Goal: Communication & Community: Answer question/provide support

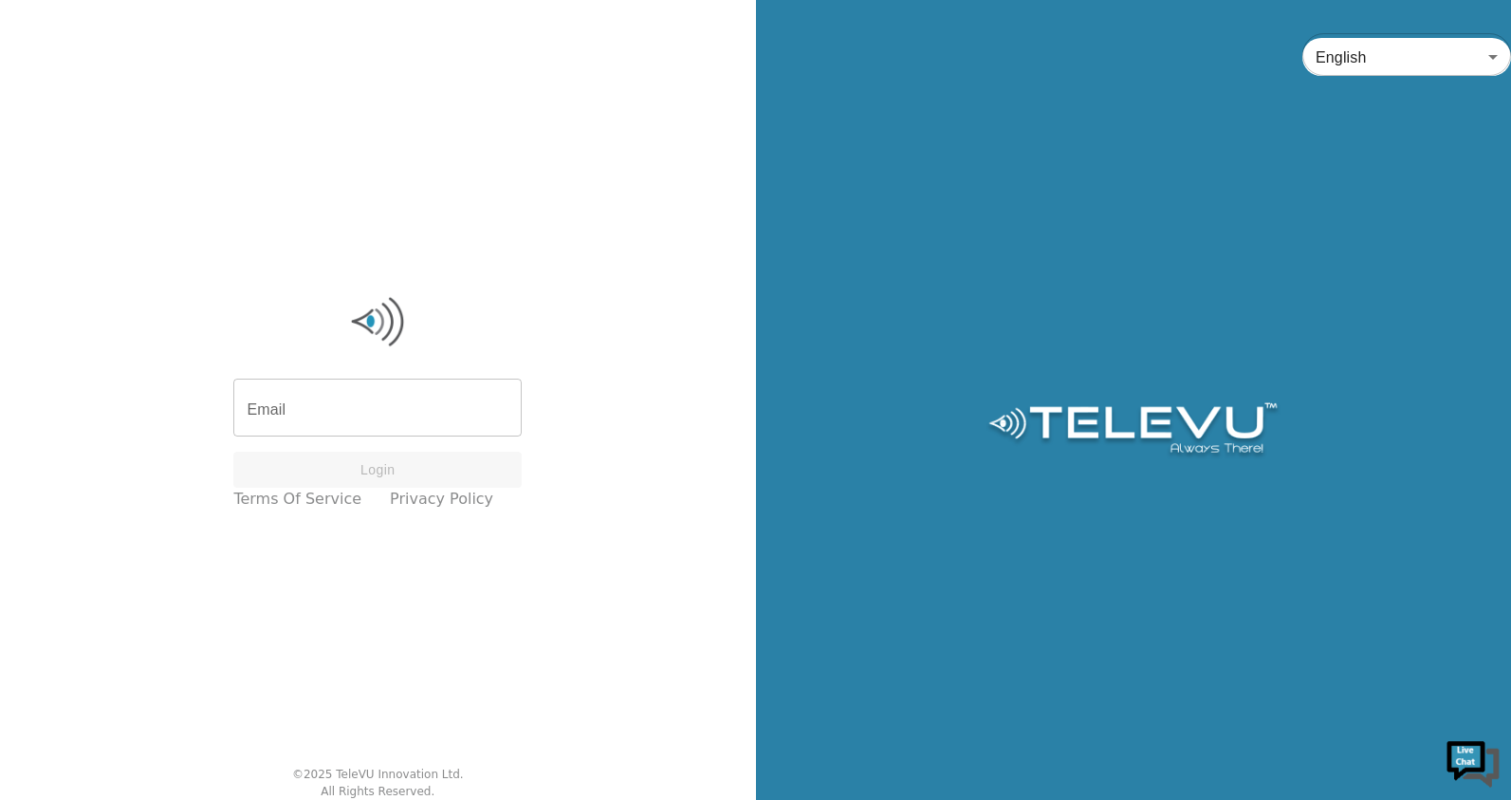
click at [366, 394] on input "Email" at bounding box center [377, 409] width 288 height 53
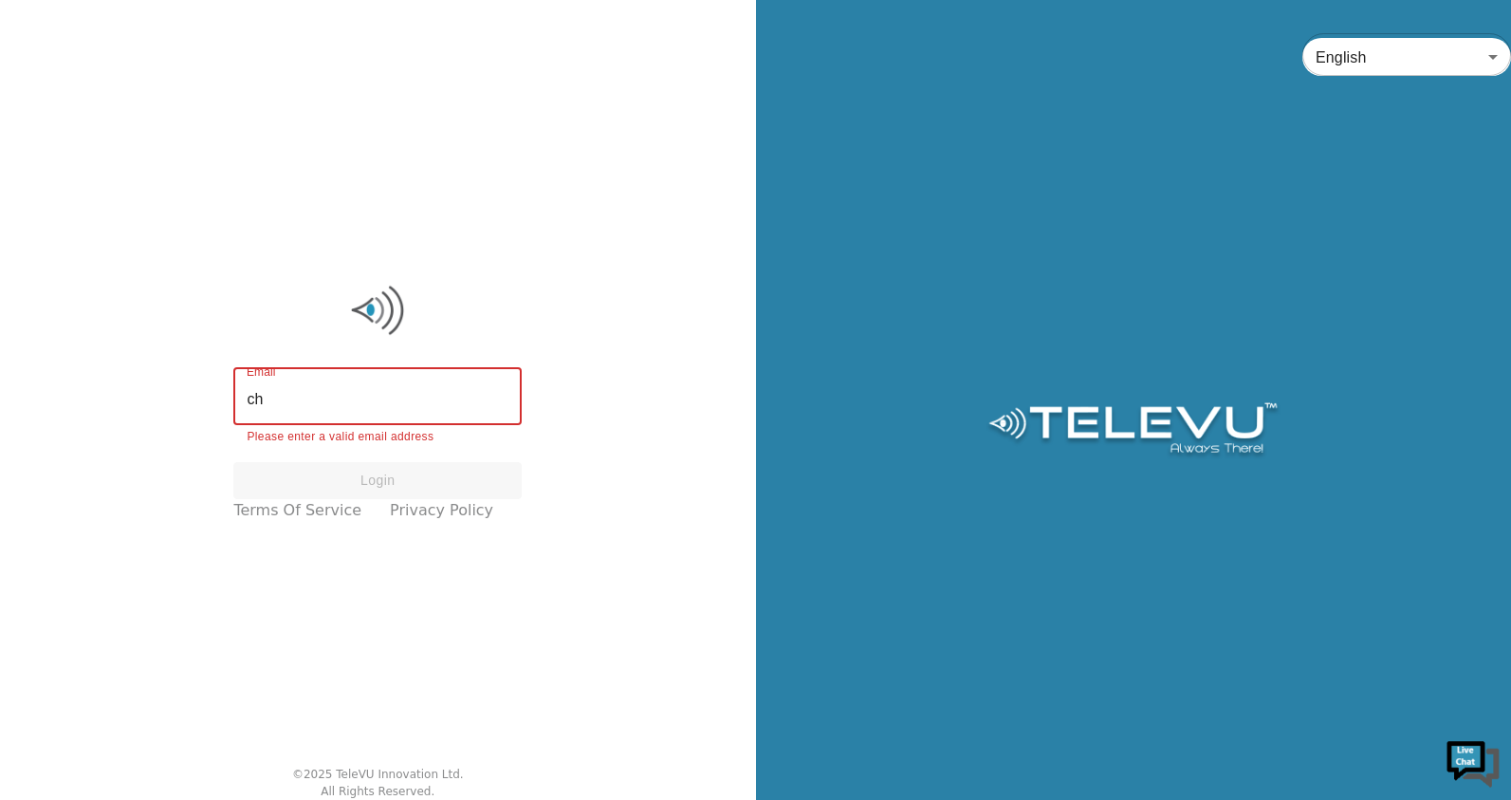
type input "c"
type input "AmandaXuemin.Chan@uhn.ca"
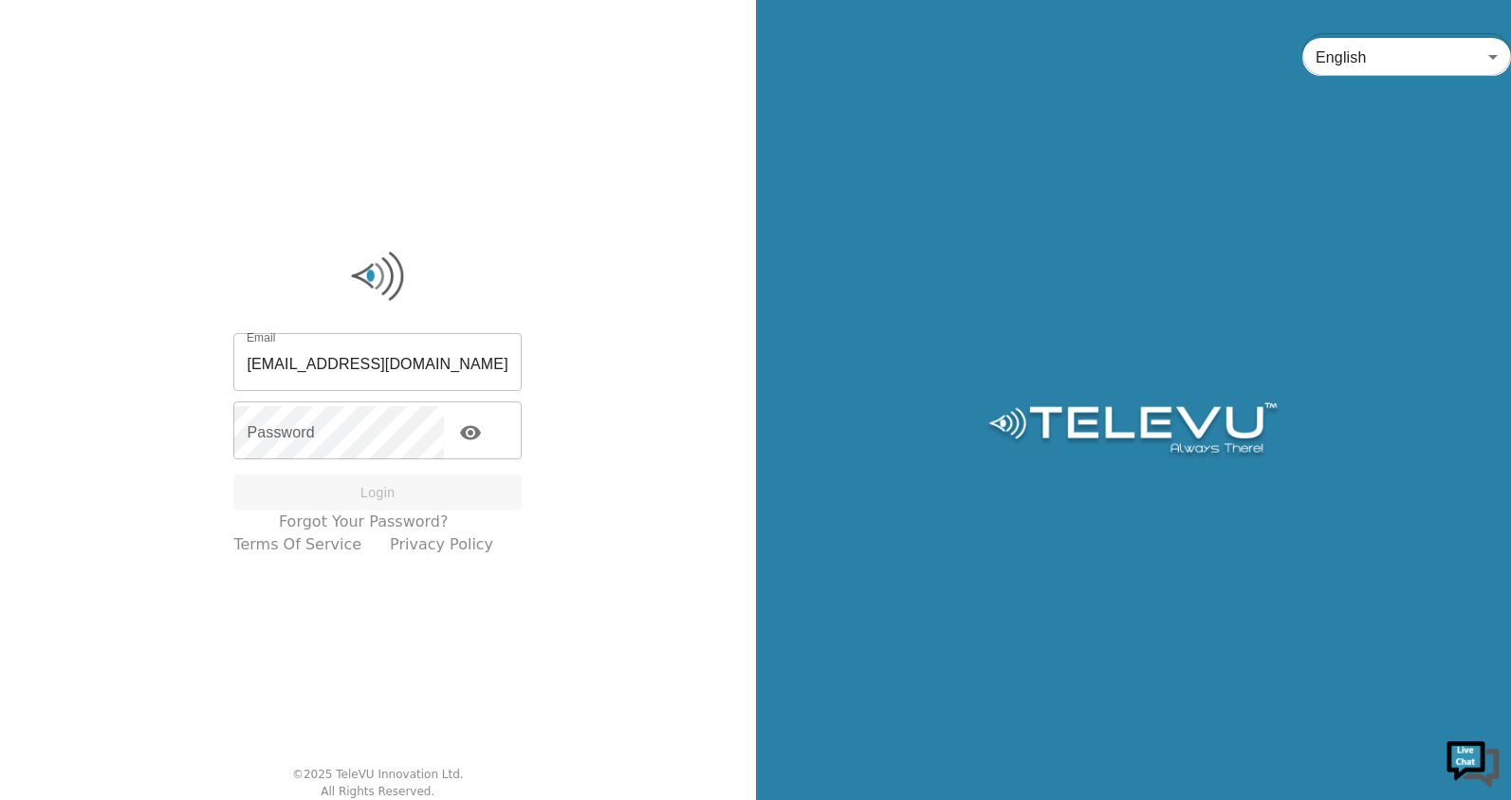
click at [366, 512] on link "Forgot your password?" at bounding box center [364, 521] width 170 height 23
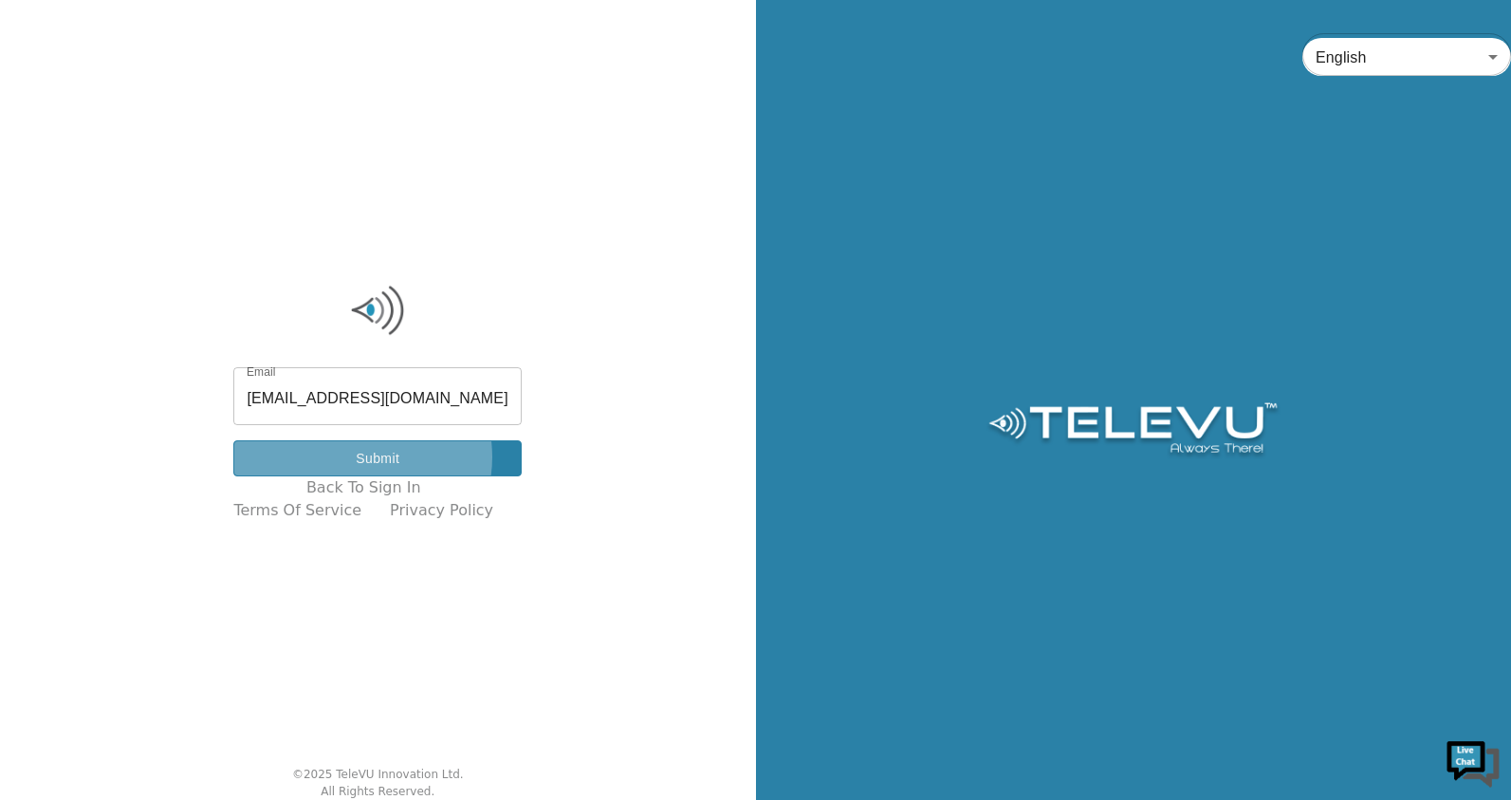
click at [371, 456] on button "Submit" at bounding box center [377, 458] width 288 height 37
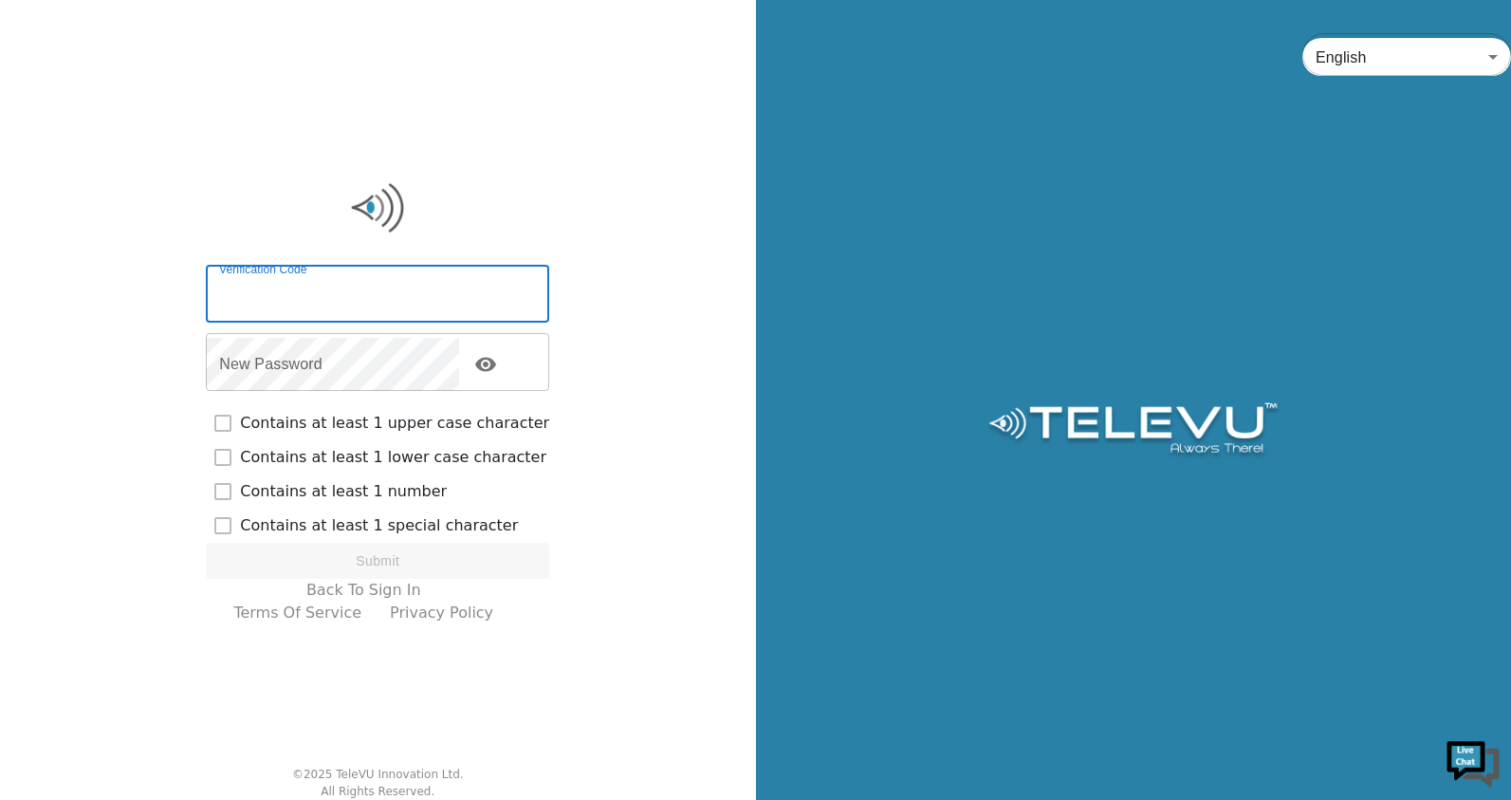
click at [442, 287] on input "Verification Code" at bounding box center [377, 295] width 343 height 53
paste input "876800"
type input "876800"
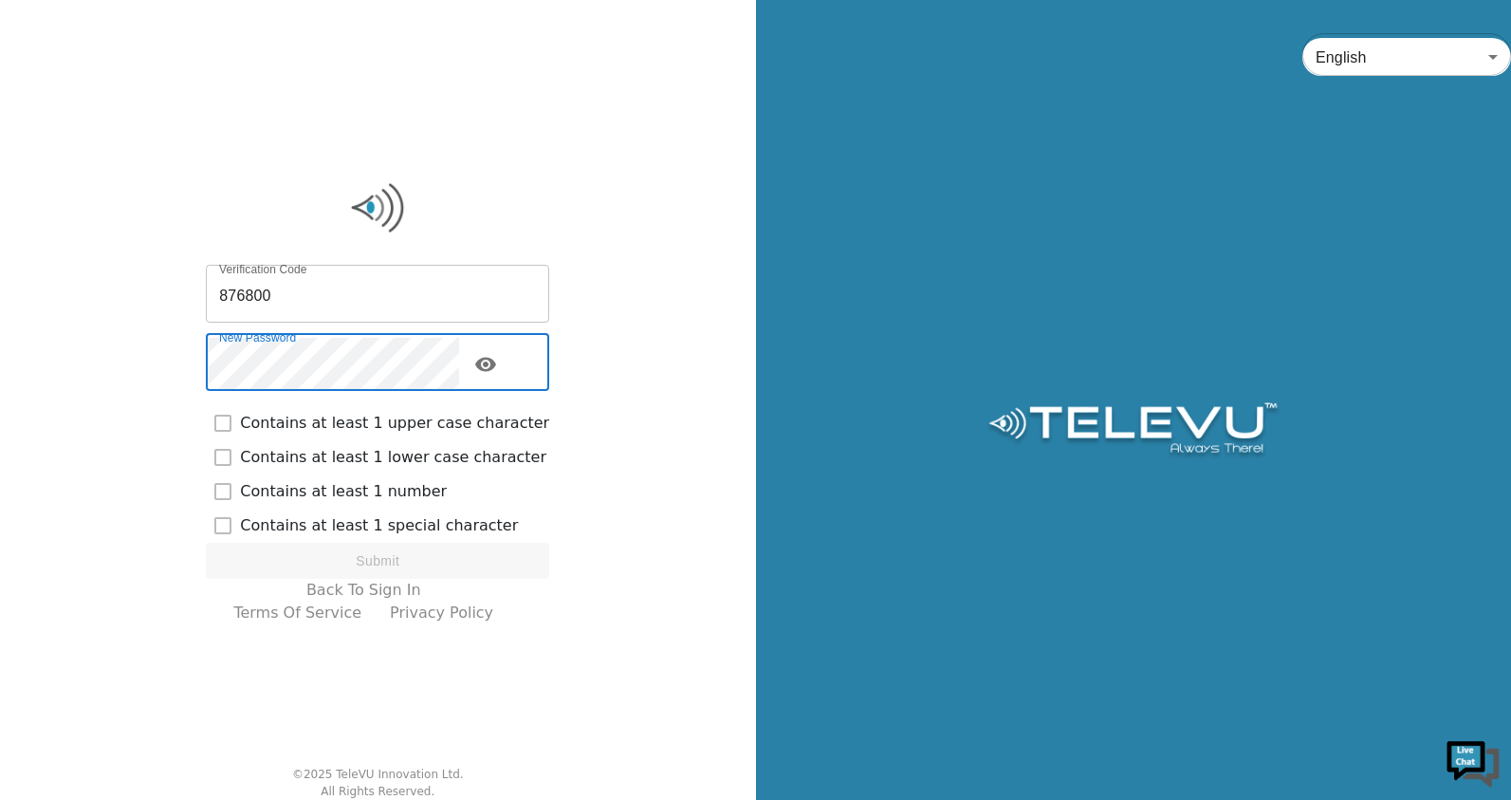
checkbox input "true"
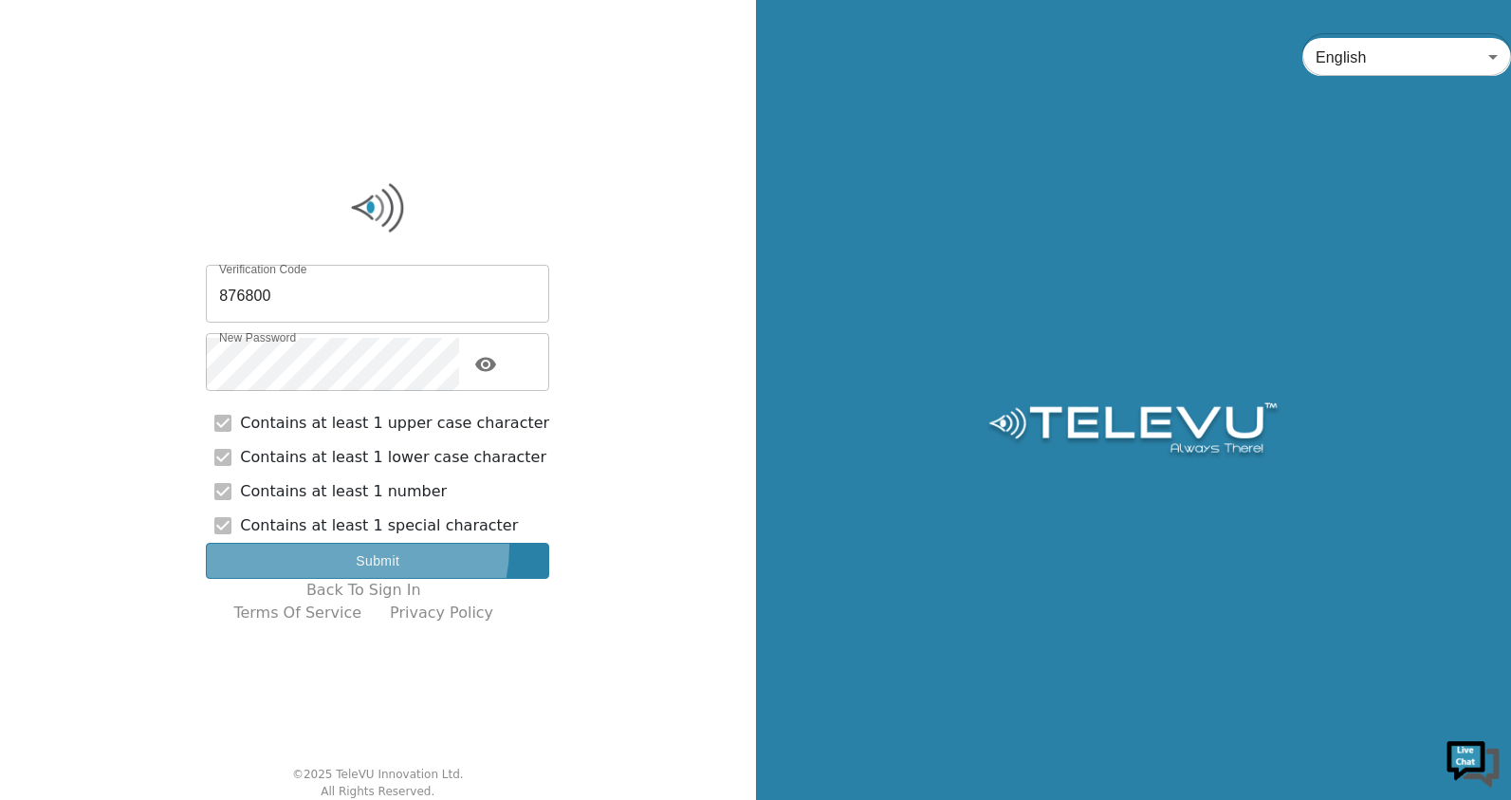
click at [376, 546] on button "Submit" at bounding box center [377, 561] width 343 height 37
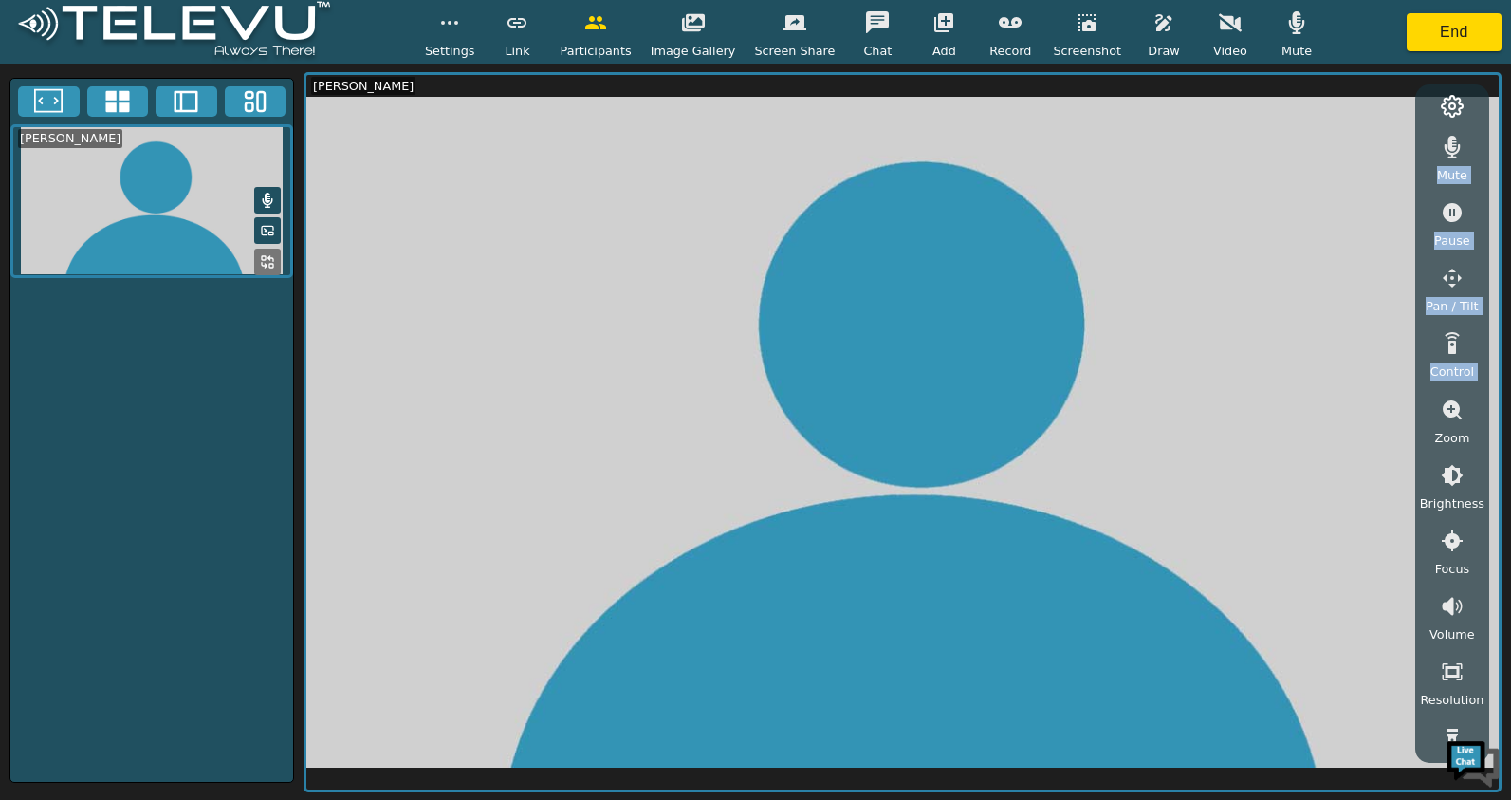
drag, startPoint x: 1486, startPoint y: 435, endPoint x: 1490, endPoint y: 501, distance: 66.5
click at [1490, 501] on div "Mute Pause Pan / Tilt Control Zoom Brightness Focus Volume Resolution Flashligh…" at bounding box center [903, 432] width 1198 height 720
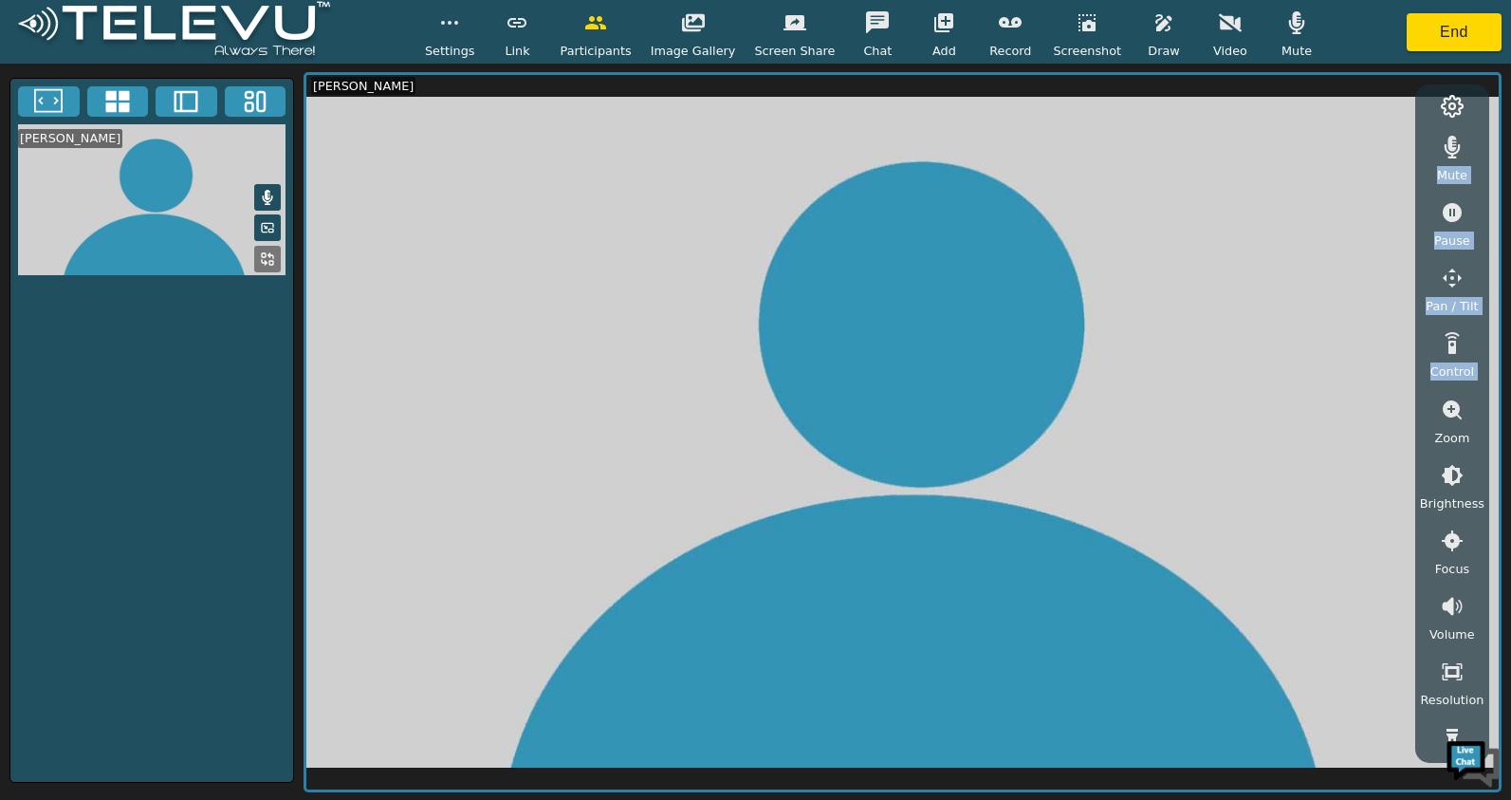
click at [1463, 104] on icon at bounding box center [1452, 106] width 21 height 21
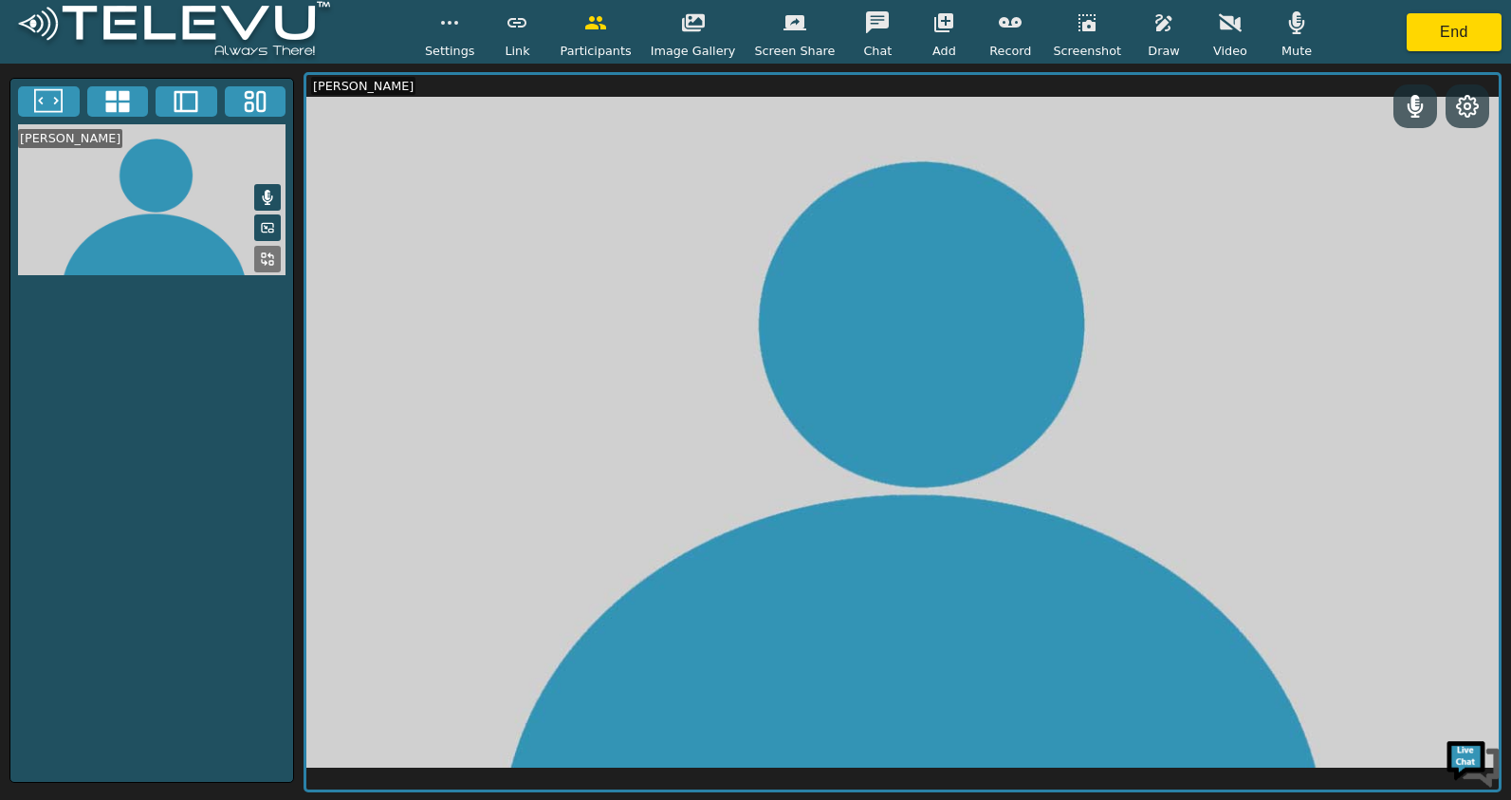
click at [1462, 102] on icon at bounding box center [1467, 106] width 23 height 23
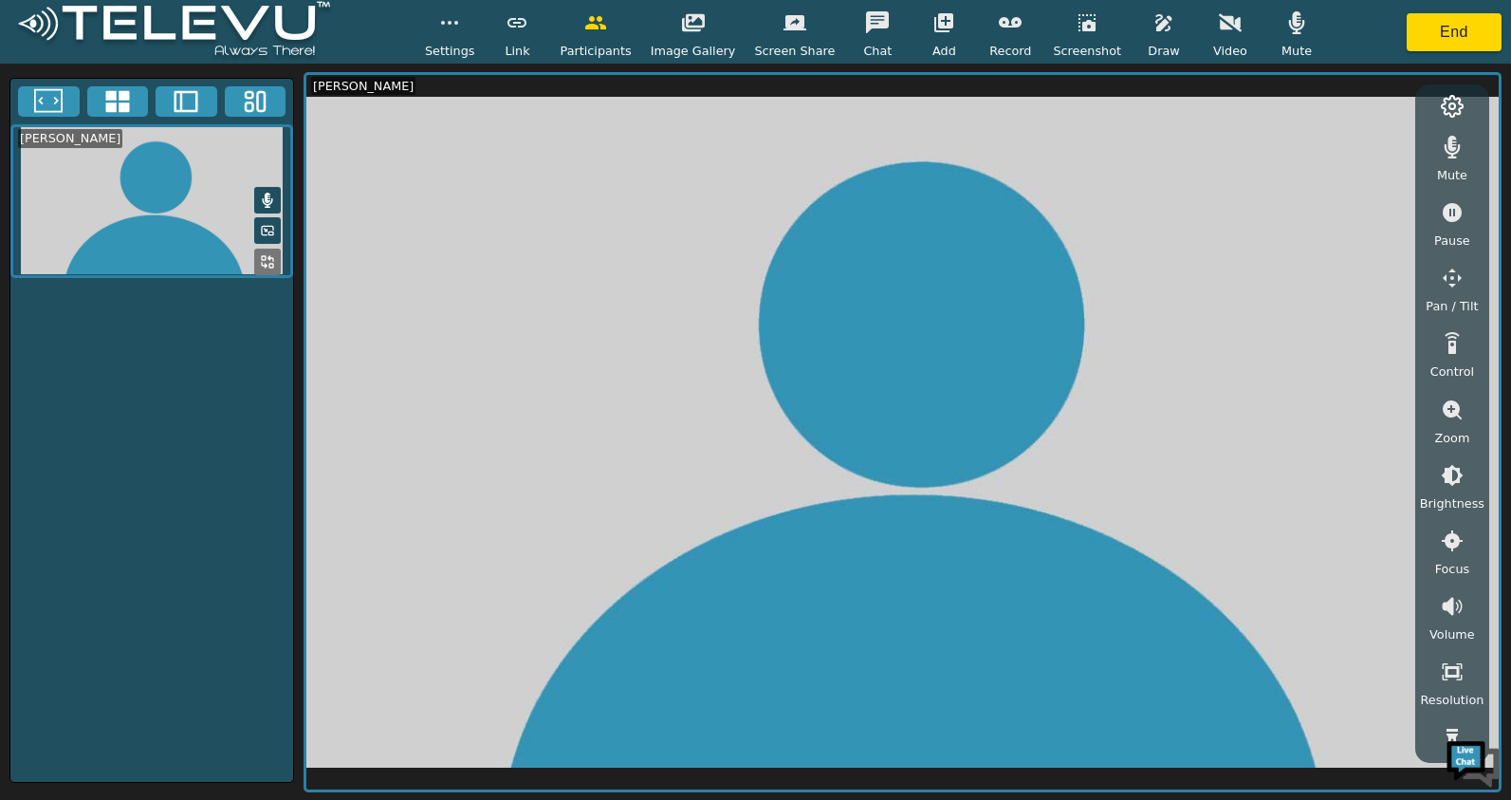
click at [1212, 237] on video at bounding box center [902, 432] width 1193 height 714
click at [1076, 25] on icon "button" at bounding box center [1087, 22] width 23 height 23
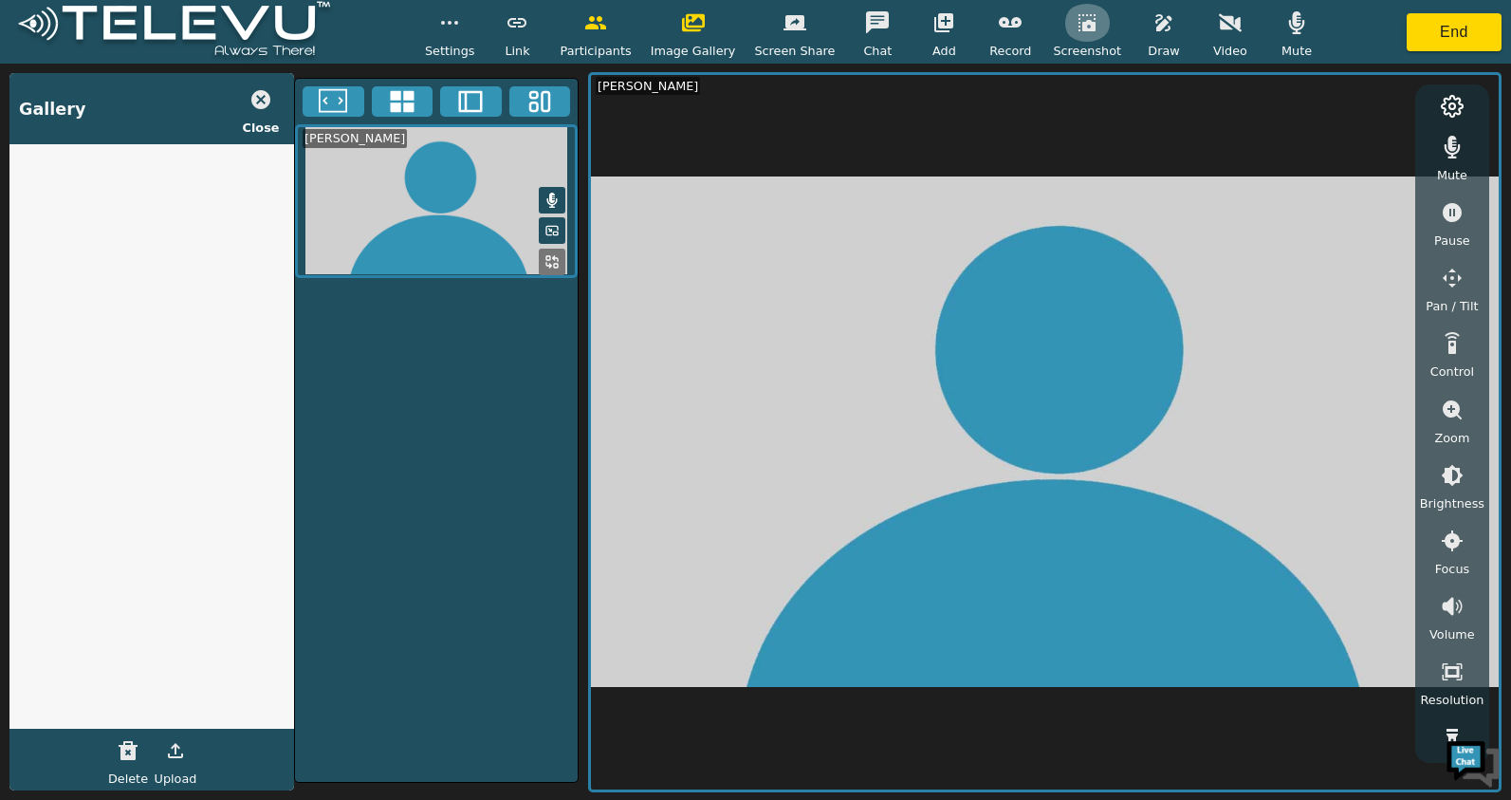
click at [1076, 25] on icon "button" at bounding box center [1087, 22] width 23 height 23
click at [258, 96] on icon "button" at bounding box center [261, 99] width 23 height 23
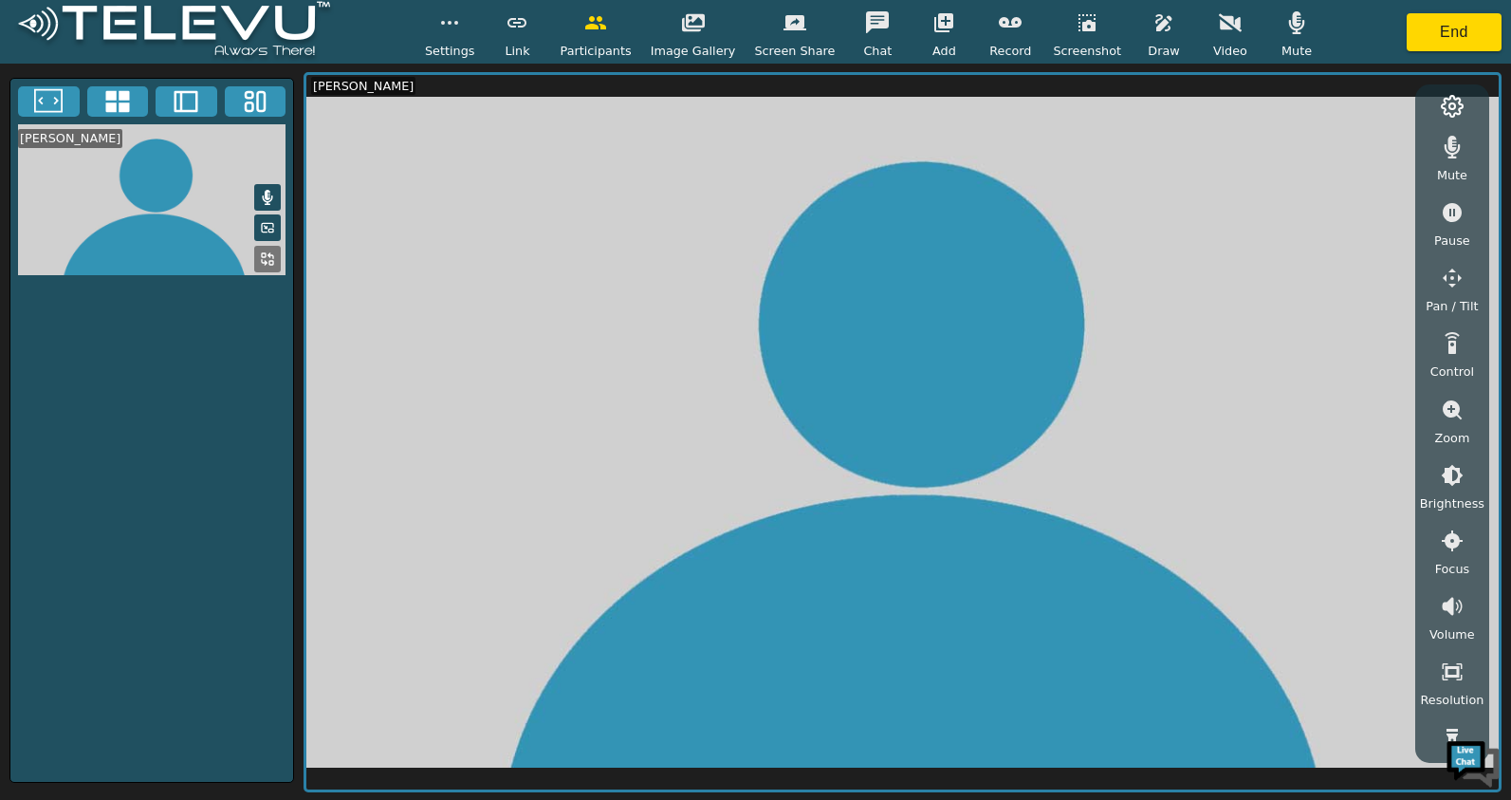
click at [475, 40] on div "Settings" at bounding box center [450, 32] width 50 height 56
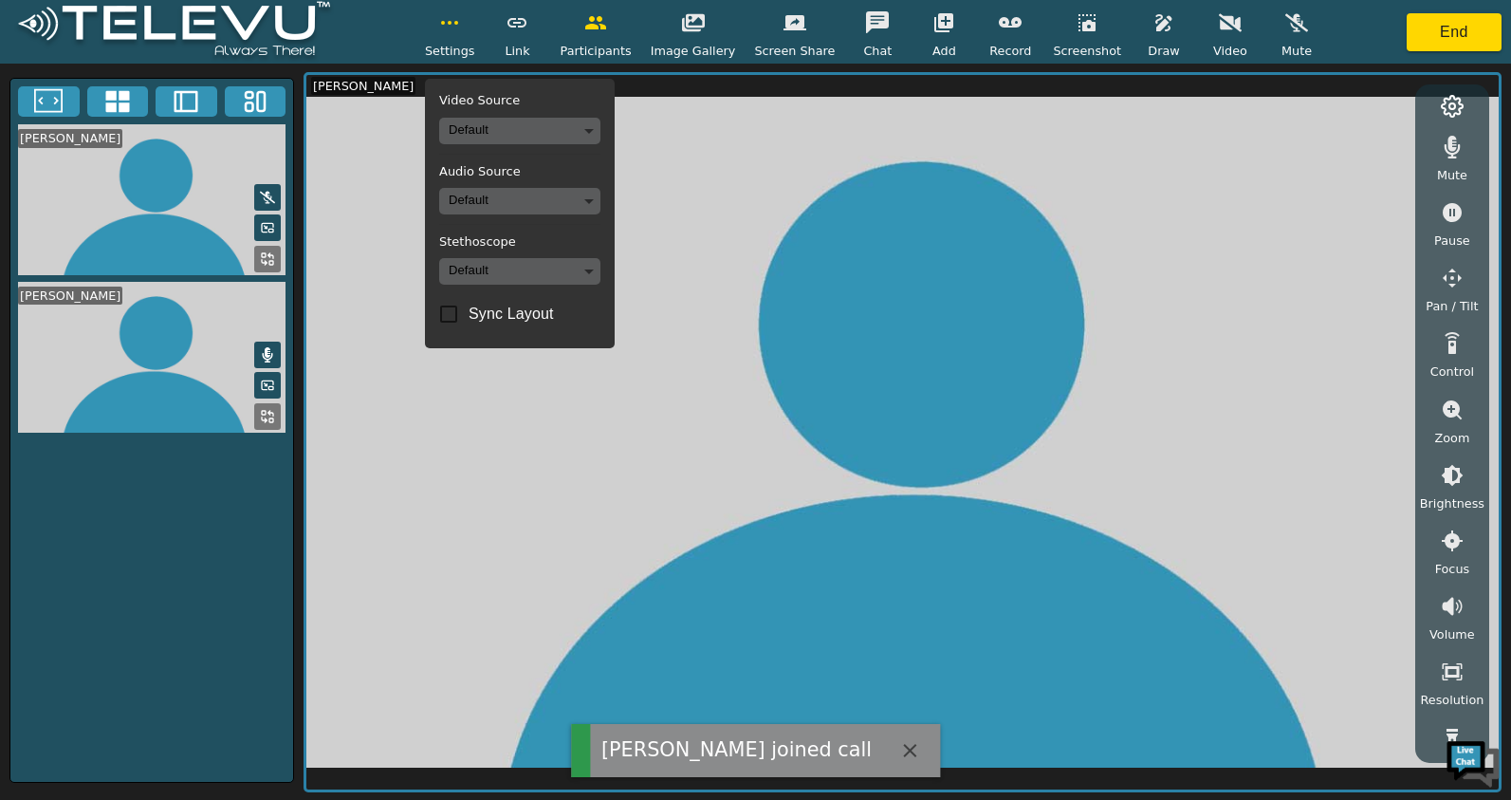
drag, startPoint x: 175, startPoint y: 495, endPoint x: 192, endPoint y: 397, distance: 100.1
click at [175, 495] on div "[PERSON_NAME] [PERSON_NAME]" at bounding box center [151, 430] width 285 height 705
click at [269, 204] on icon at bounding box center [267, 197] width 15 height 15
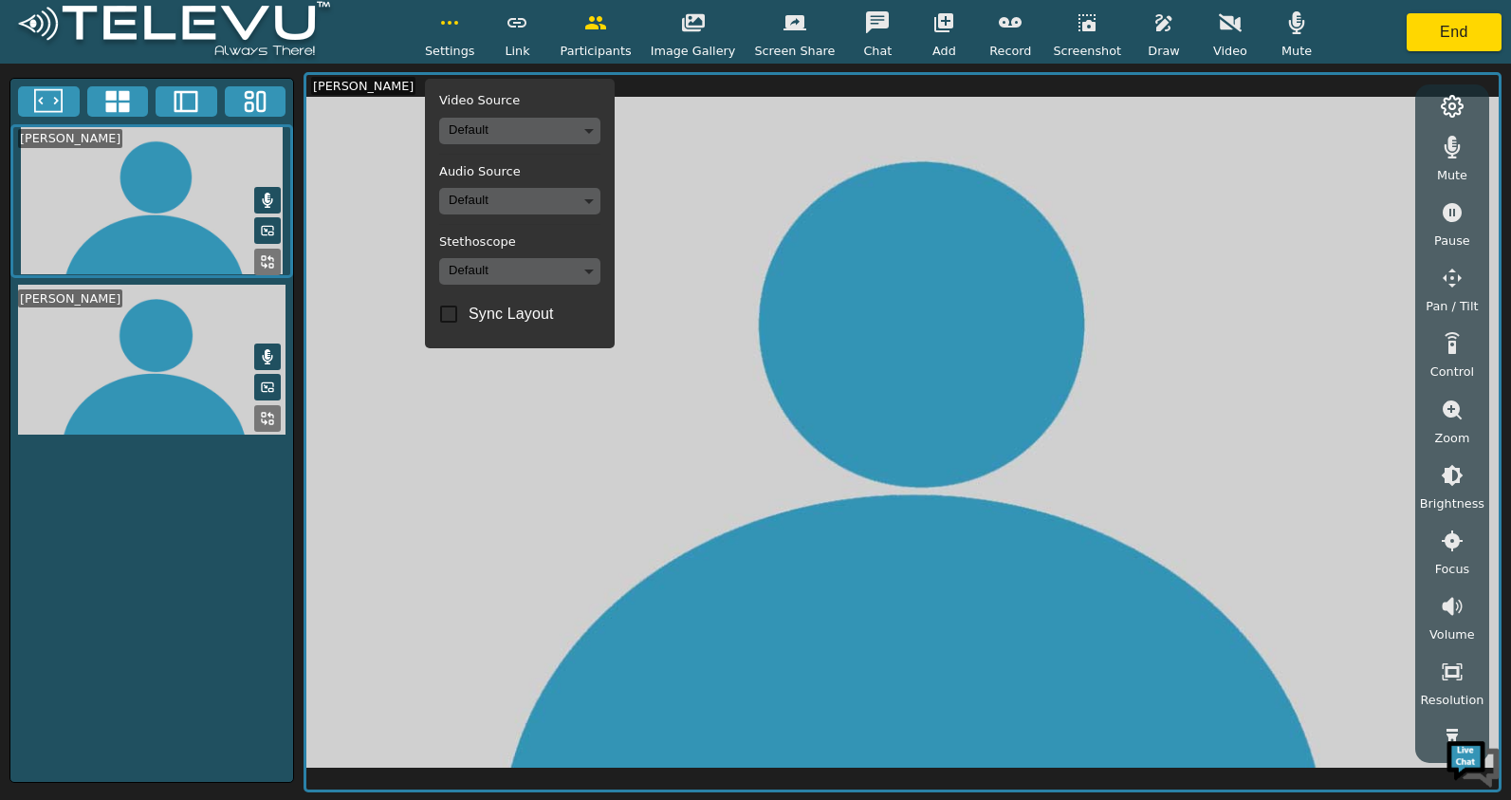
click at [267, 195] on icon at bounding box center [268, 200] width 10 height 15
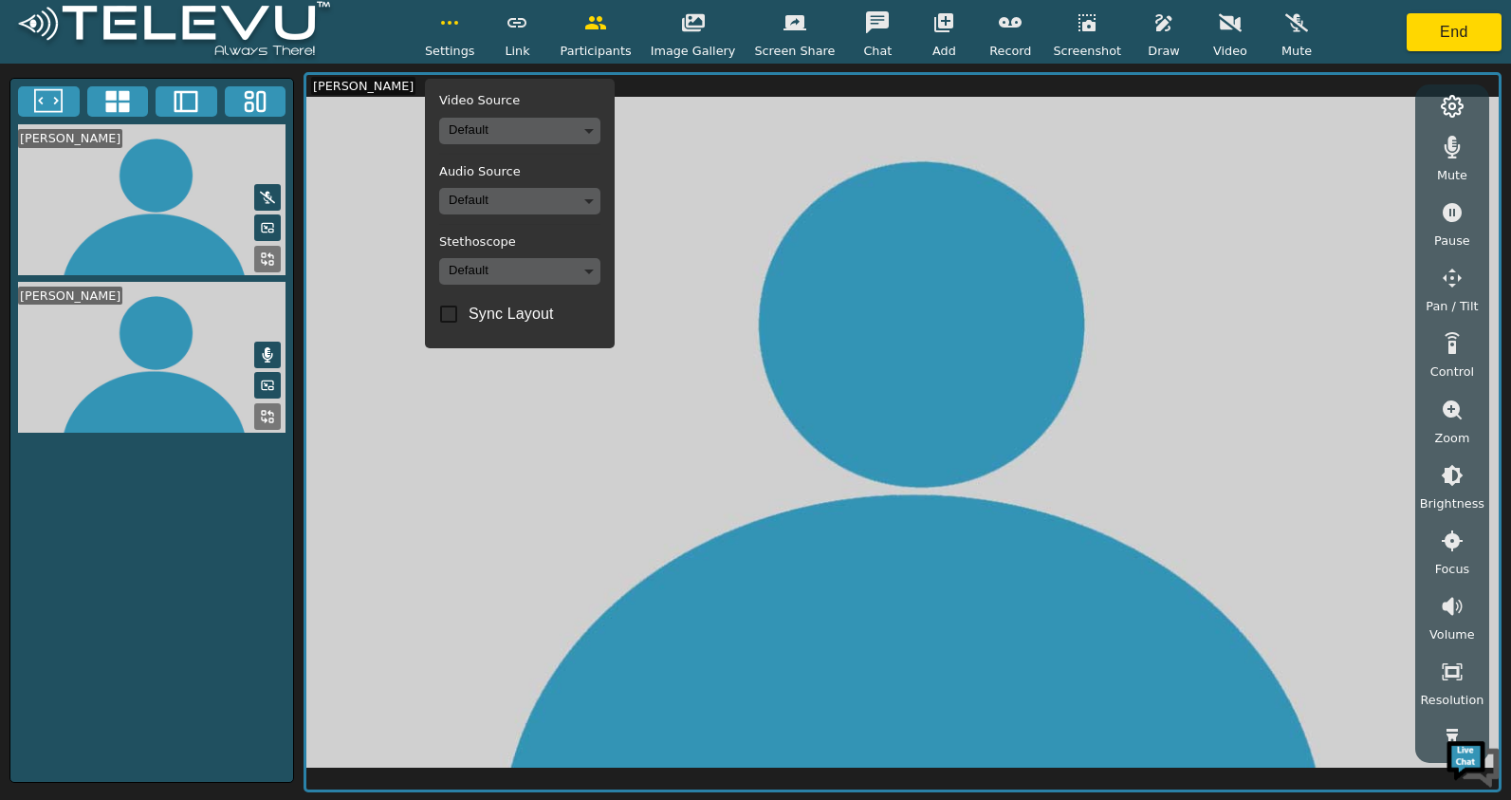
click at [268, 190] on icon at bounding box center [267, 197] width 15 height 15
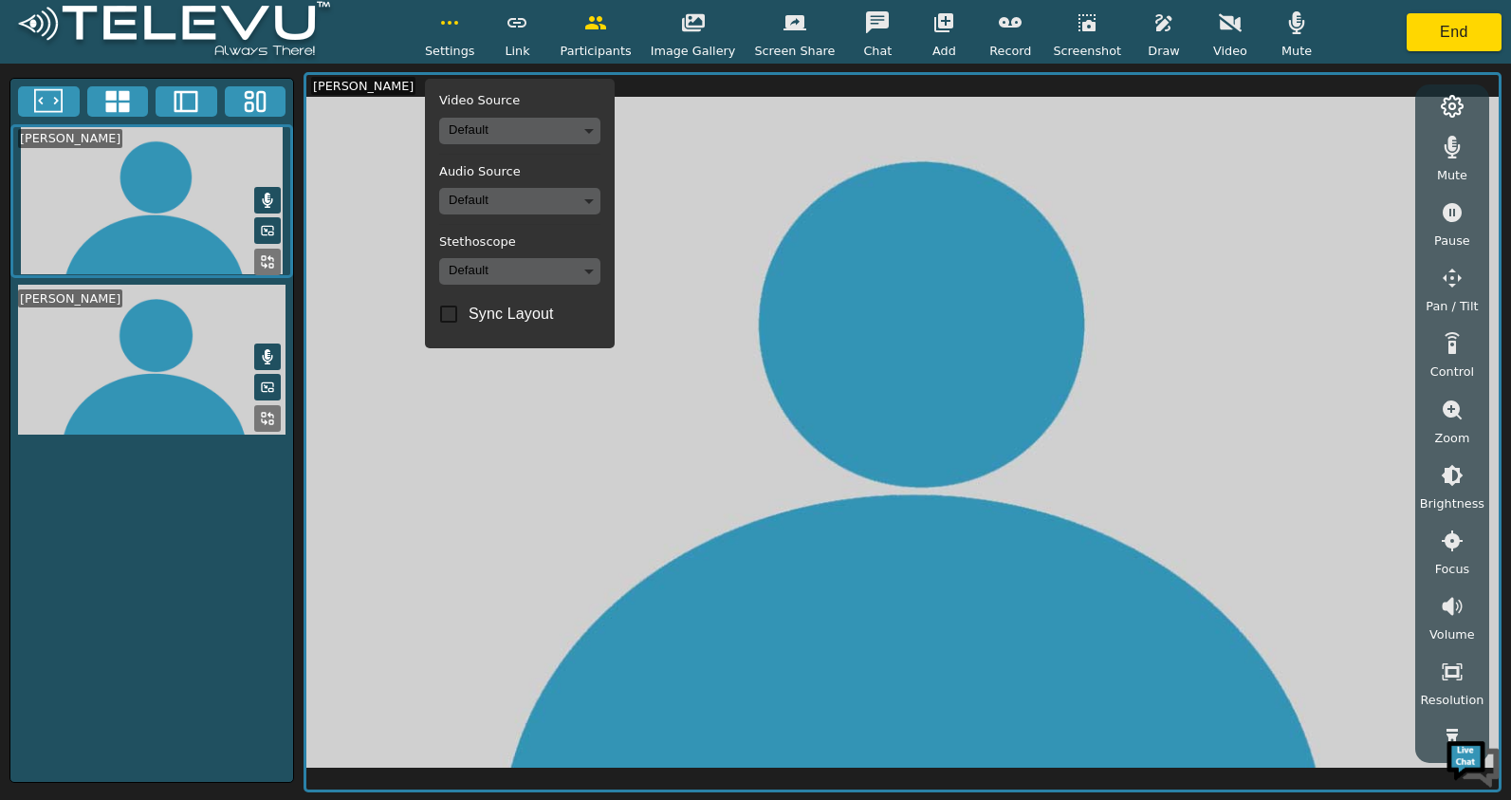
click at [1082, 43] on span "Screenshot" at bounding box center [1087, 51] width 68 height 18
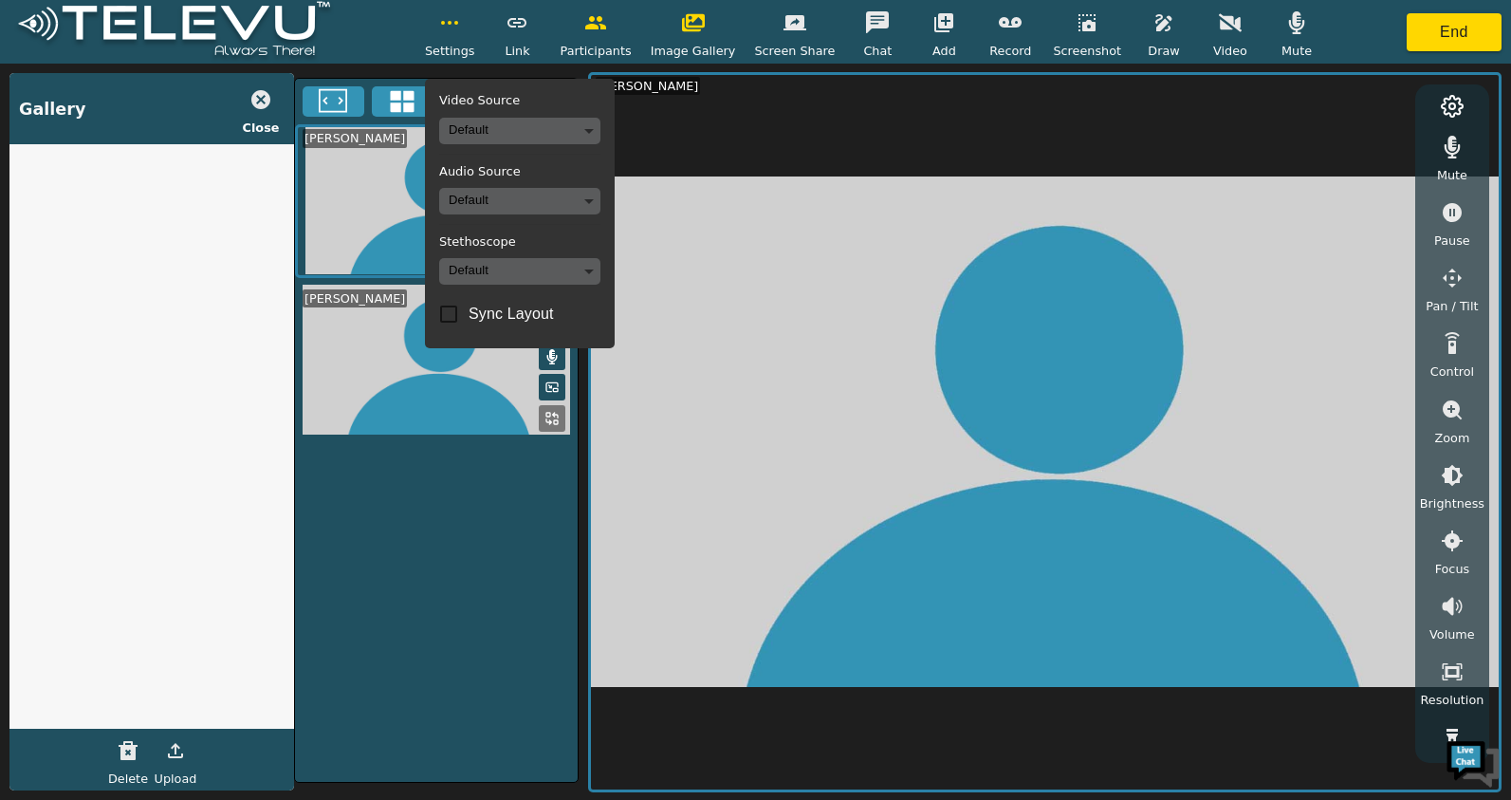
click at [1082, 43] on span "Screenshot" at bounding box center [1087, 51] width 68 height 18
click at [1076, 50] on span "Screenshot" at bounding box center [1087, 51] width 68 height 18
click at [266, 100] on icon "button" at bounding box center [260, 99] width 19 height 19
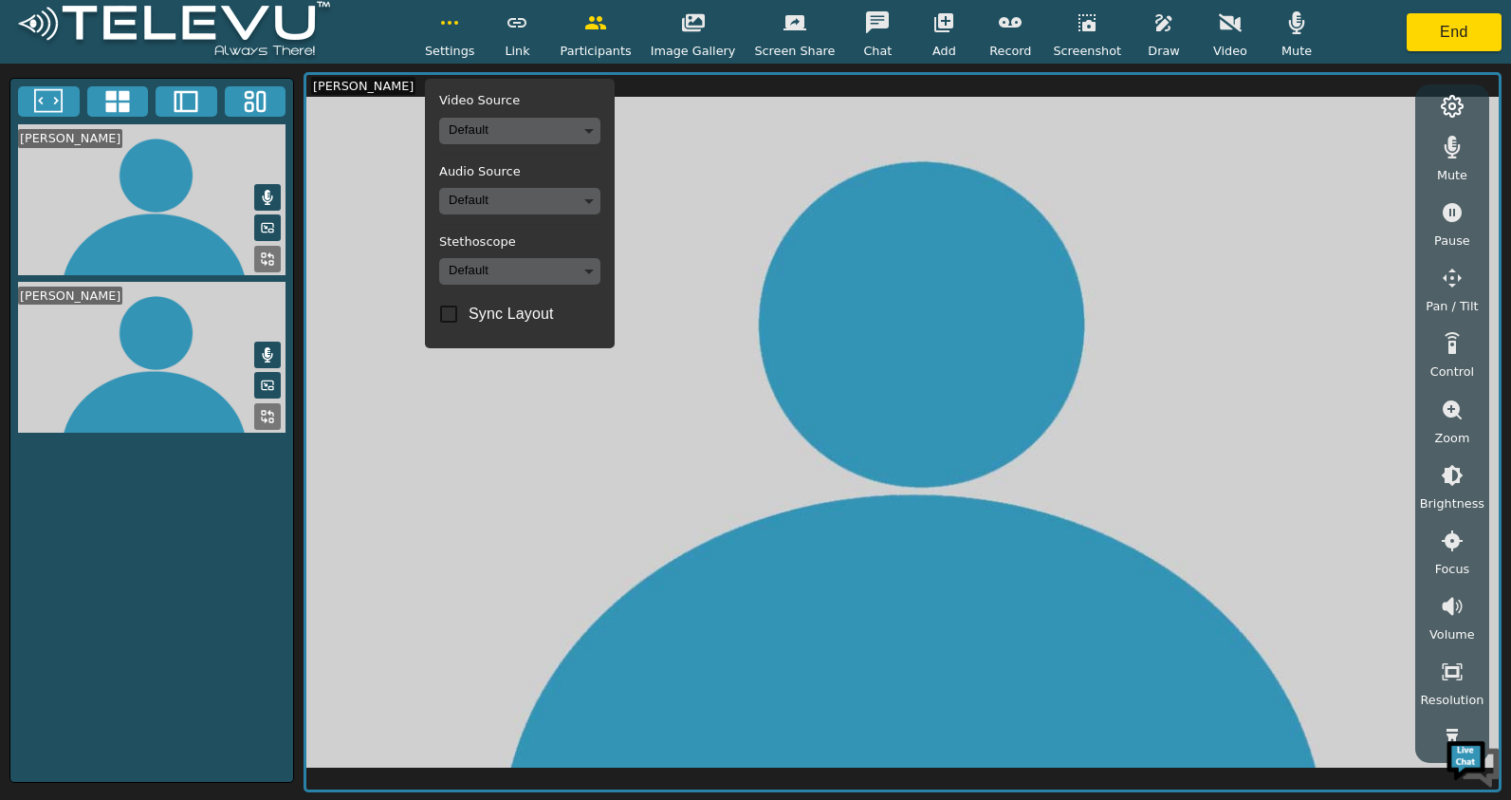
click at [475, 48] on span "Settings" at bounding box center [450, 51] width 50 height 18
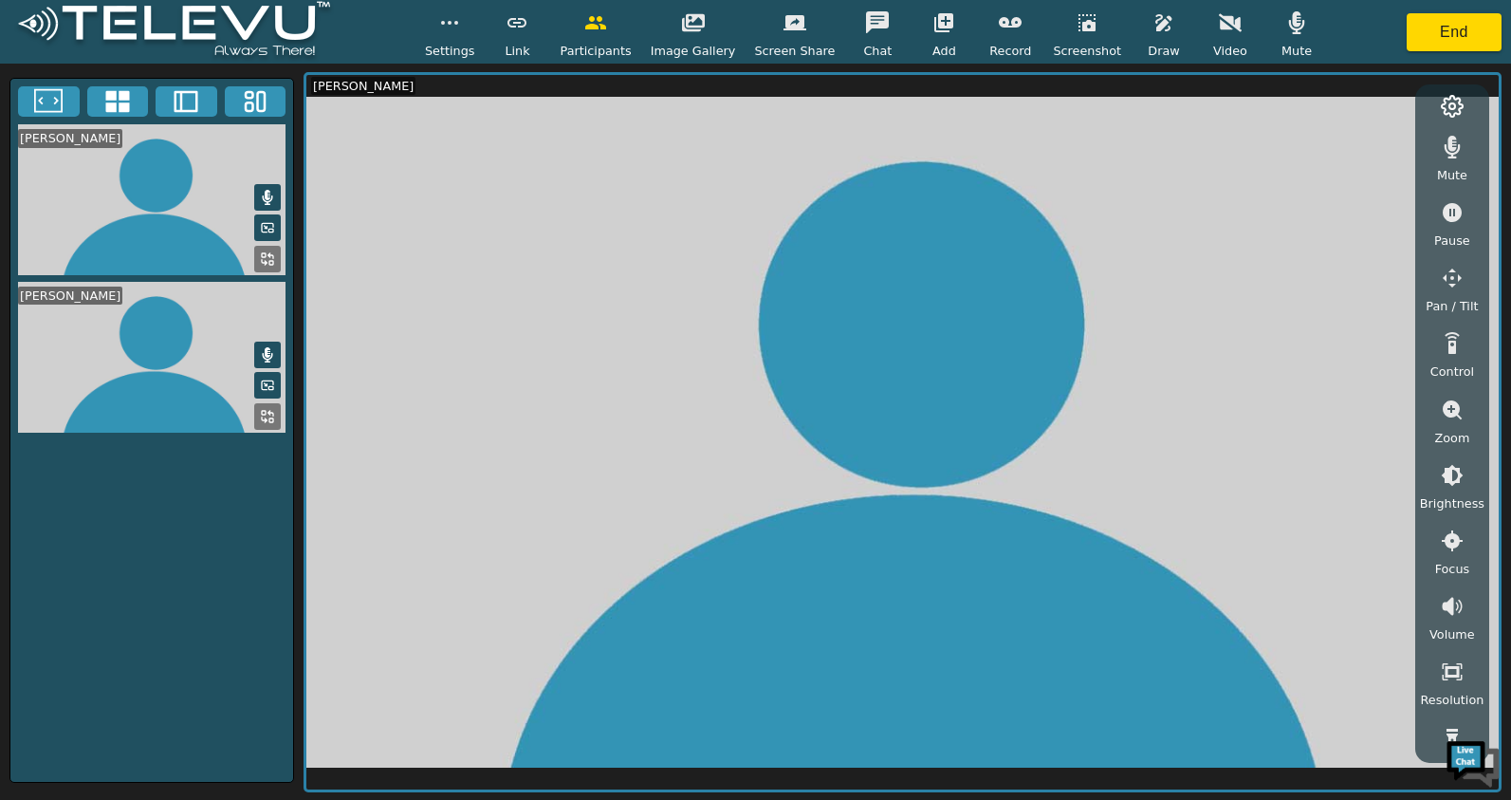
click at [475, 48] on span "Settings" at bounding box center [450, 51] width 50 height 18
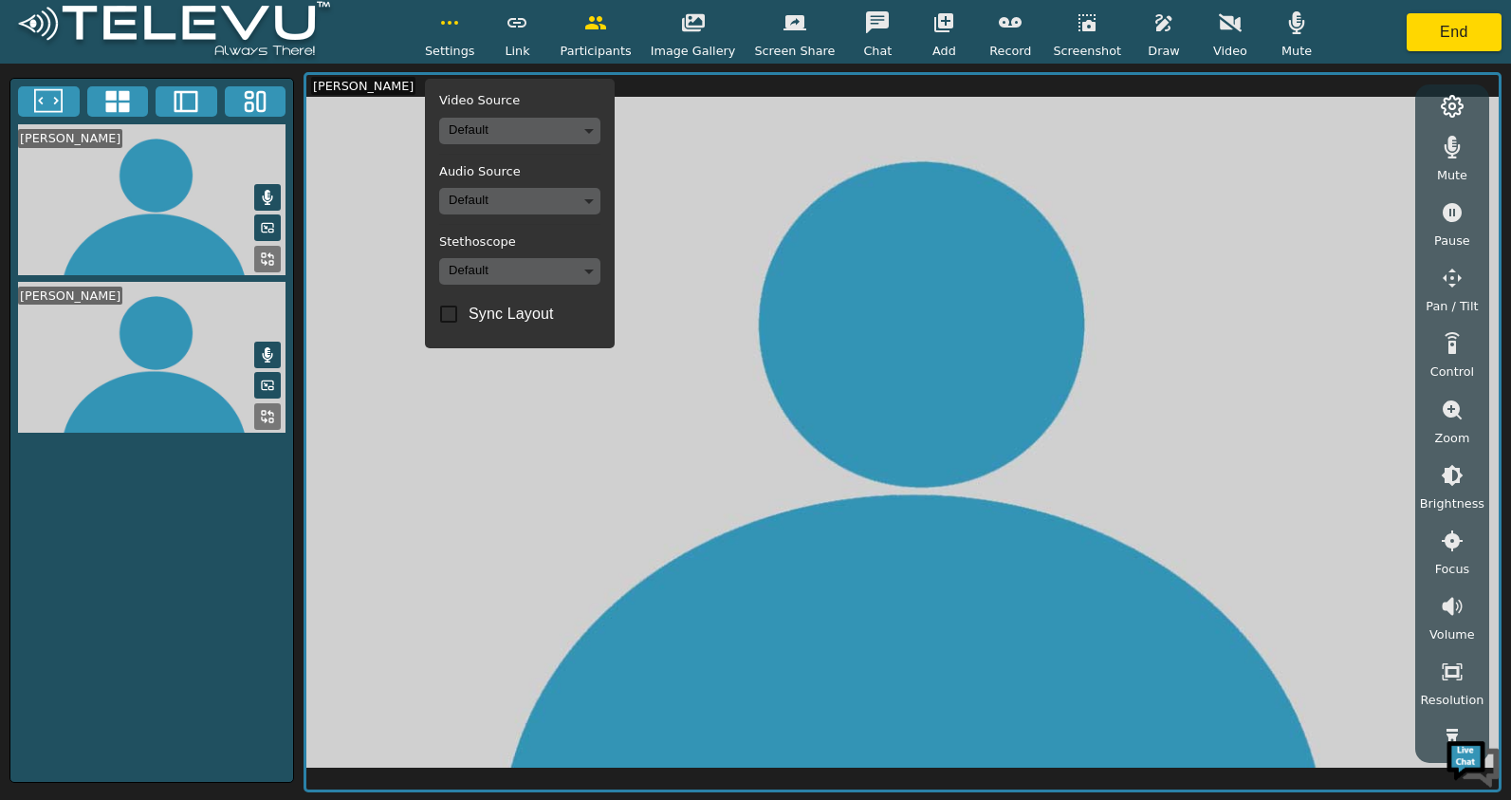
click at [475, 48] on span "Settings" at bounding box center [450, 51] width 50 height 18
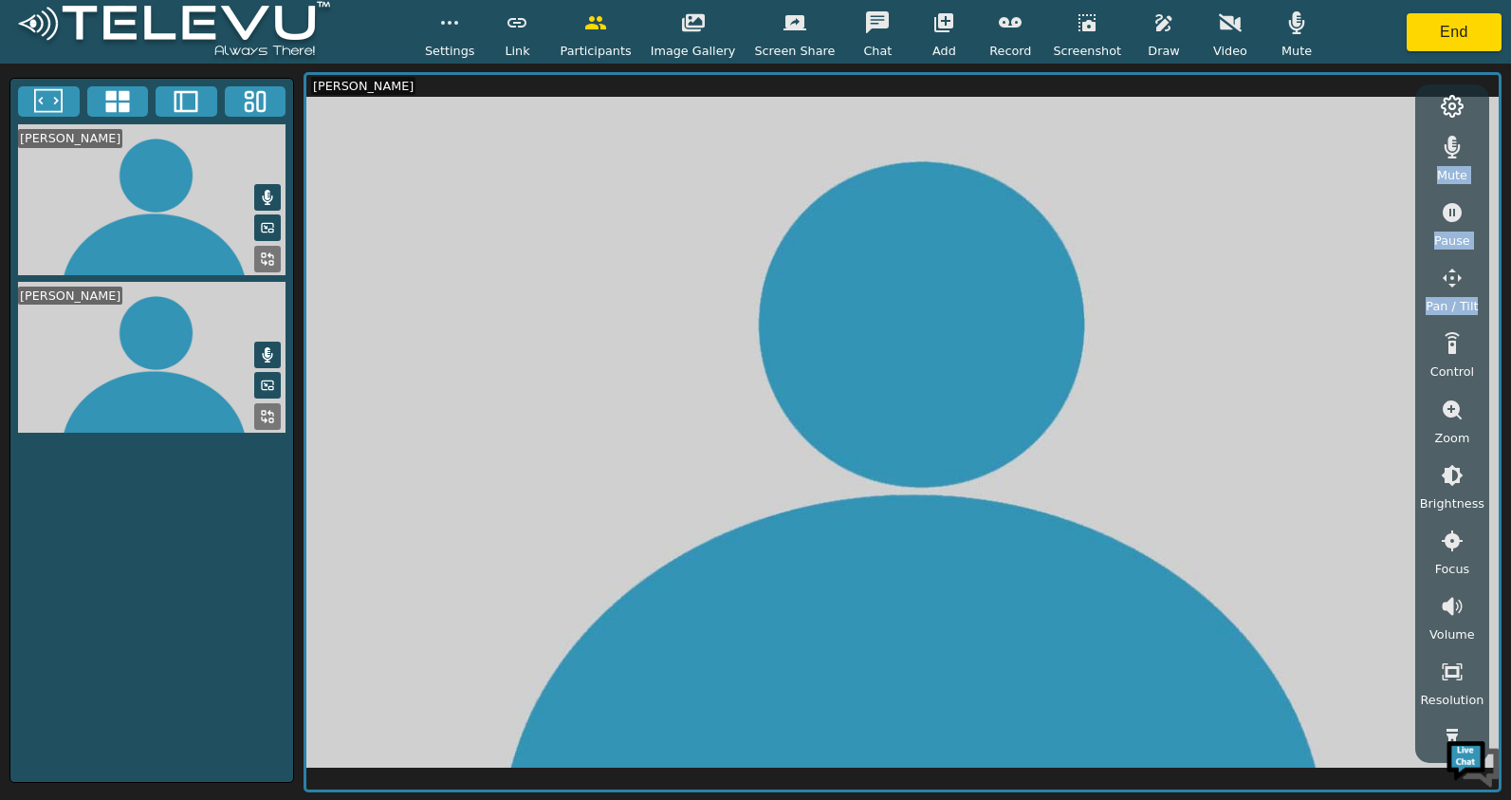
drag, startPoint x: 1485, startPoint y: 319, endPoint x: 1507, endPoint y: 433, distance: 115.9
click at [1507, 433] on div "[PERSON_NAME] [PERSON_NAME] [PERSON_NAME] Mute Pause Pan / Tilt Control Zoom Br…" at bounding box center [755, 432] width 1511 height 736
drag, startPoint x: 1500, startPoint y: 464, endPoint x: 1498, endPoint y: 514, distance: 50.3
click at [1498, 514] on div "Mute Pause Pan / Tilt Control Zoom Brightness Focus Volume Resolution Flashligh…" at bounding box center [903, 432] width 1198 height 720
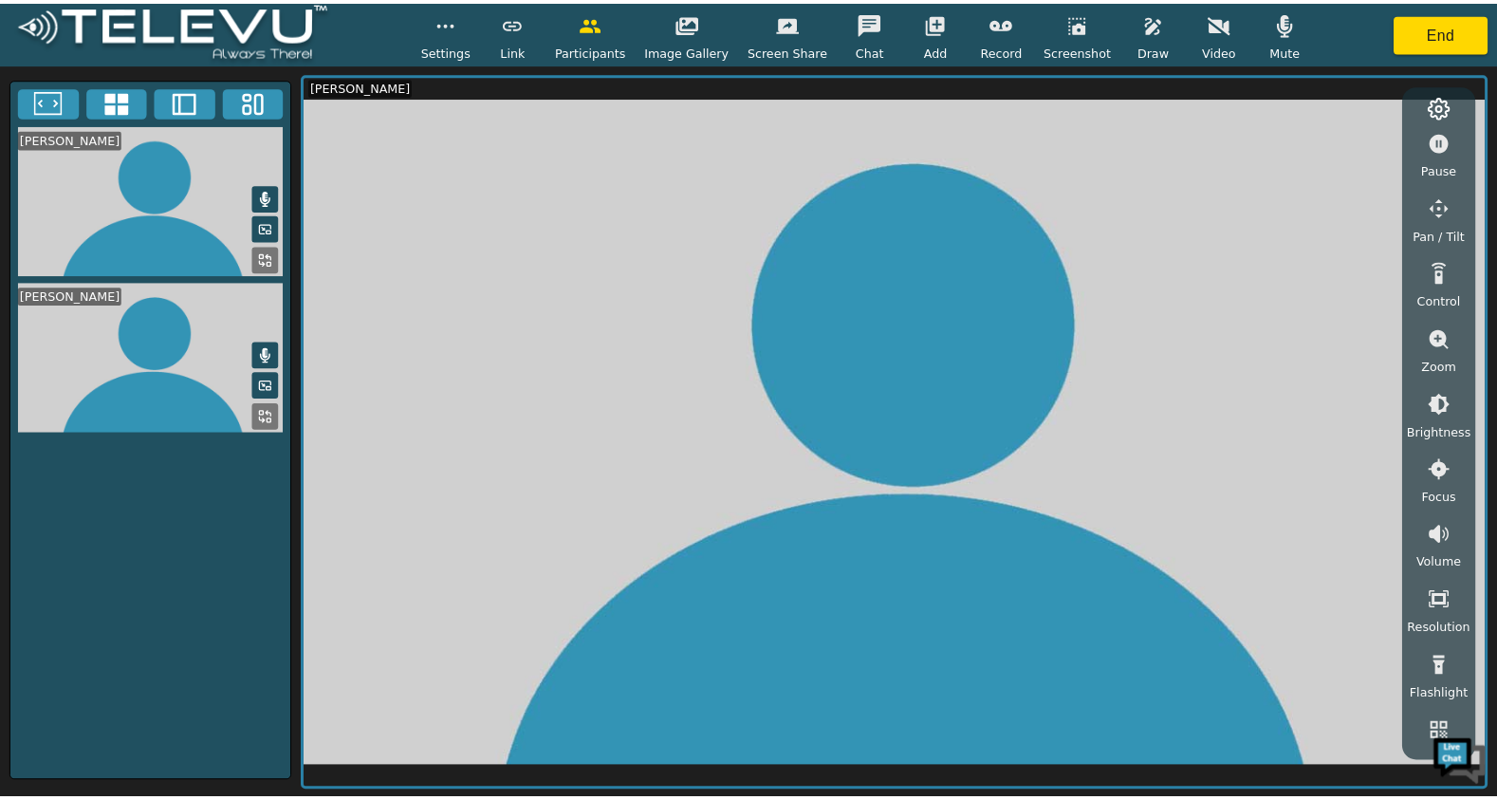
scroll to position [153, 0]
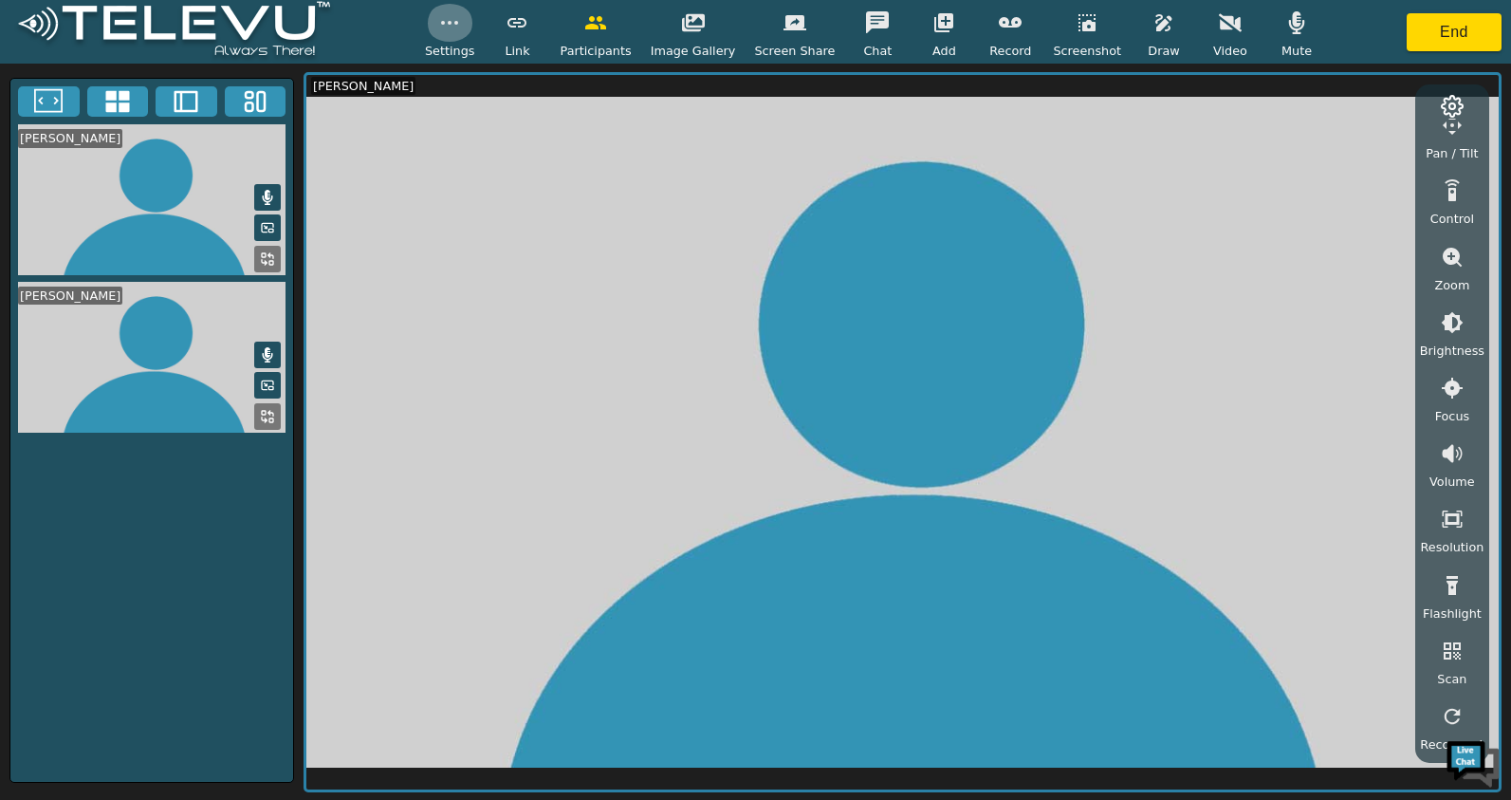
click at [461, 35] on button "button" at bounding box center [449, 23] width 47 height 38
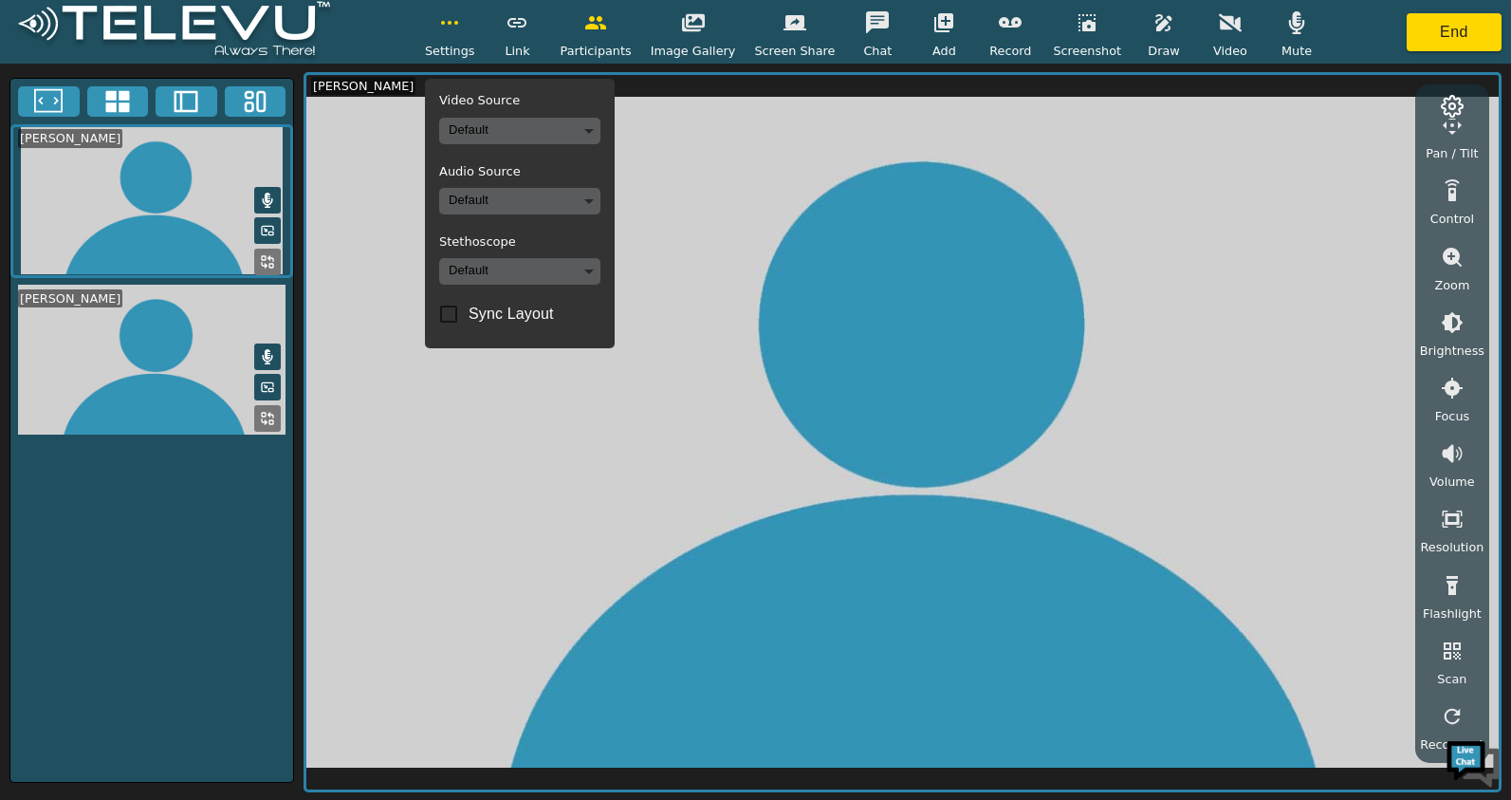
click at [559, 123] on body "Settings Video Source Default Audio Source Default Stethoscope Default Sync Lay…" at bounding box center [755, 400] width 1511 height 800
click at [559, 123] on div at bounding box center [755, 400] width 1511 height 800
click at [573, 204] on body "Settings Video Source Default Audio Source Default Stethoscope Default Sync Lay…" at bounding box center [755, 400] width 1511 height 800
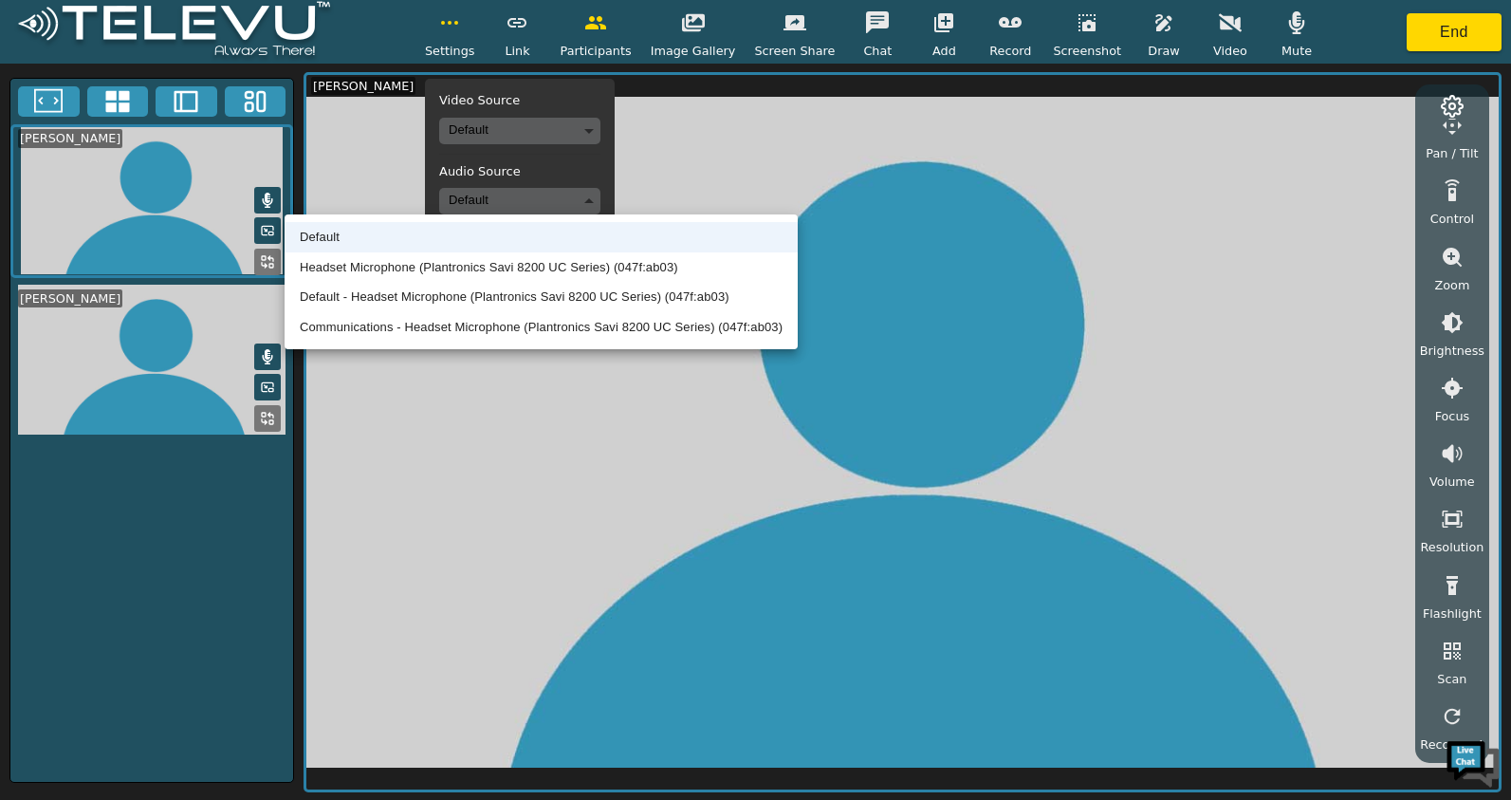
click at [571, 263] on li "Headset Microphone (Plantronics Savi 8200 UC Series) (047f:ab03)" at bounding box center [541, 267] width 513 height 30
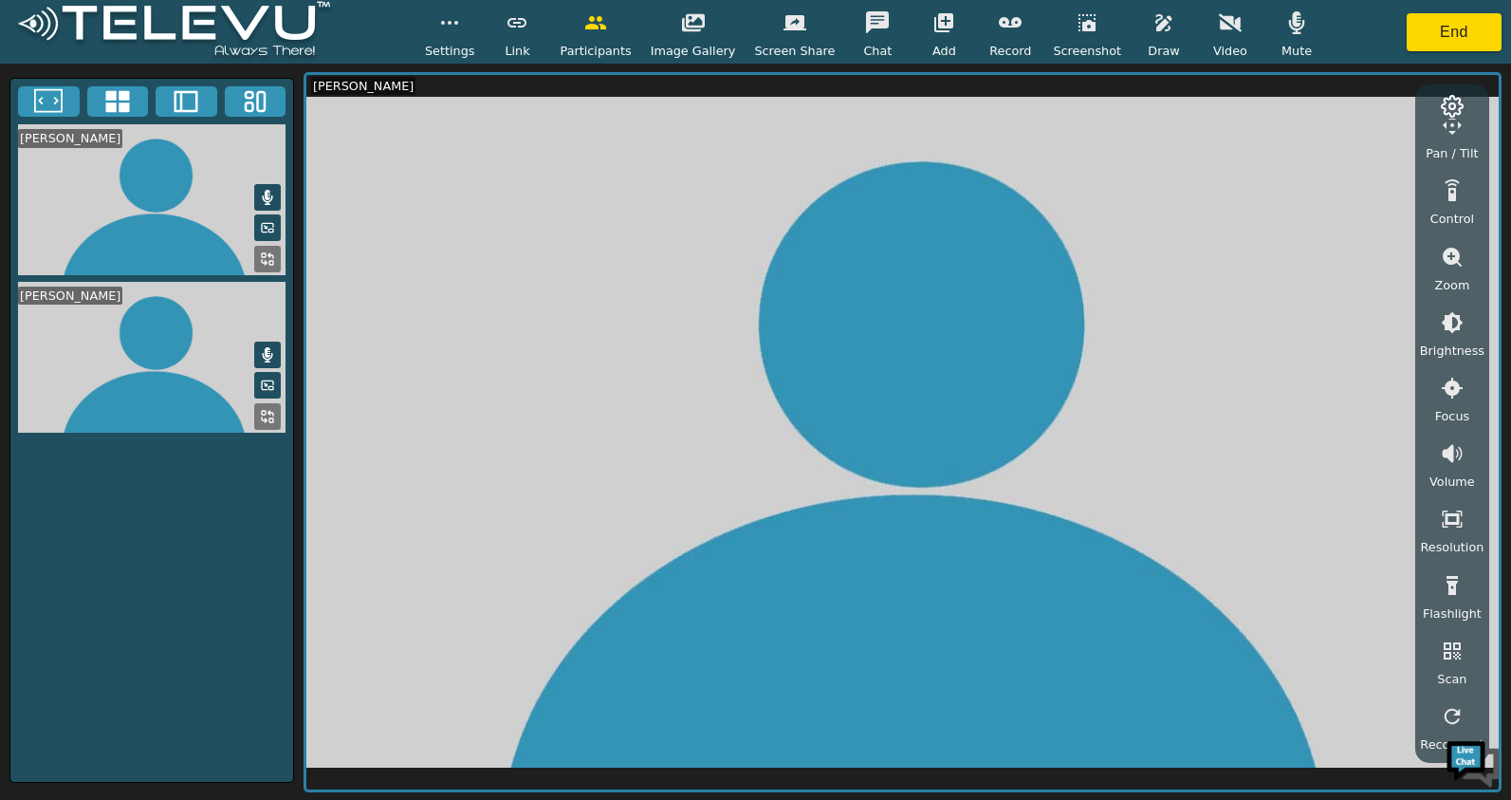
click at [475, 48] on span "Settings" at bounding box center [450, 51] width 50 height 18
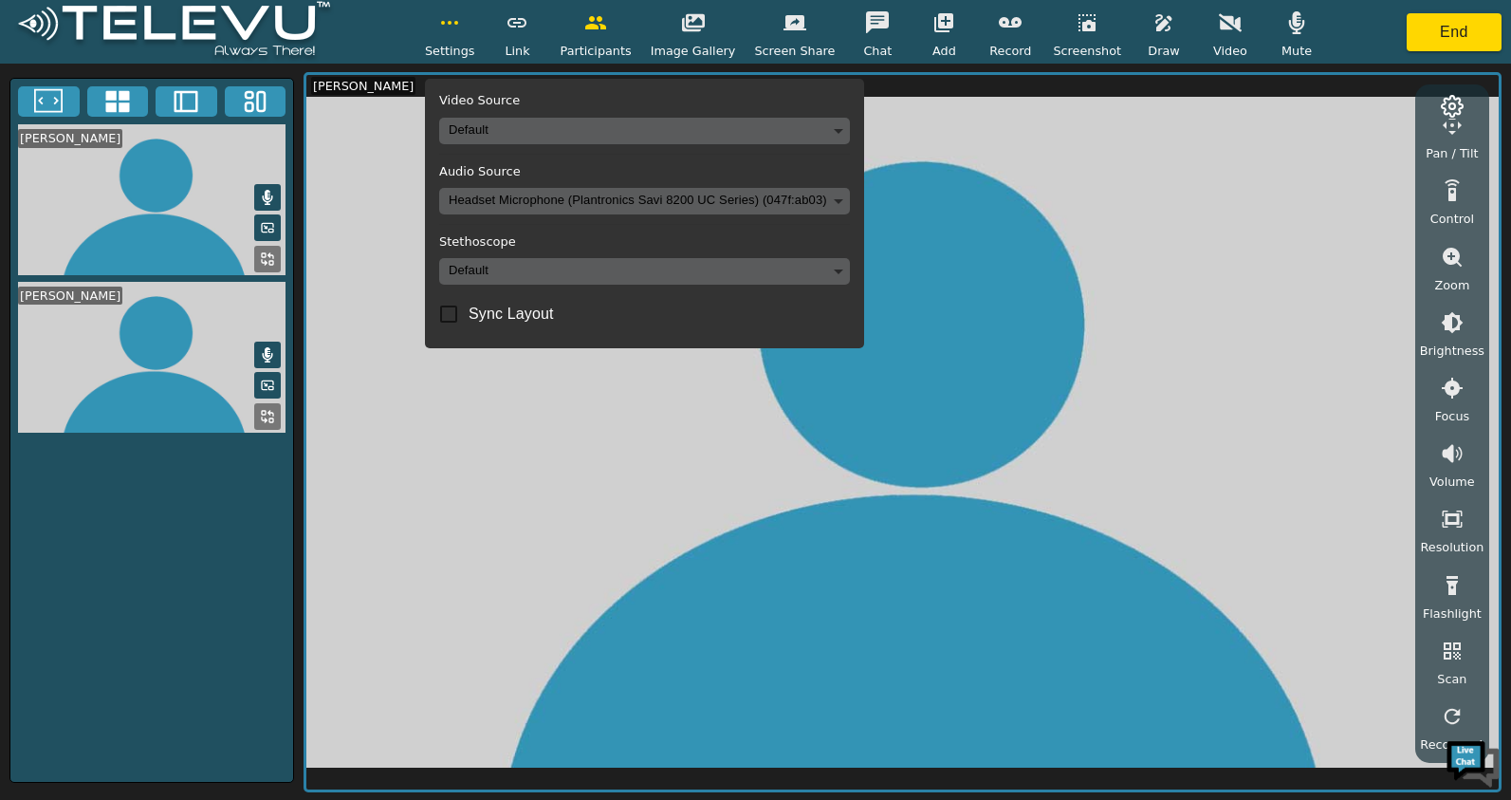
click at [534, 268] on body "Settings Video Source Default Audio Source Headset Microphone (Plantronics Savi…" at bounding box center [755, 400] width 1511 height 800
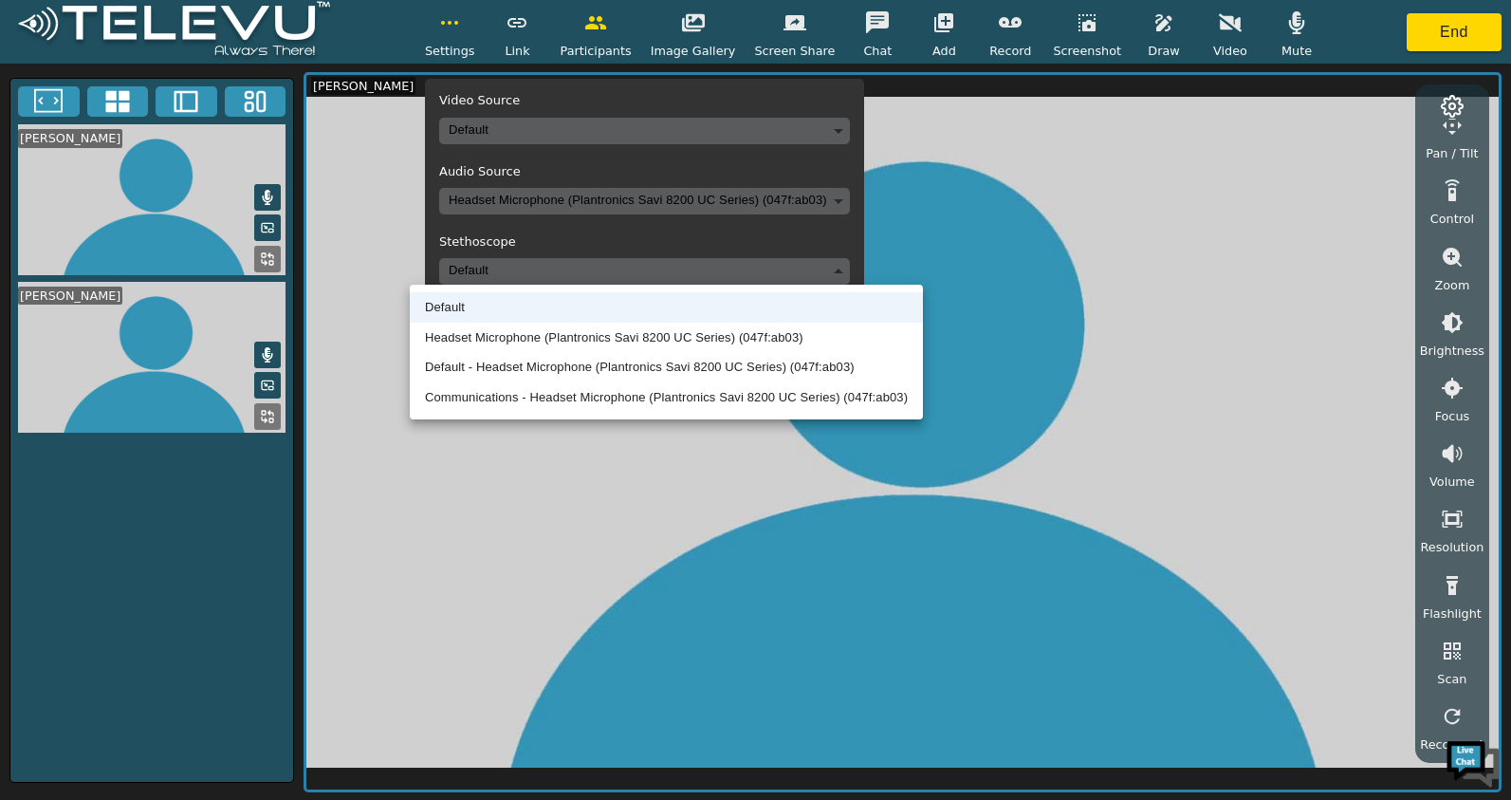
click at [538, 331] on li "Headset Microphone (Plantronics Savi 8200 UC Series) (047f:ab03)" at bounding box center [666, 338] width 513 height 30
type input "f9baede555a90332b38872e3b4552447d50ad8af0b16ace6ea6c023b2b97122a"
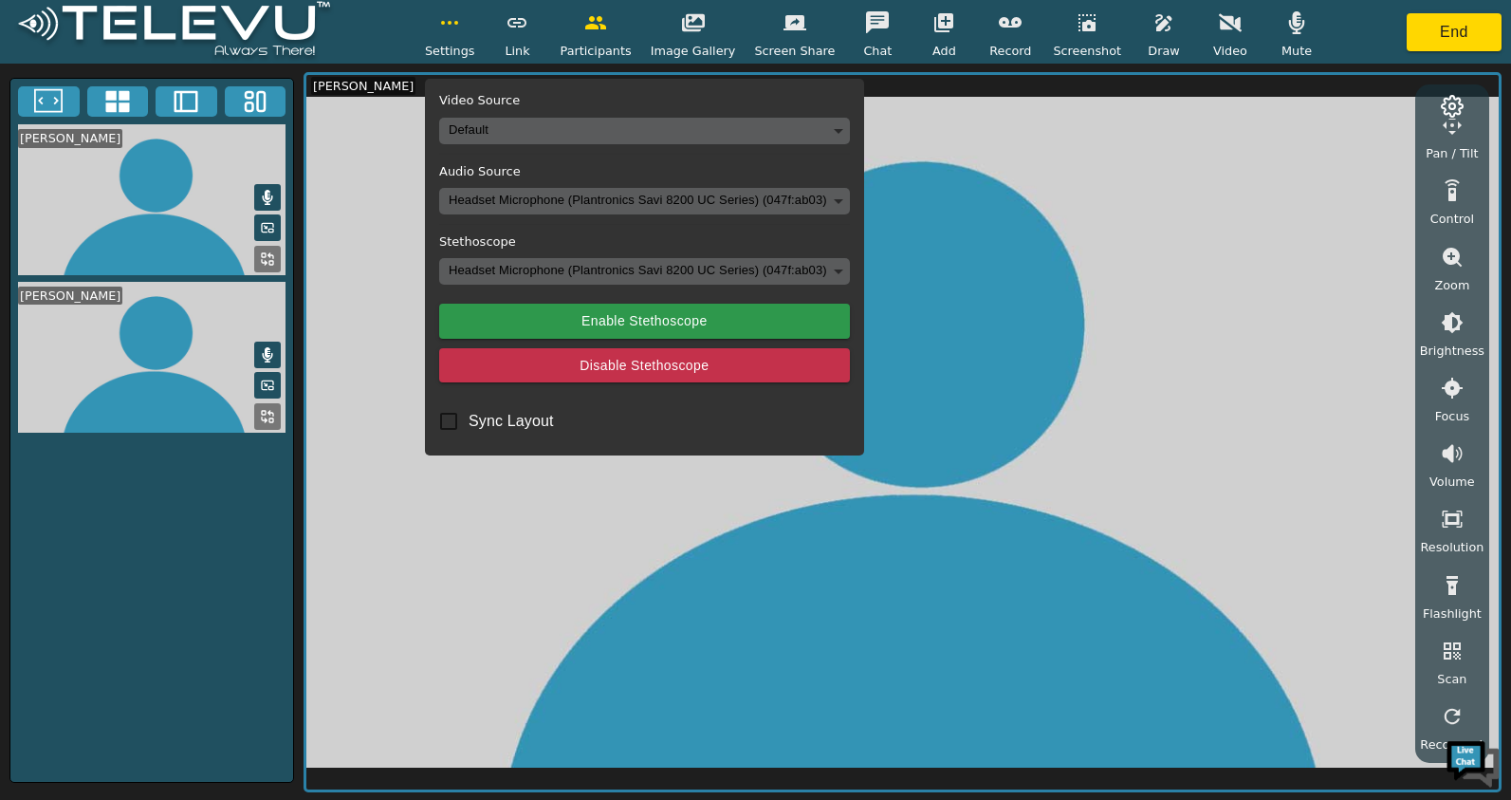
click at [613, 256] on div "Video Source Default Audio Source Headset Microphone (Plantronics Savi 8200 UC …" at bounding box center [644, 267] width 439 height 377
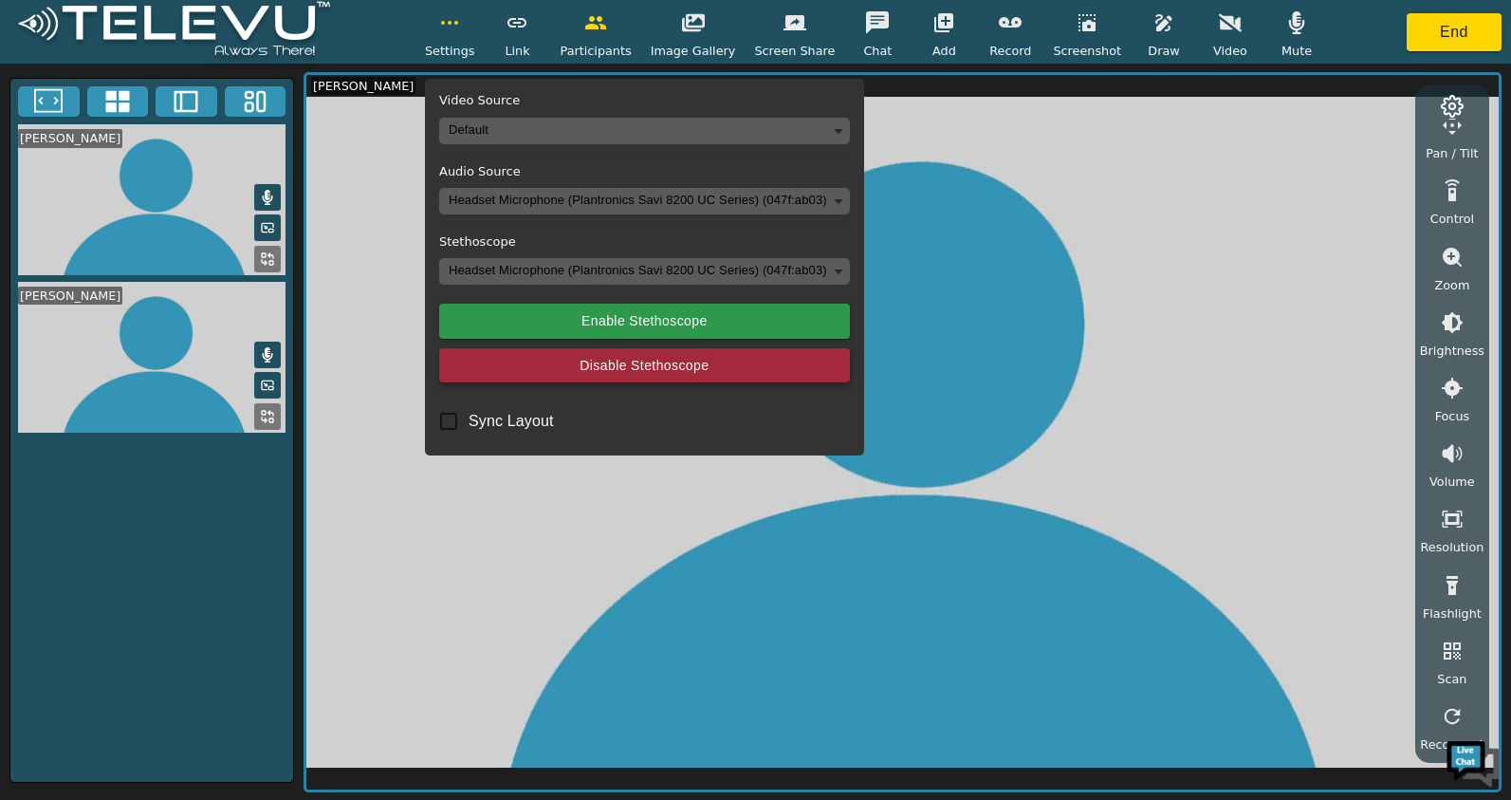
click at [647, 364] on button "Disable Stethoscope" at bounding box center [644, 365] width 411 height 35
click at [497, 361] on button "Disable Stethoscope" at bounding box center [644, 365] width 411 height 35
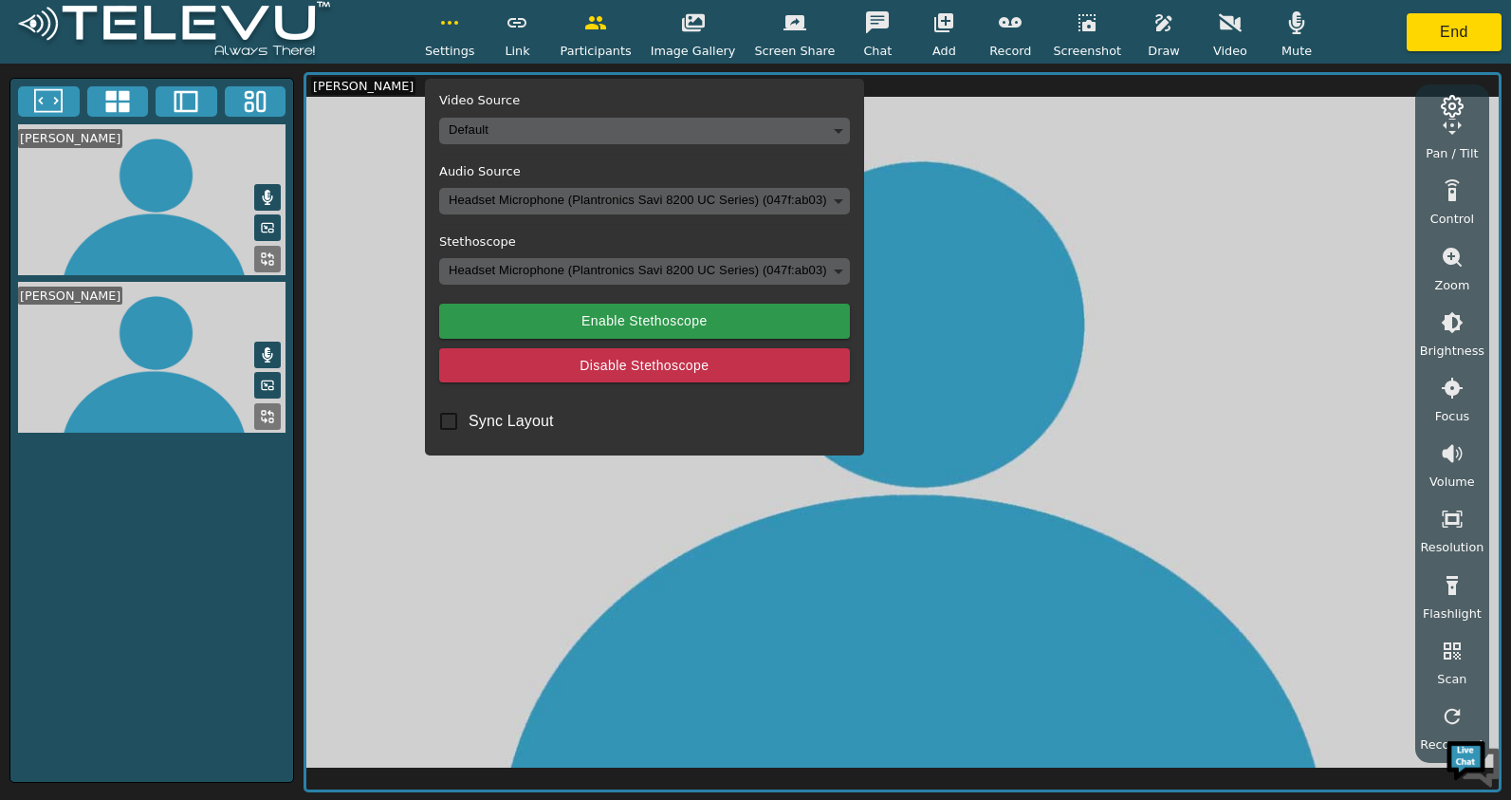
click at [435, 296] on video at bounding box center [902, 432] width 1193 height 714
click at [1022, 116] on video at bounding box center [902, 432] width 1193 height 714
click at [326, 285] on video at bounding box center [902, 432] width 1193 height 714
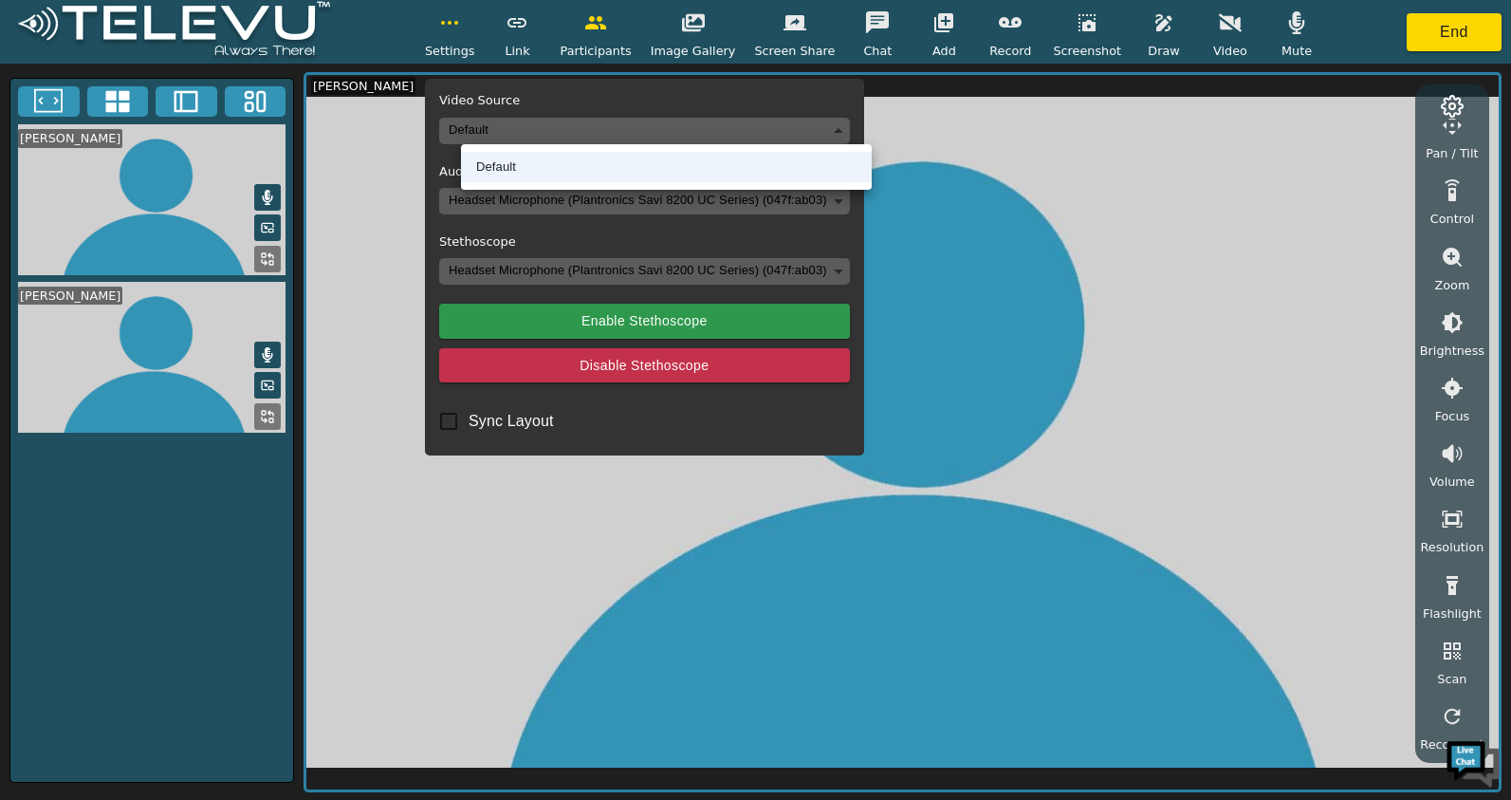
click at [614, 126] on body "Settings Video Source Default Audio Source Headset Microphone (Plantronics Savi…" at bounding box center [755, 400] width 1511 height 800
click at [614, 126] on div at bounding box center [755, 400] width 1511 height 800
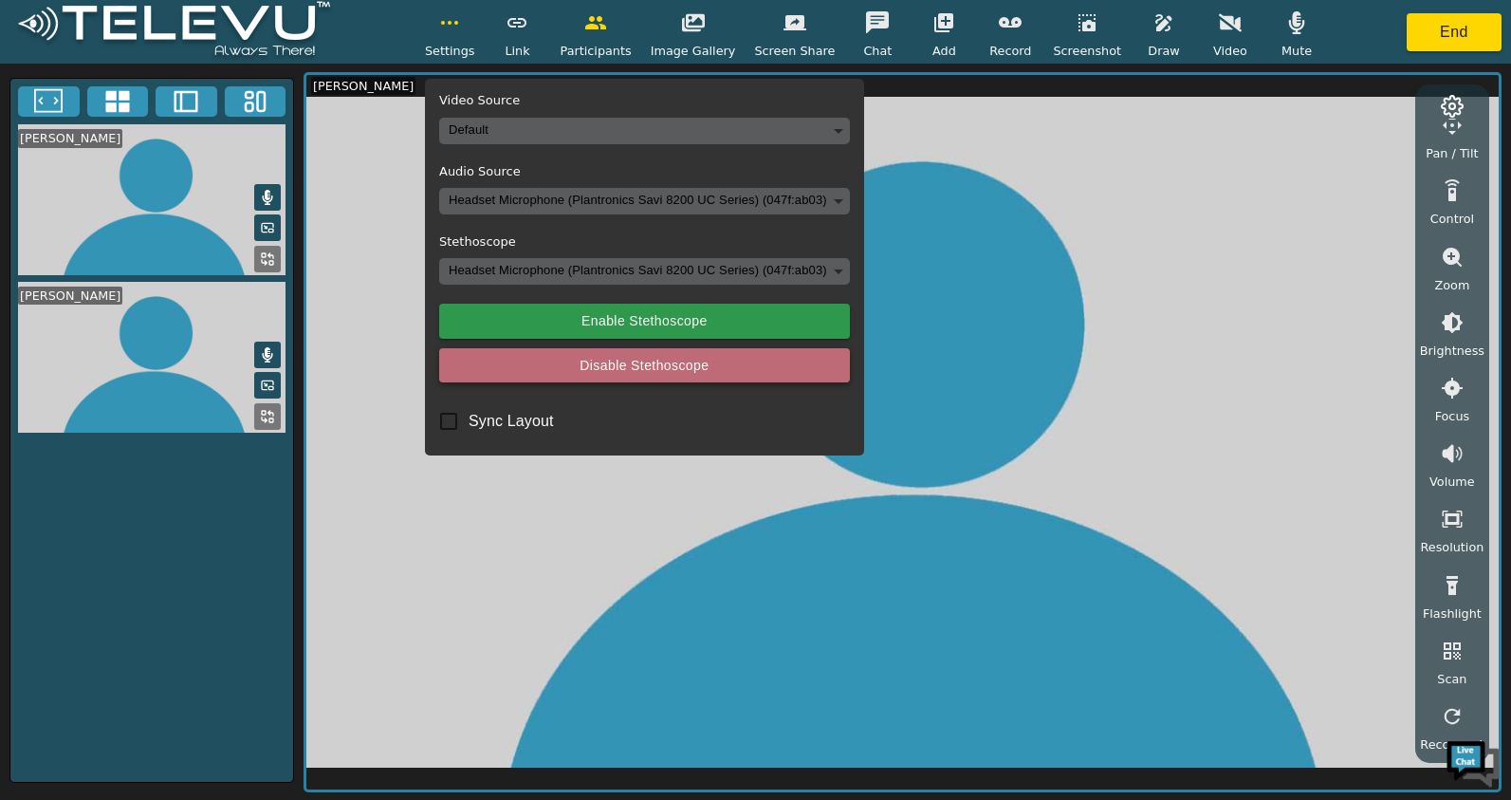
click at [542, 373] on button "Disable Stethoscope" at bounding box center [644, 365] width 411 height 35
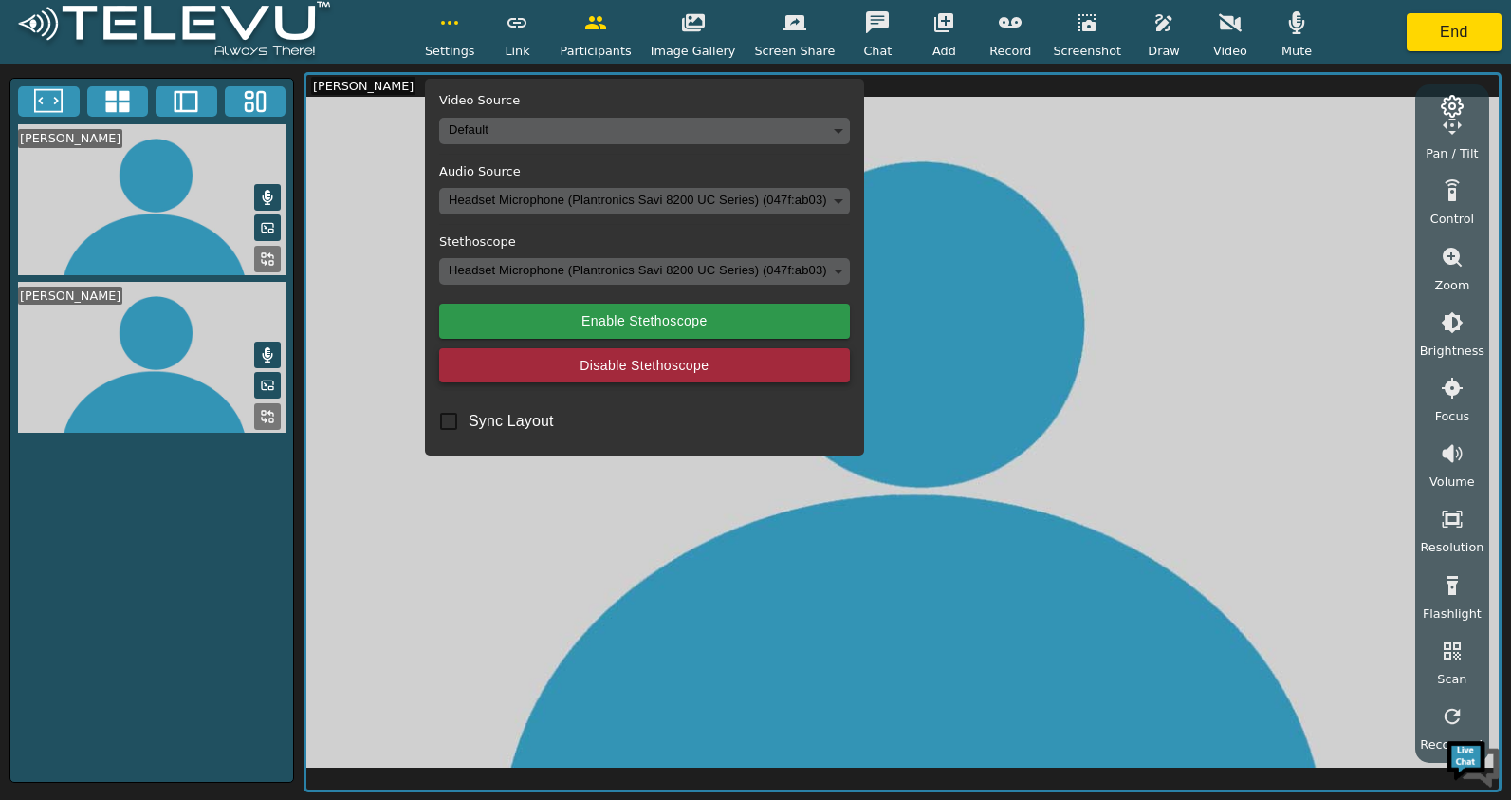
click at [643, 370] on button "Disable Stethoscope" at bounding box center [644, 365] width 411 height 35
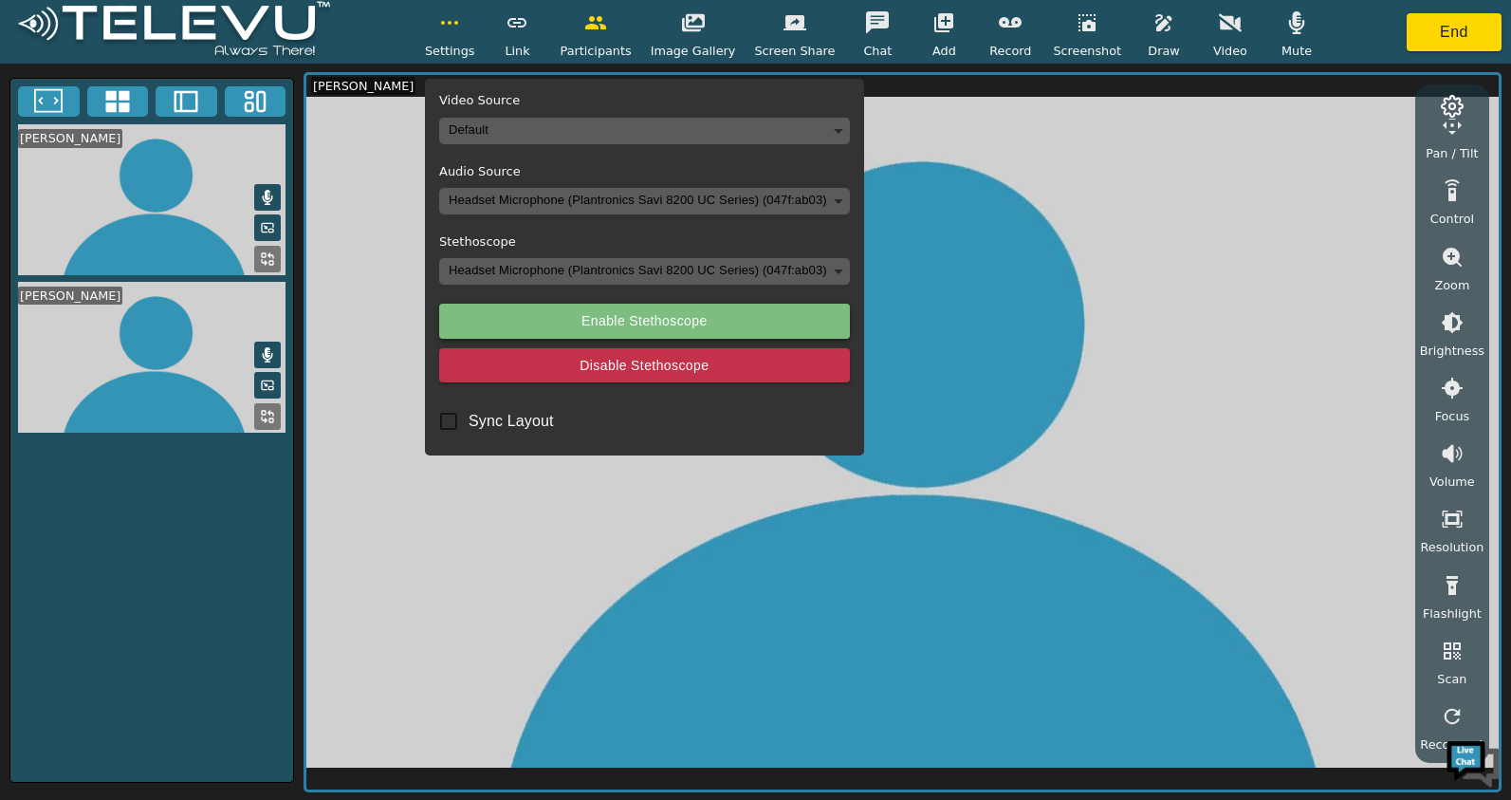
click at [648, 327] on button "Enable Stethoscope" at bounding box center [644, 321] width 411 height 35
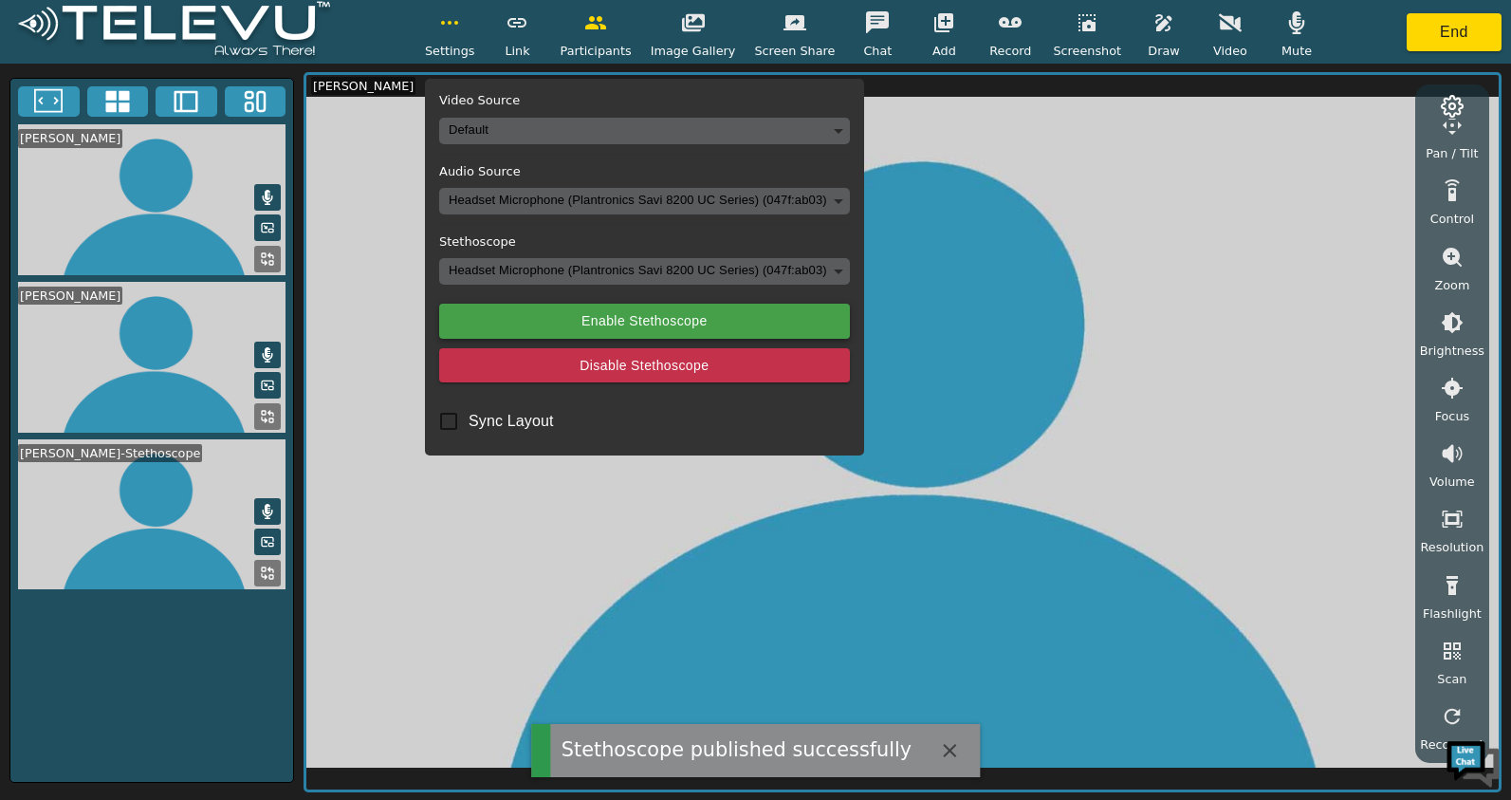
click at [552, 322] on button "Enable Stethoscope" at bounding box center [644, 321] width 411 height 35
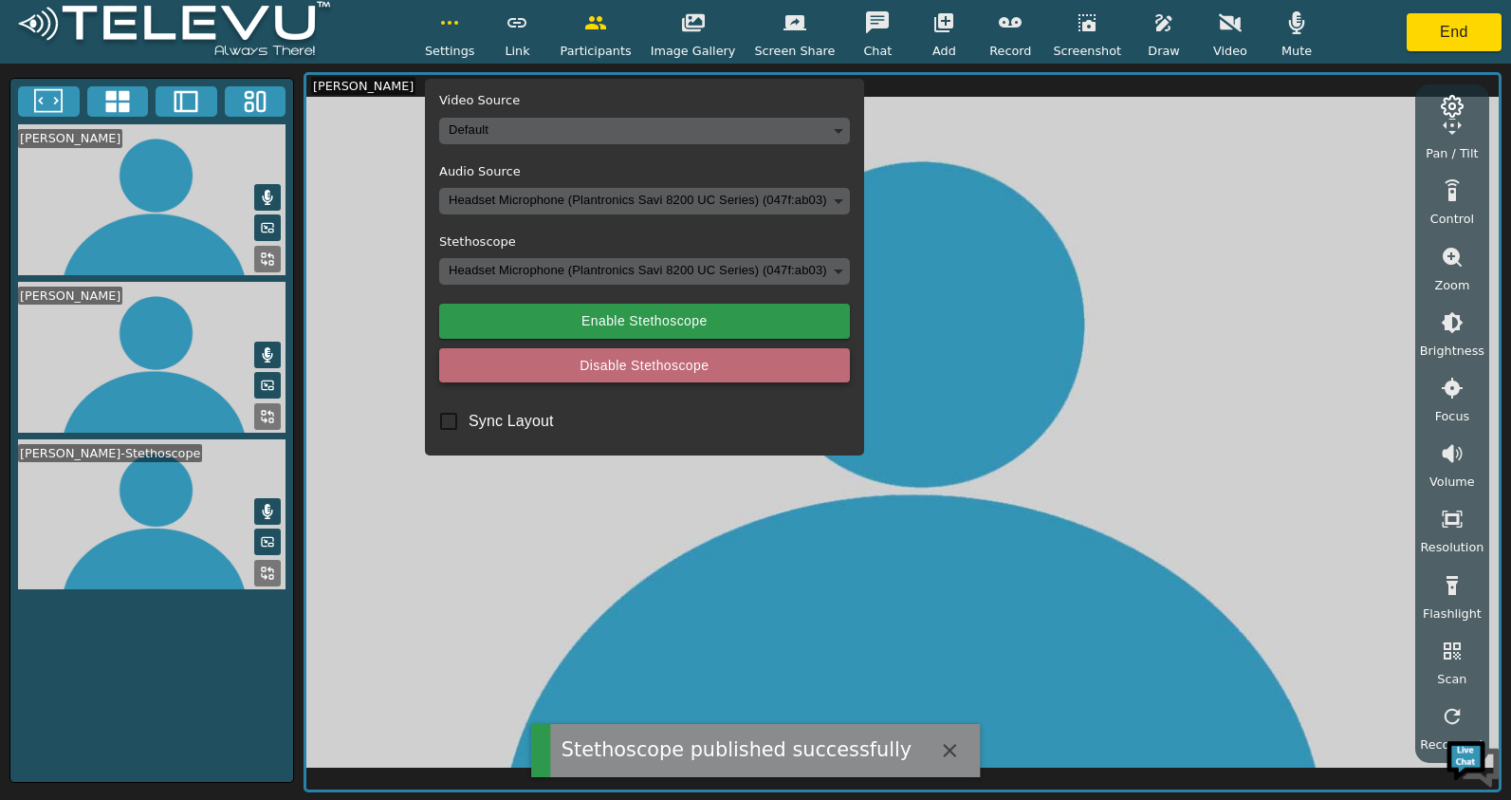
click at [621, 360] on button "Disable Stethoscope" at bounding box center [644, 365] width 411 height 35
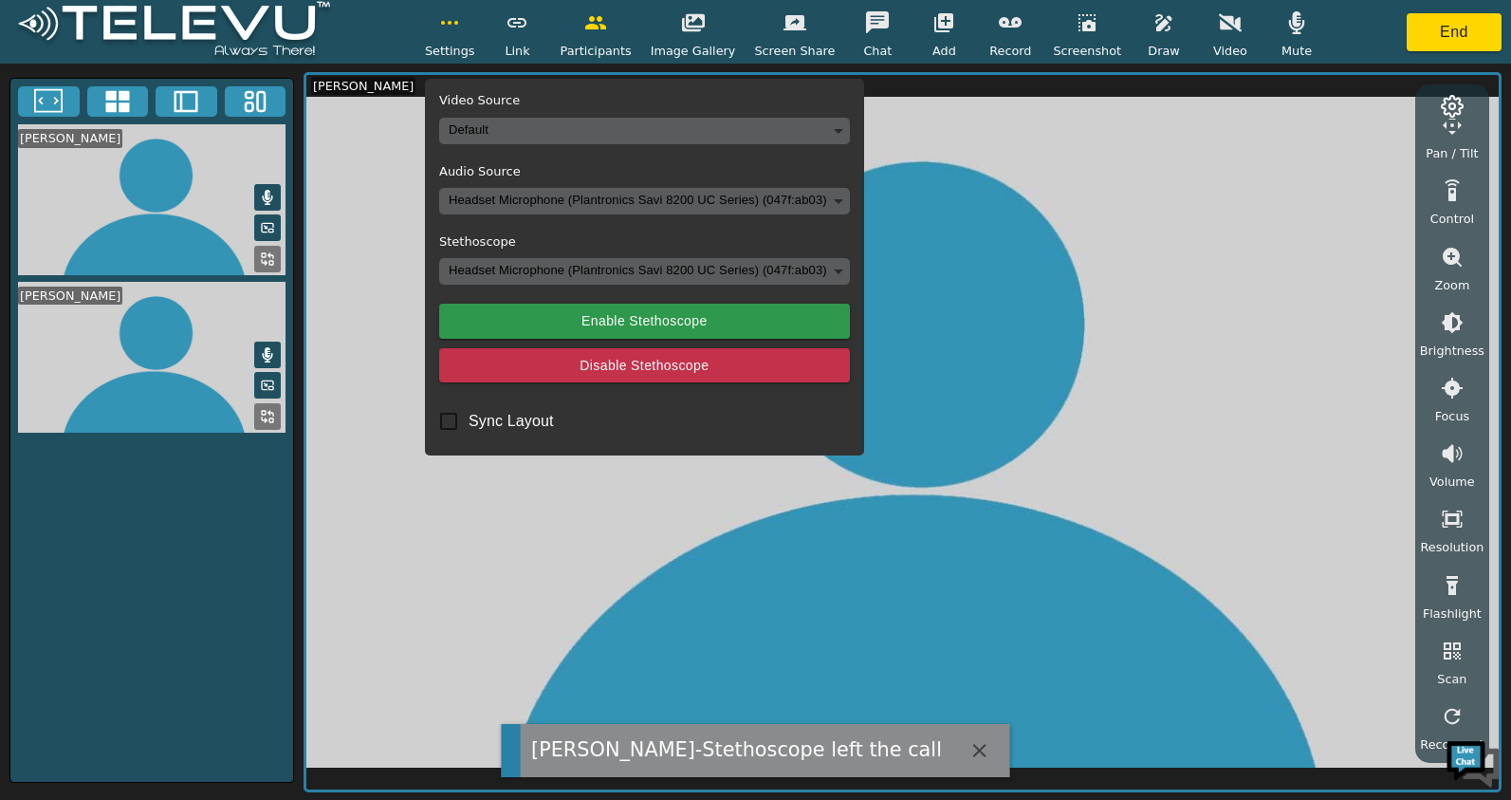
click at [973, 749] on icon "button" at bounding box center [979, 750] width 13 height 13
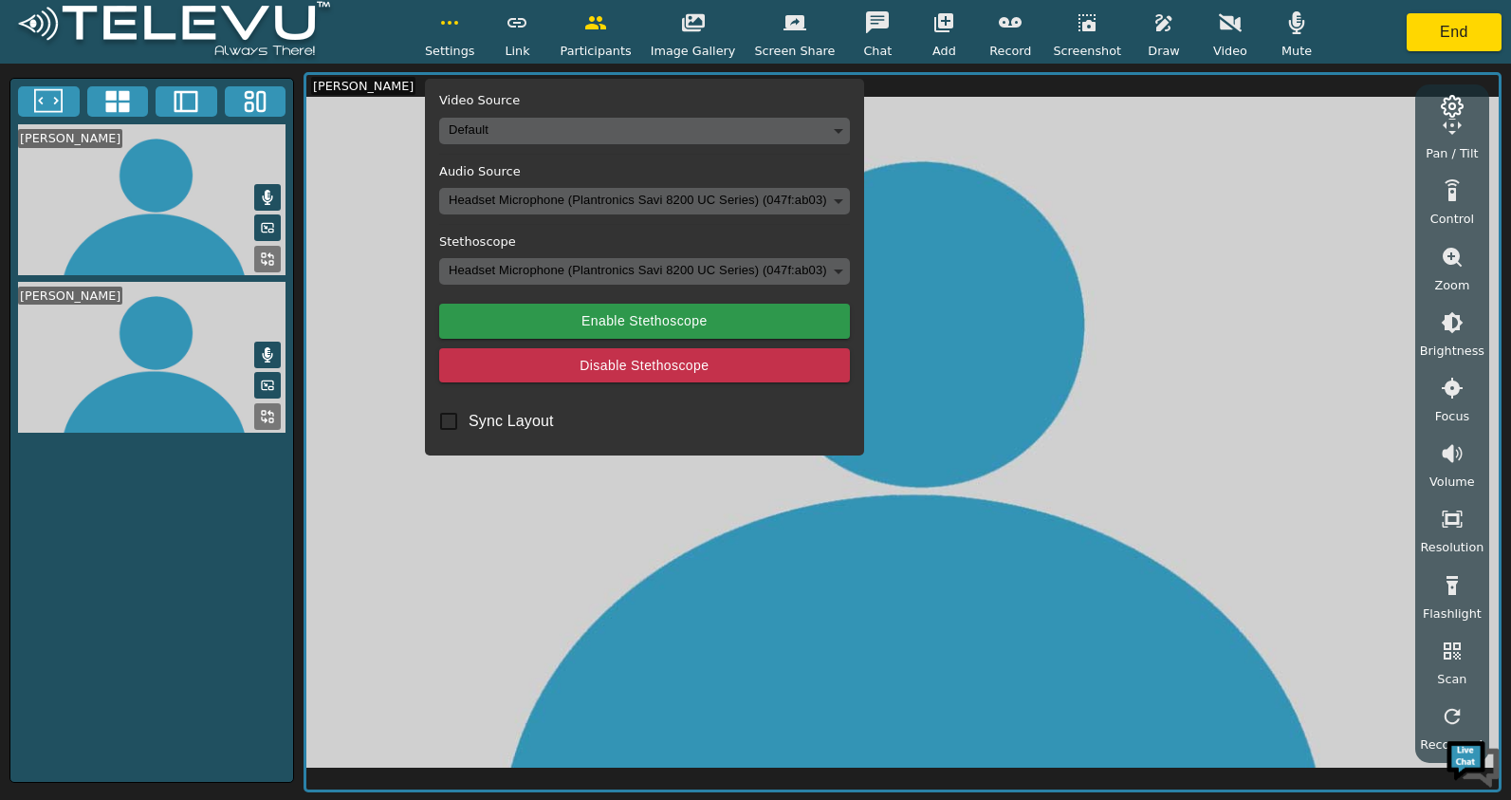
click at [407, 51] on div "Settings Video Source Default Audio Source Headset Microphone (Plantronics Savi…" at bounding box center [755, 32] width 1511 height 64
click at [155, 579] on div "[PERSON_NAME] [PERSON_NAME]" at bounding box center [151, 430] width 285 height 705
click at [446, 17] on div "Settings" at bounding box center [450, 32] width 50 height 56
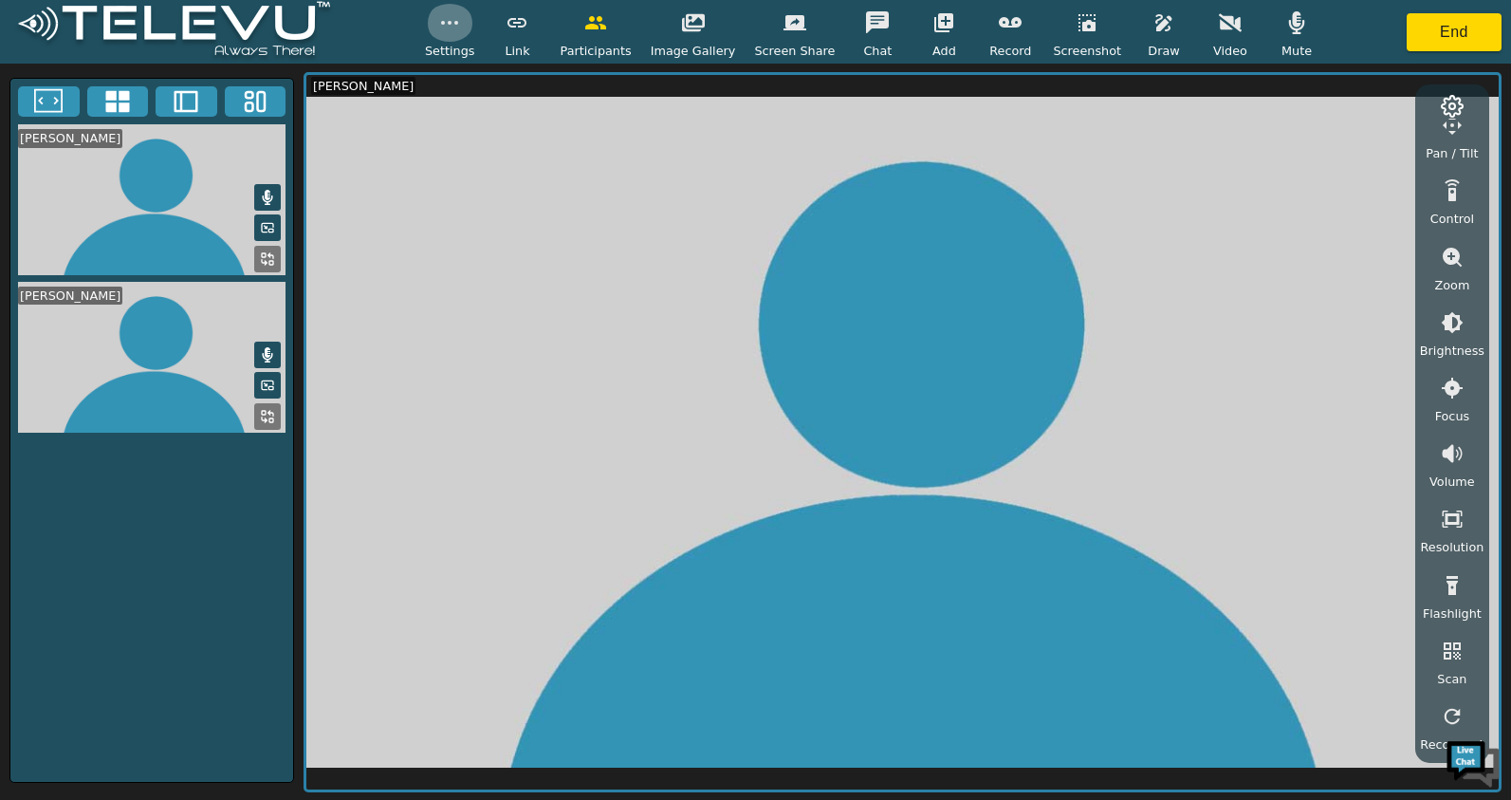
click at [449, 29] on button "button" at bounding box center [449, 23] width 47 height 38
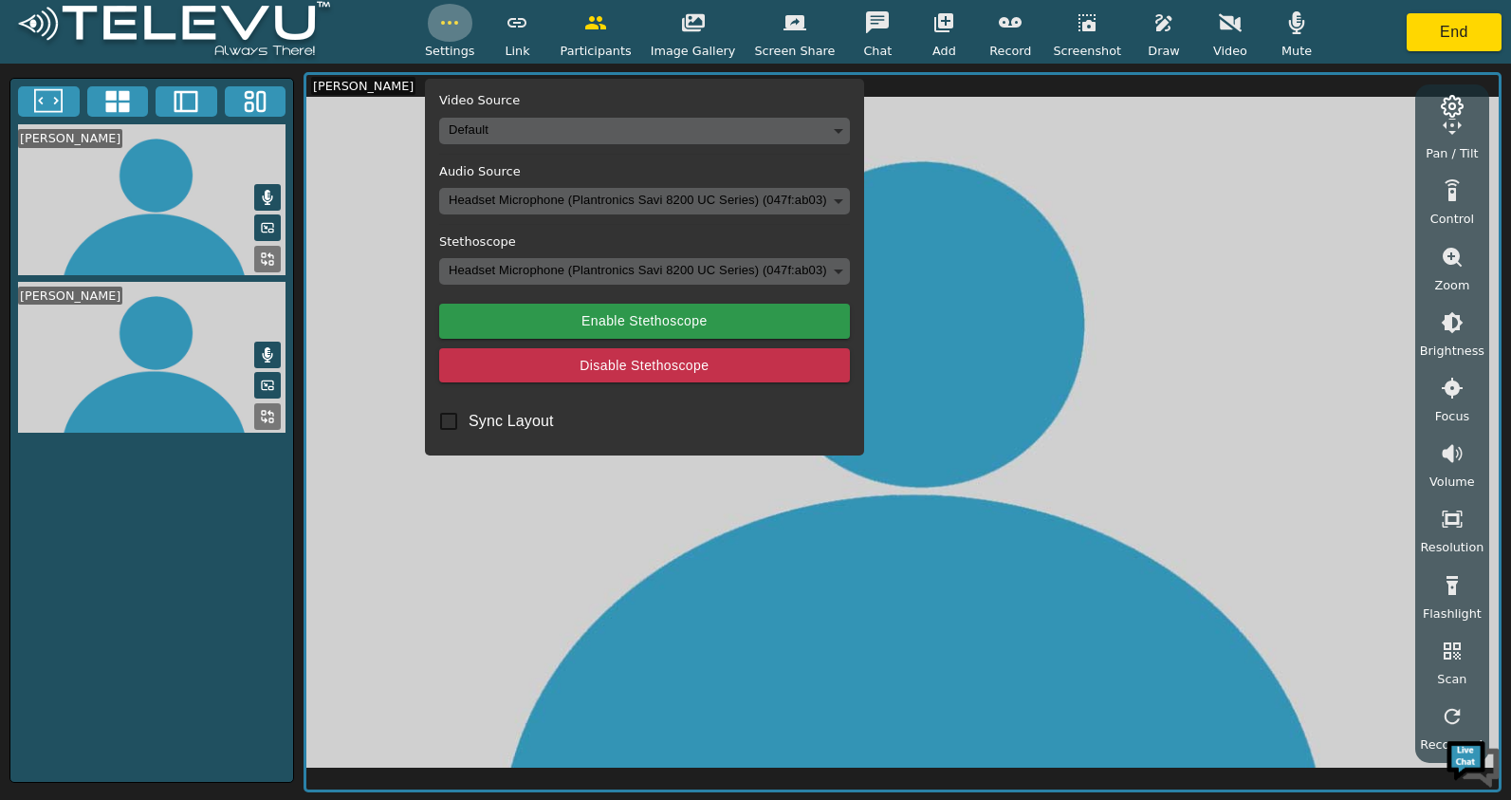
click at [449, 29] on button "button" at bounding box center [449, 23] width 47 height 38
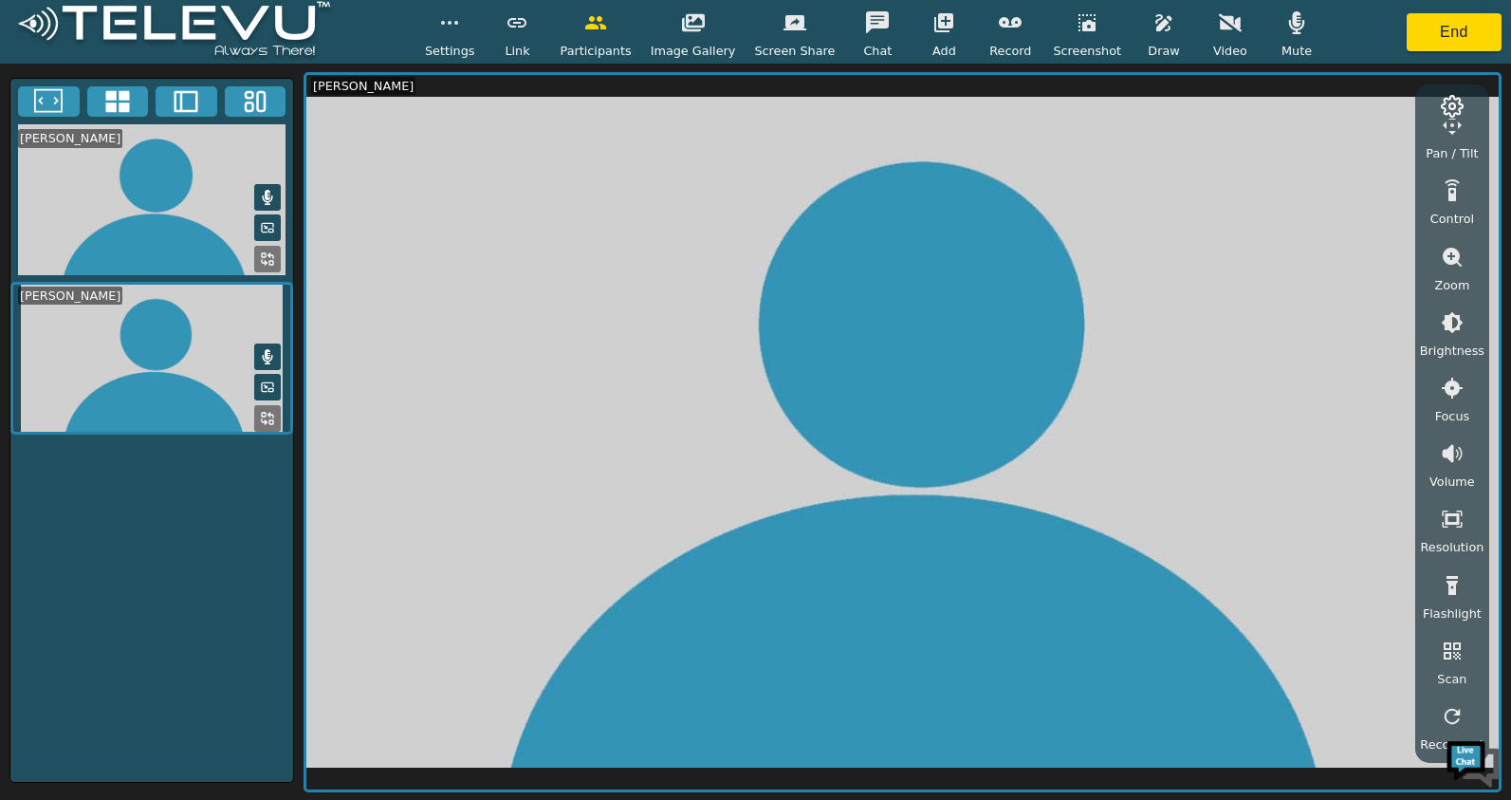
click at [463, 35] on button "button" at bounding box center [449, 23] width 47 height 38
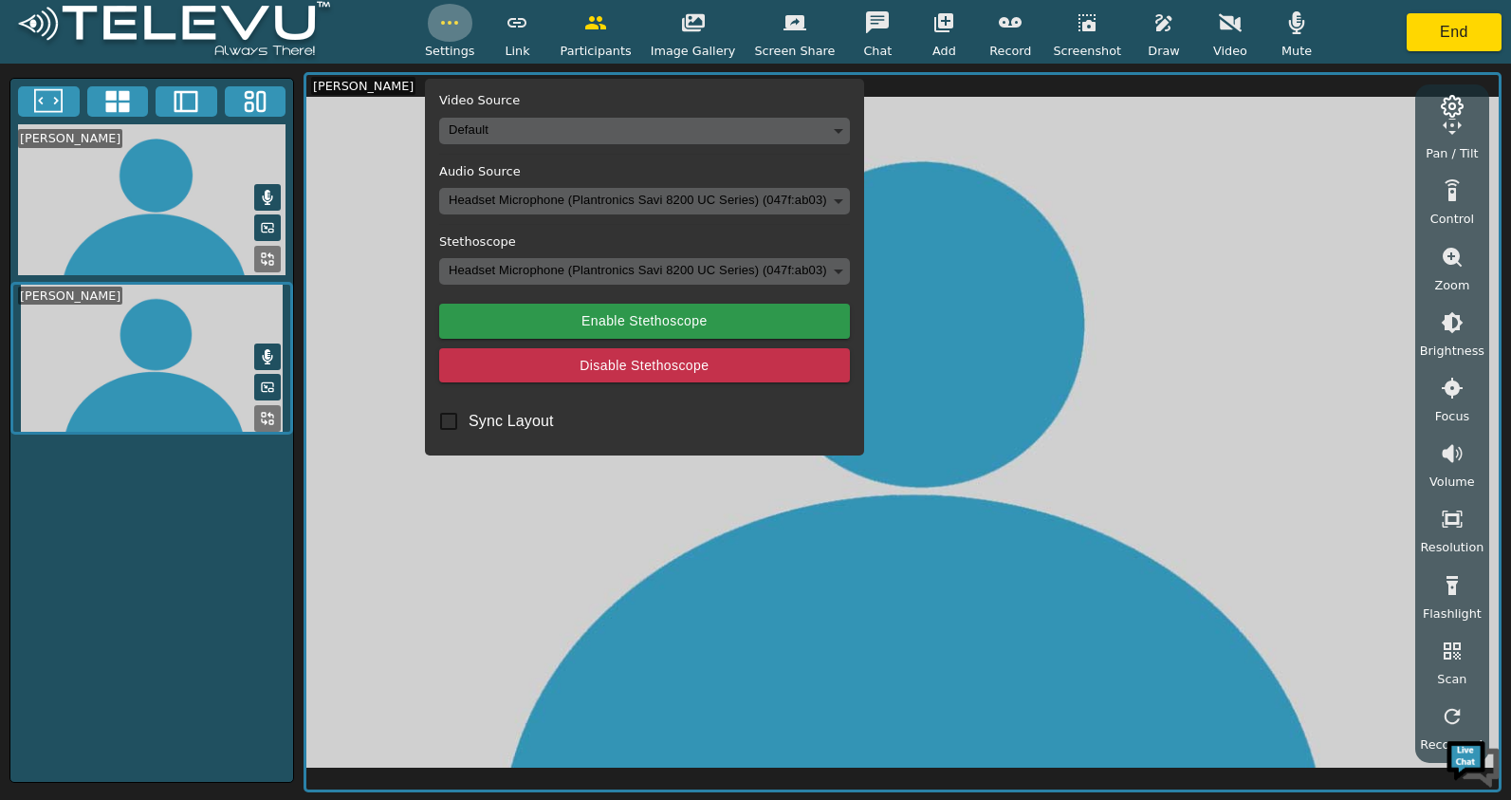
click at [463, 35] on button "button" at bounding box center [449, 23] width 47 height 38
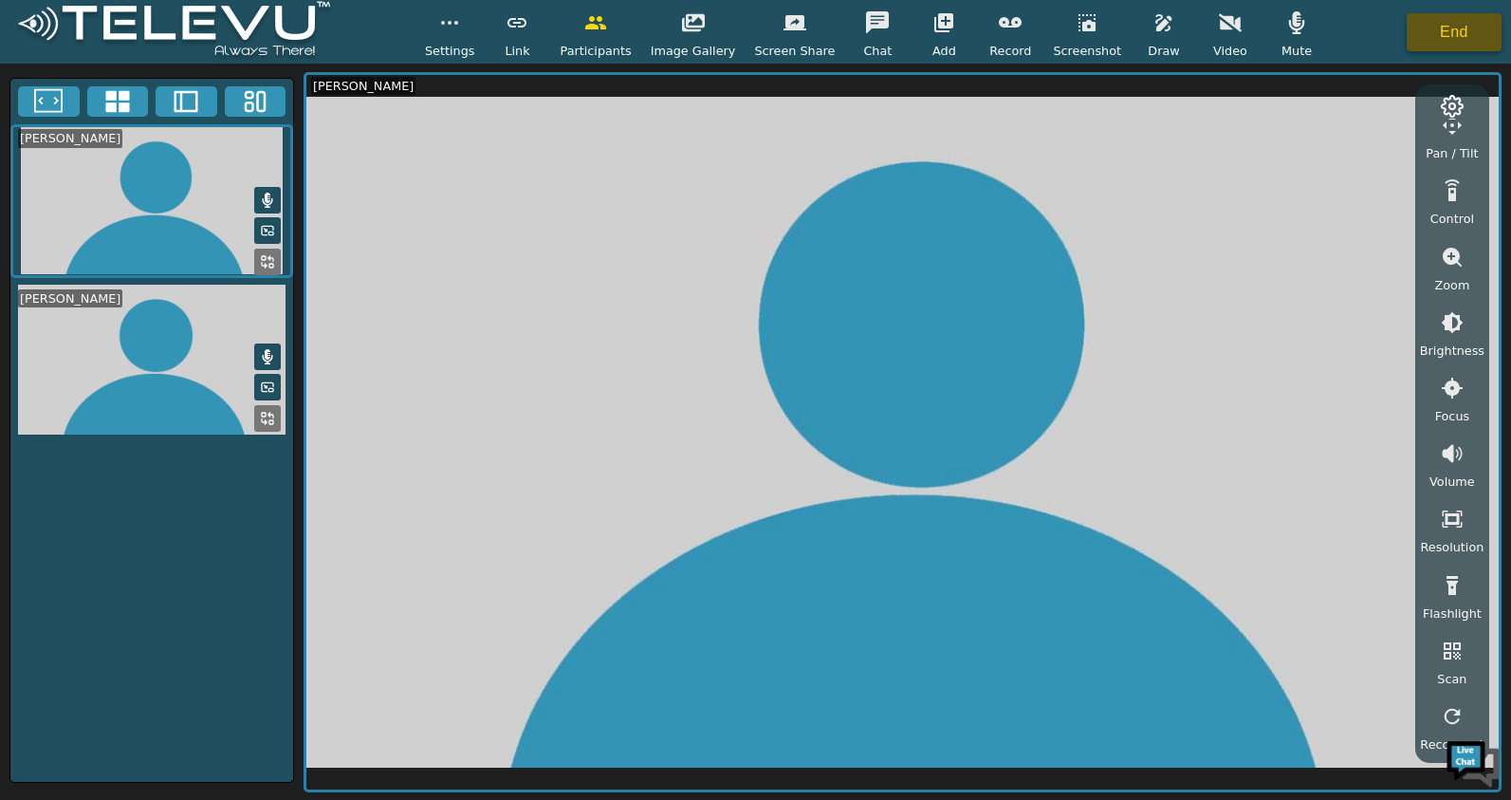
click at [1434, 22] on button "End" at bounding box center [1454, 32] width 95 height 38
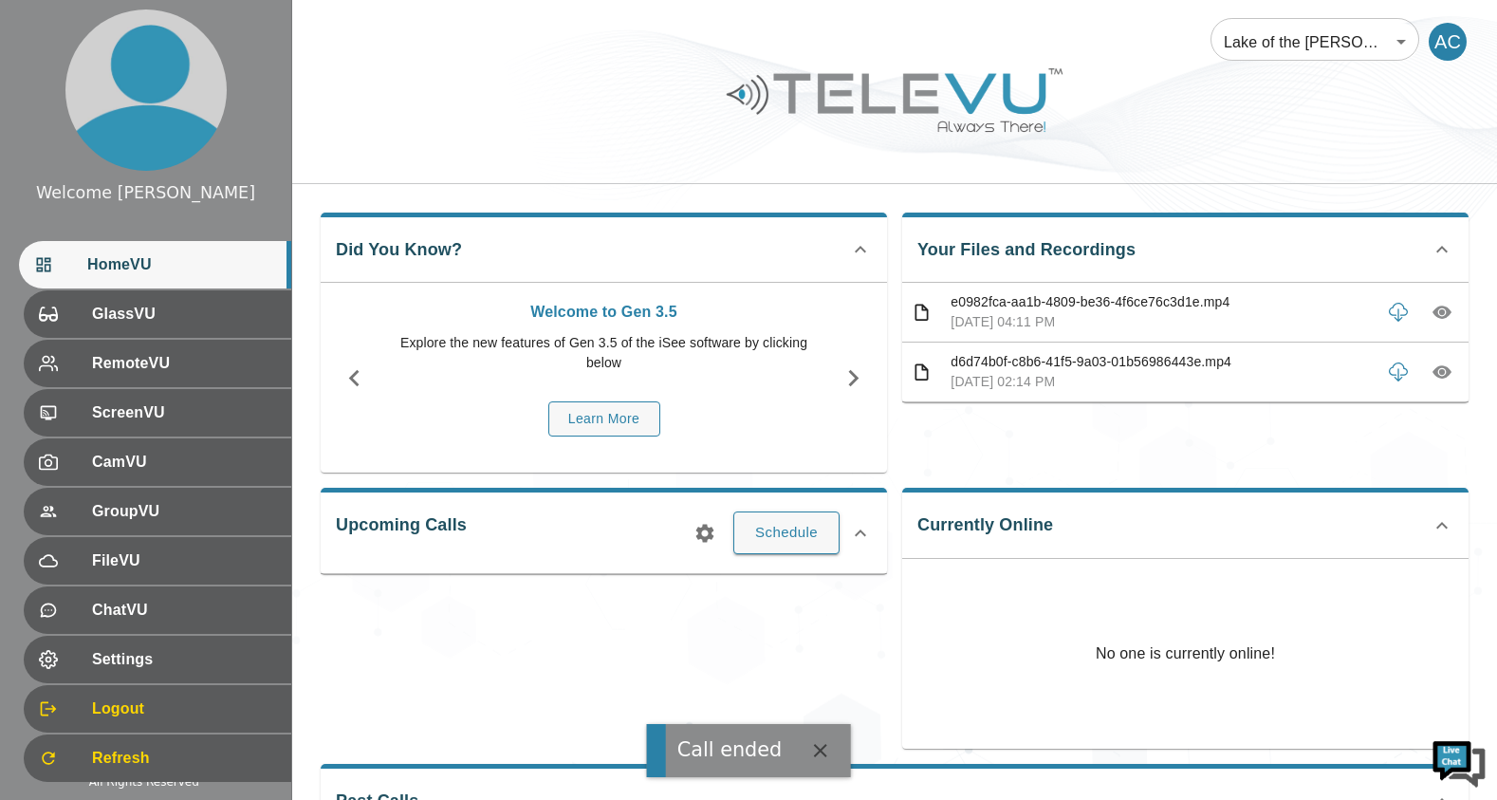
click at [1432, 43] on div "AC" at bounding box center [1448, 42] width 38 height 38
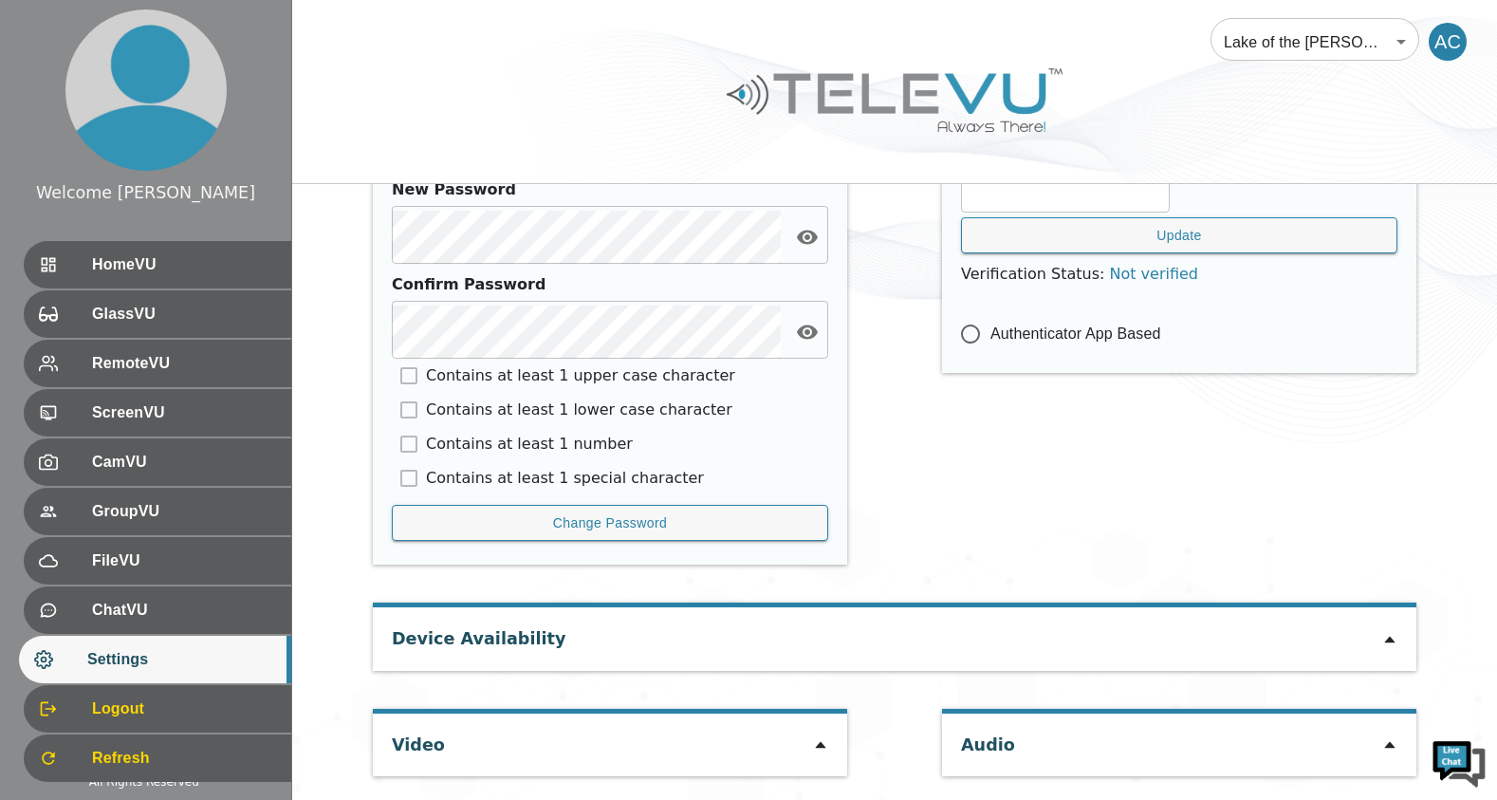
scroll to position [882, 0]
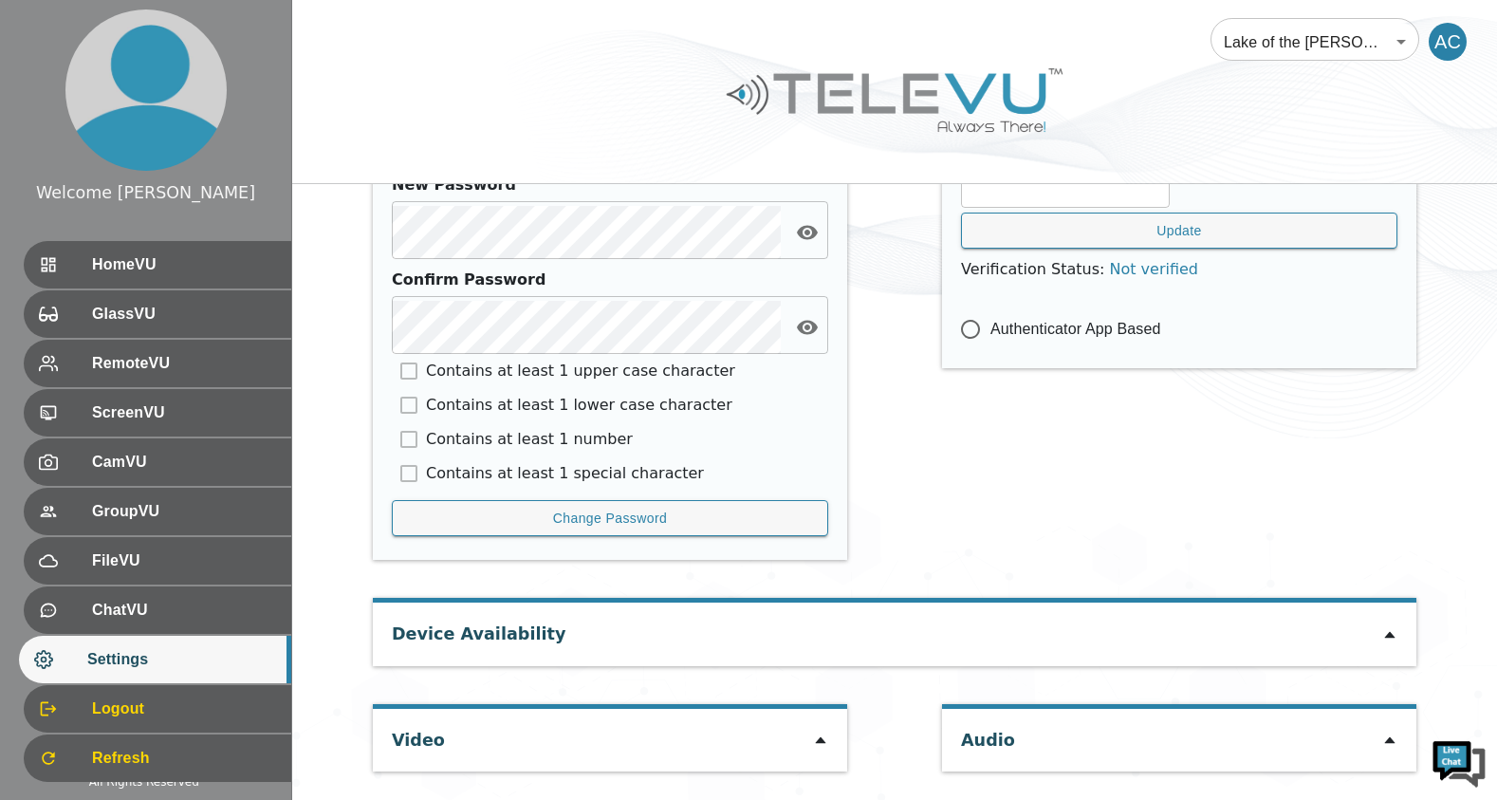
click at [1078, 748] on div "Audio" at bounding box center [1179, 740] width 474 height 63
click at [1394, 743] on icon at bounding box center [1389, 739] width 15 height 15
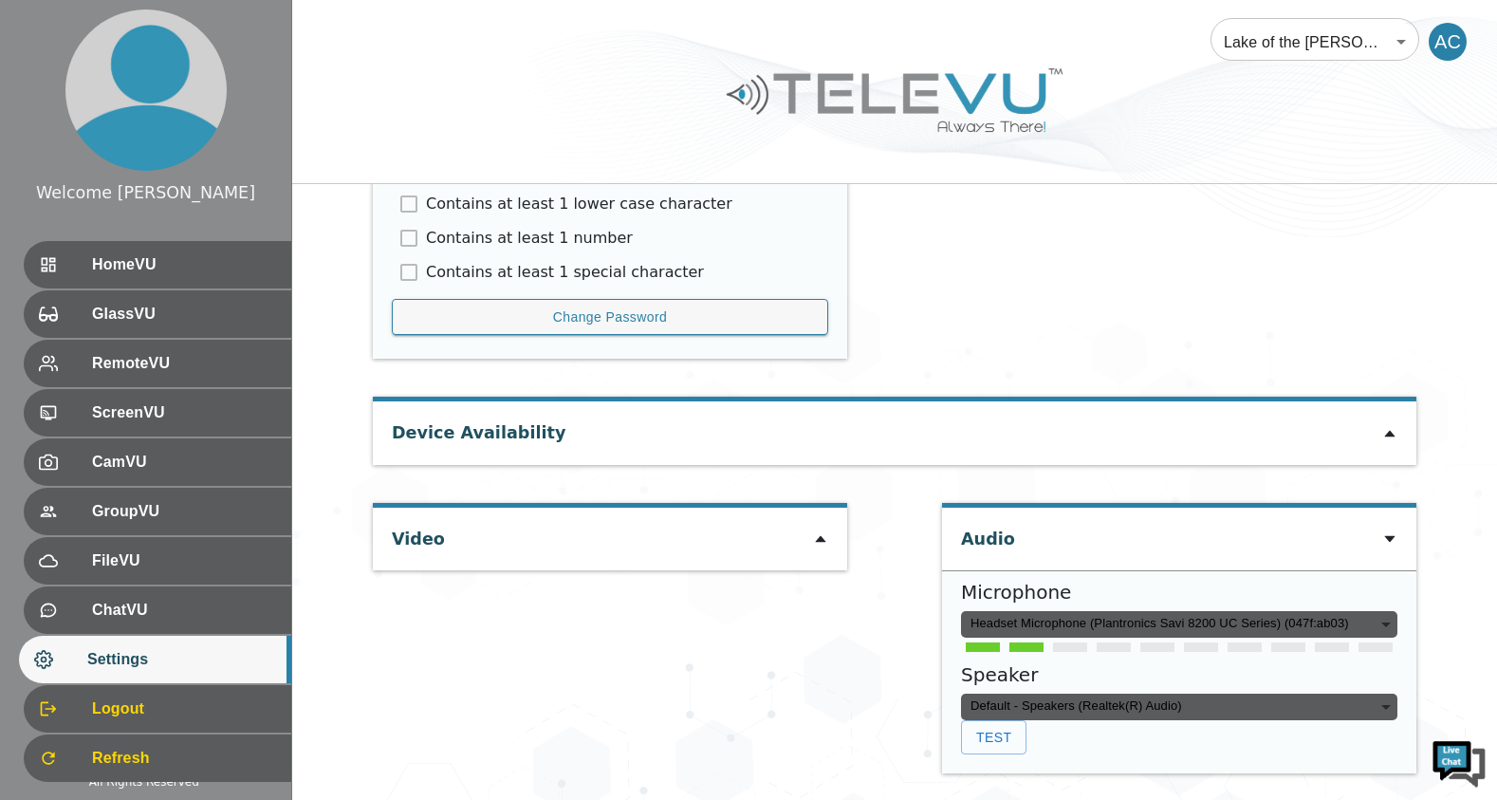
scroll to position [1086, 0]
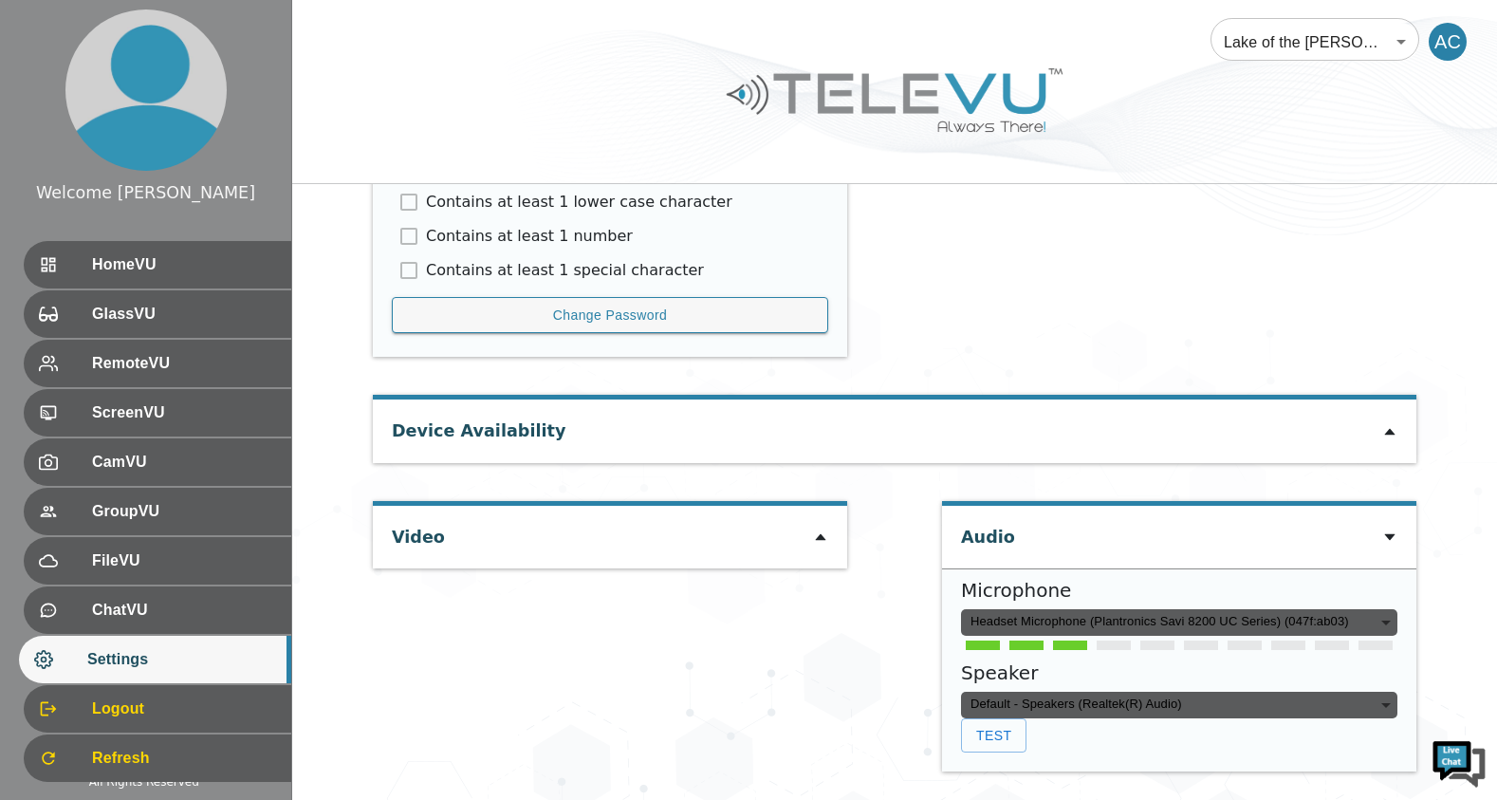
click at [1144, 704] on div "Default - Speakers (Realtek(R) Audio)" at bounding box center [1179, 705] width 436 height 27
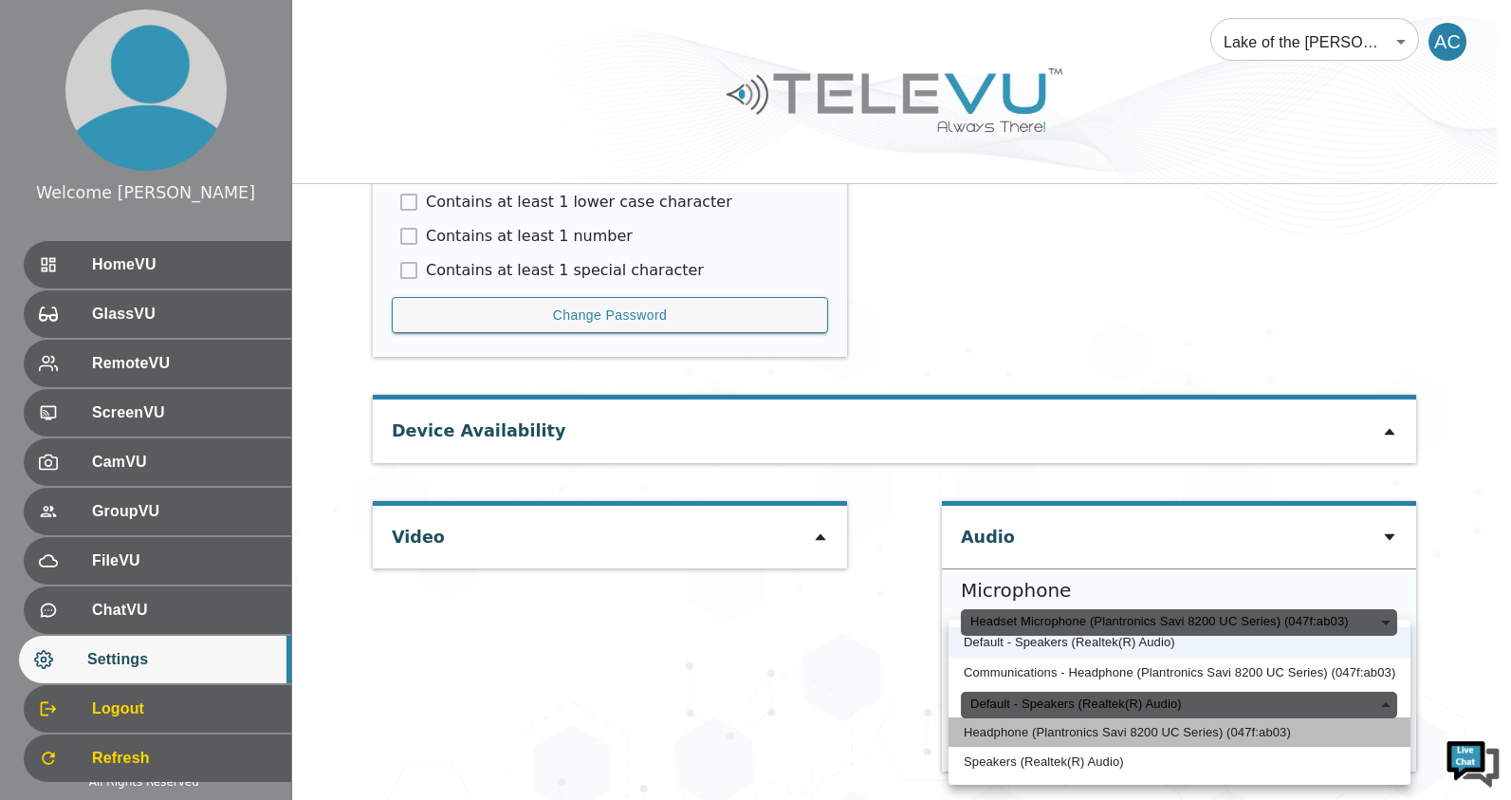
click at [1131, 734] on li "Headphone (Plantronics Savi 8200 UC Series) (047f:ab03)" at bounding box center [1180, 732] width 462 height 30
type input "67694eafb11f4613278ea9b87d04ebb88a9ebe263b3629e7795dc77686e5e191"
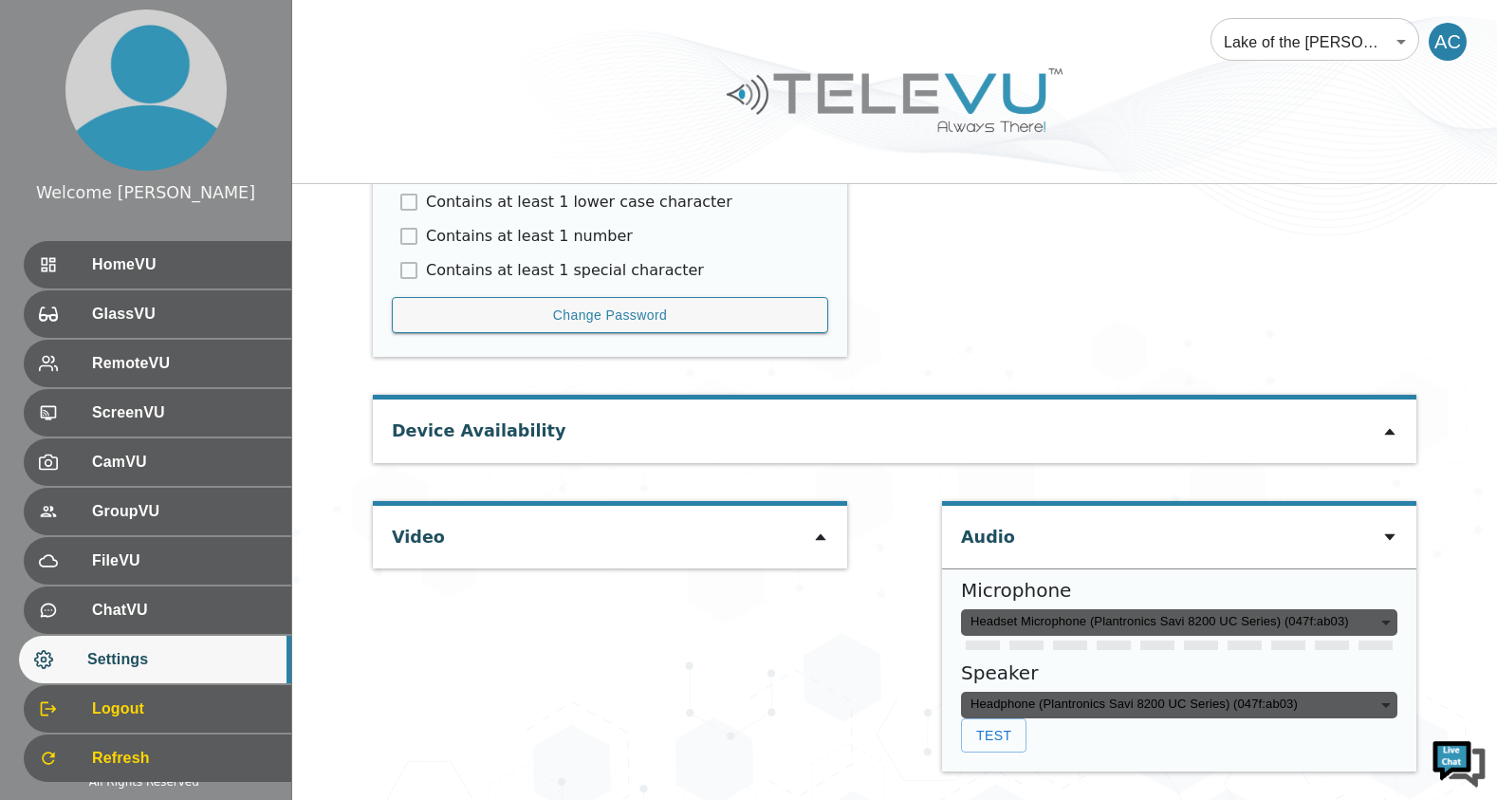
click at [1395, 538] on icon at bounding box center [1389, 536] width 15 height 15
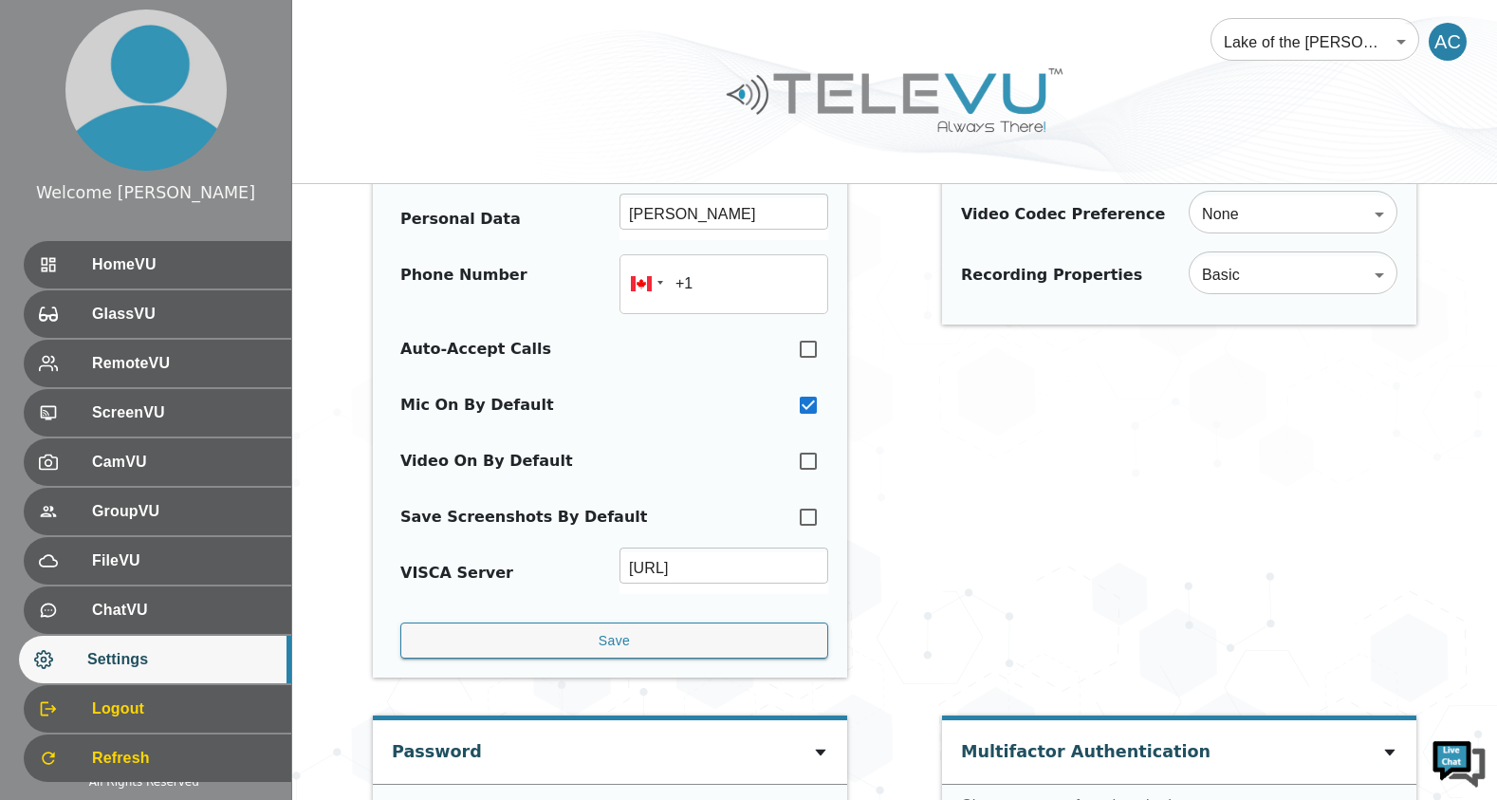
scroll to position [123, 0]
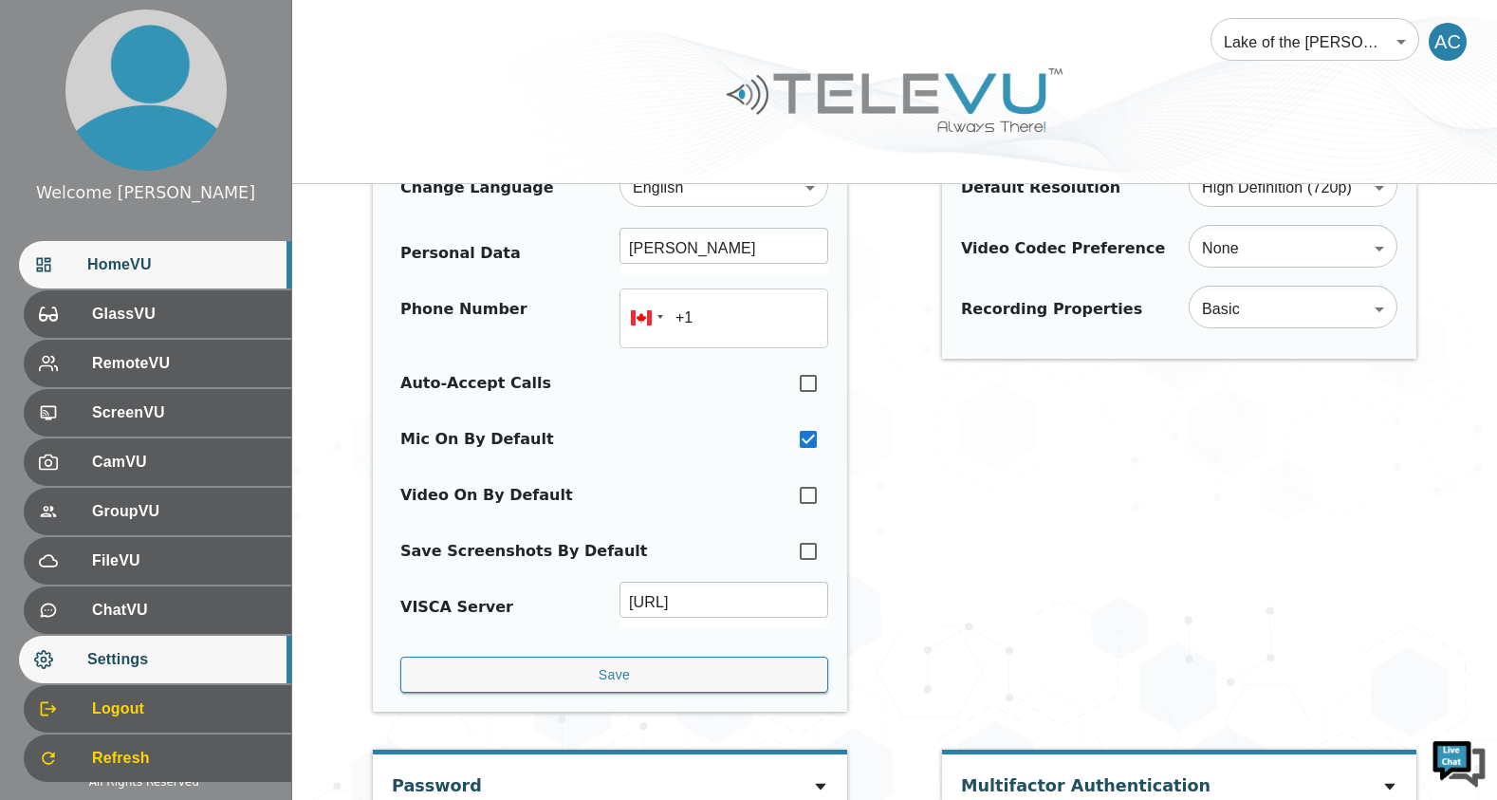
click at [97, 258] on span "HomeVU" at bounding box center [181, 264] width 189 height 23
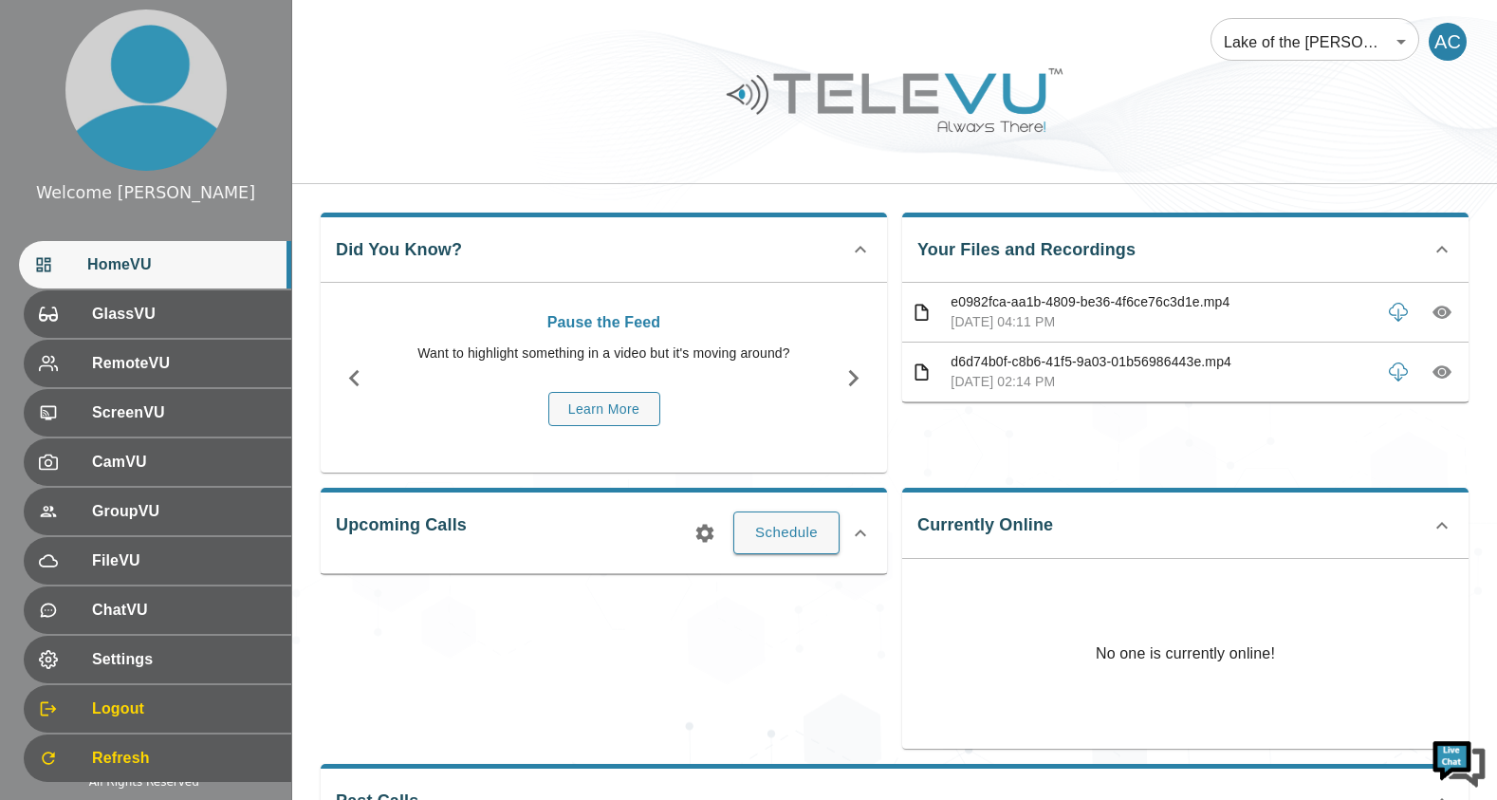
click at [1377, 43] on body "Welcome [PERSON_NAME] HomeVU GlassVU RemoteVU ScreenVU CamVU GroupVU FileVU Cha…" at bounding box center [748, 491] width 1497 height 983
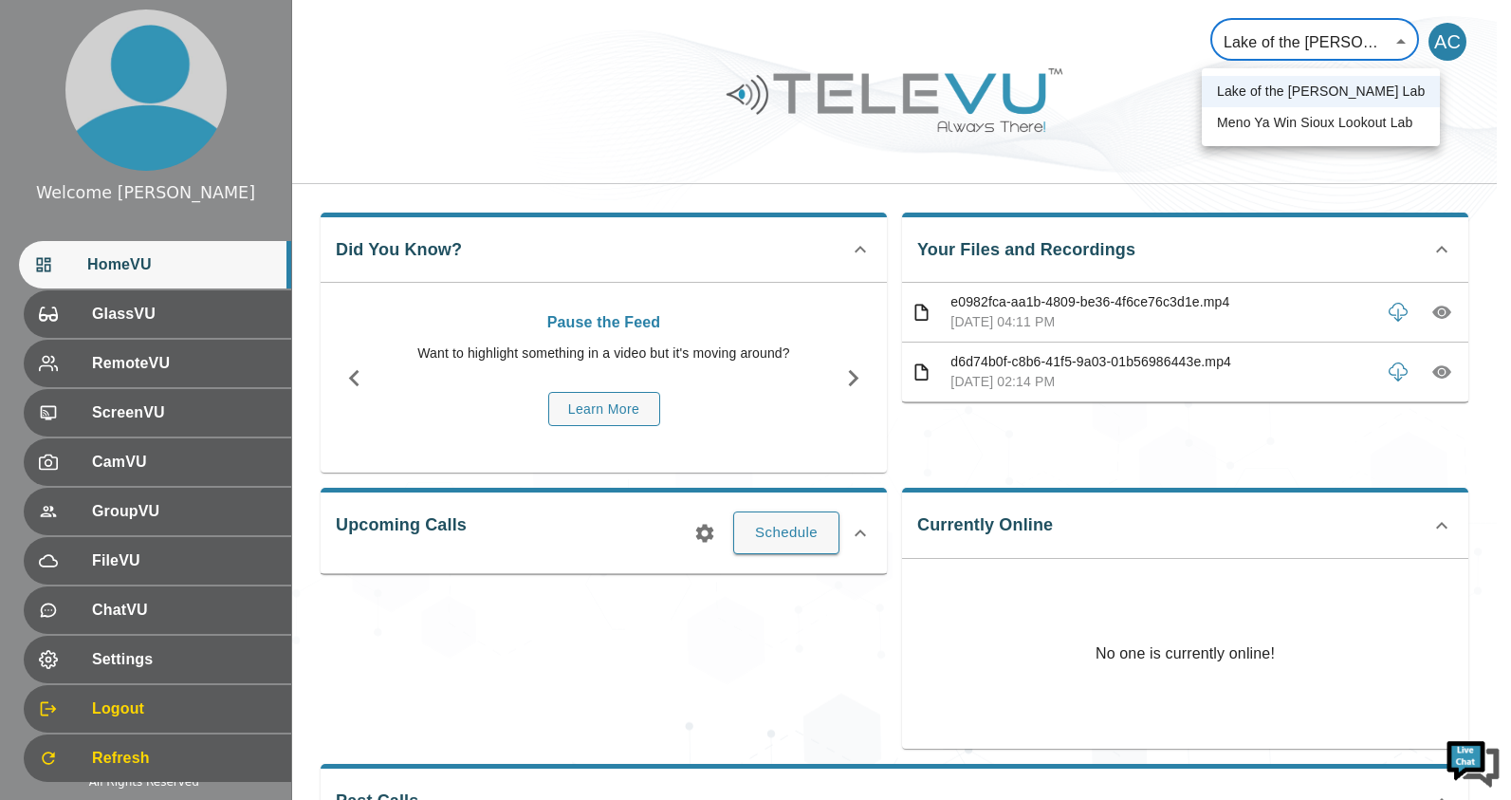
click at [1143, 143] on div at bounding box center [755, 400] width 1511 height 800
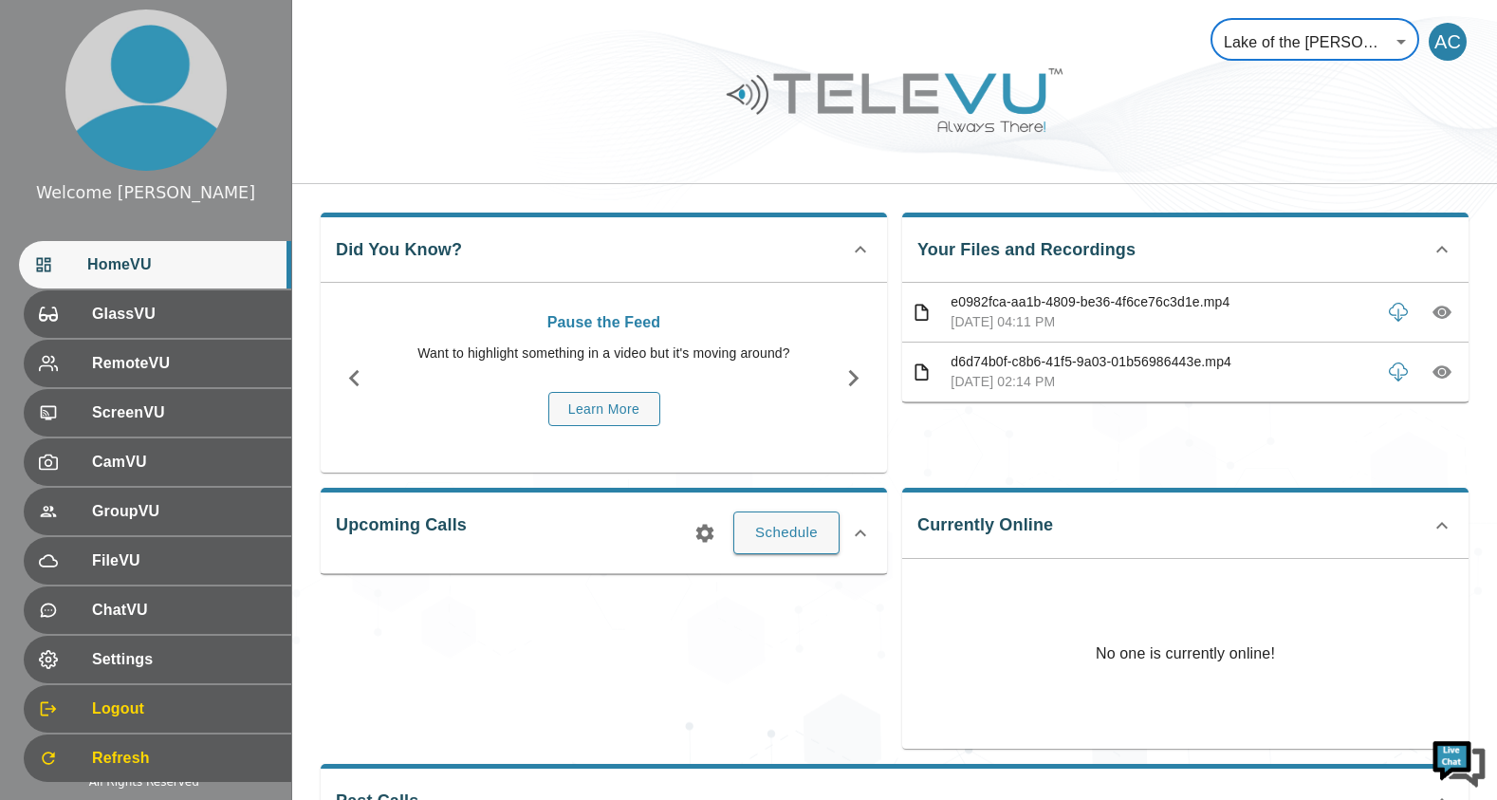
click at [1367, 34] on body "Welcome [PERSON_NAME] HomeVU GlassVU RemoteVU ScreenVU CamVU GroupVU FileVU Cha…" at bounding box center [748, 491] width 1497 height 983
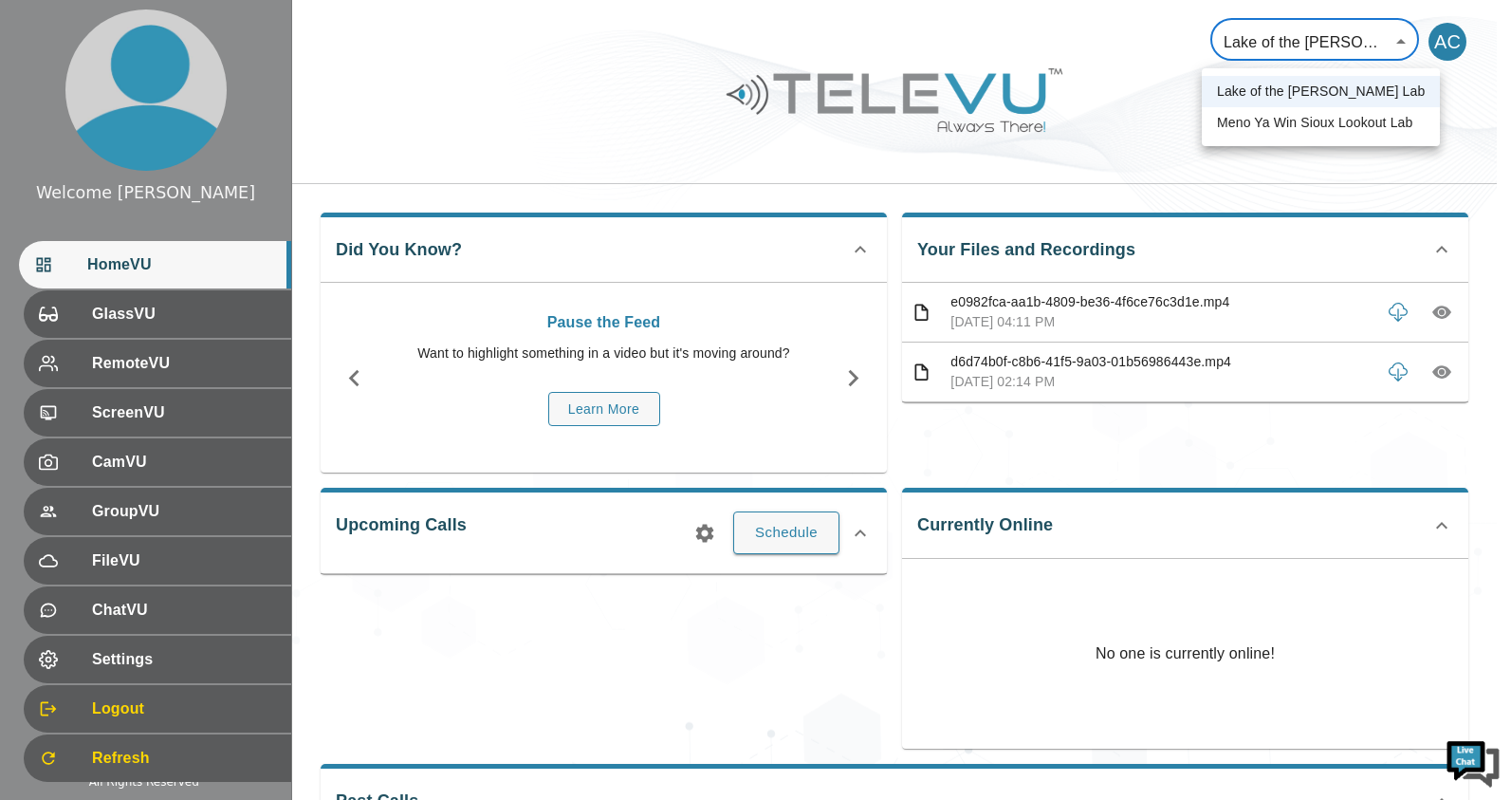
click at [1342, 121] on li "Meno Ya Win Sioux Lookout Lab" at bounding box center [1321, 122] width 238 height 31
type input "76"
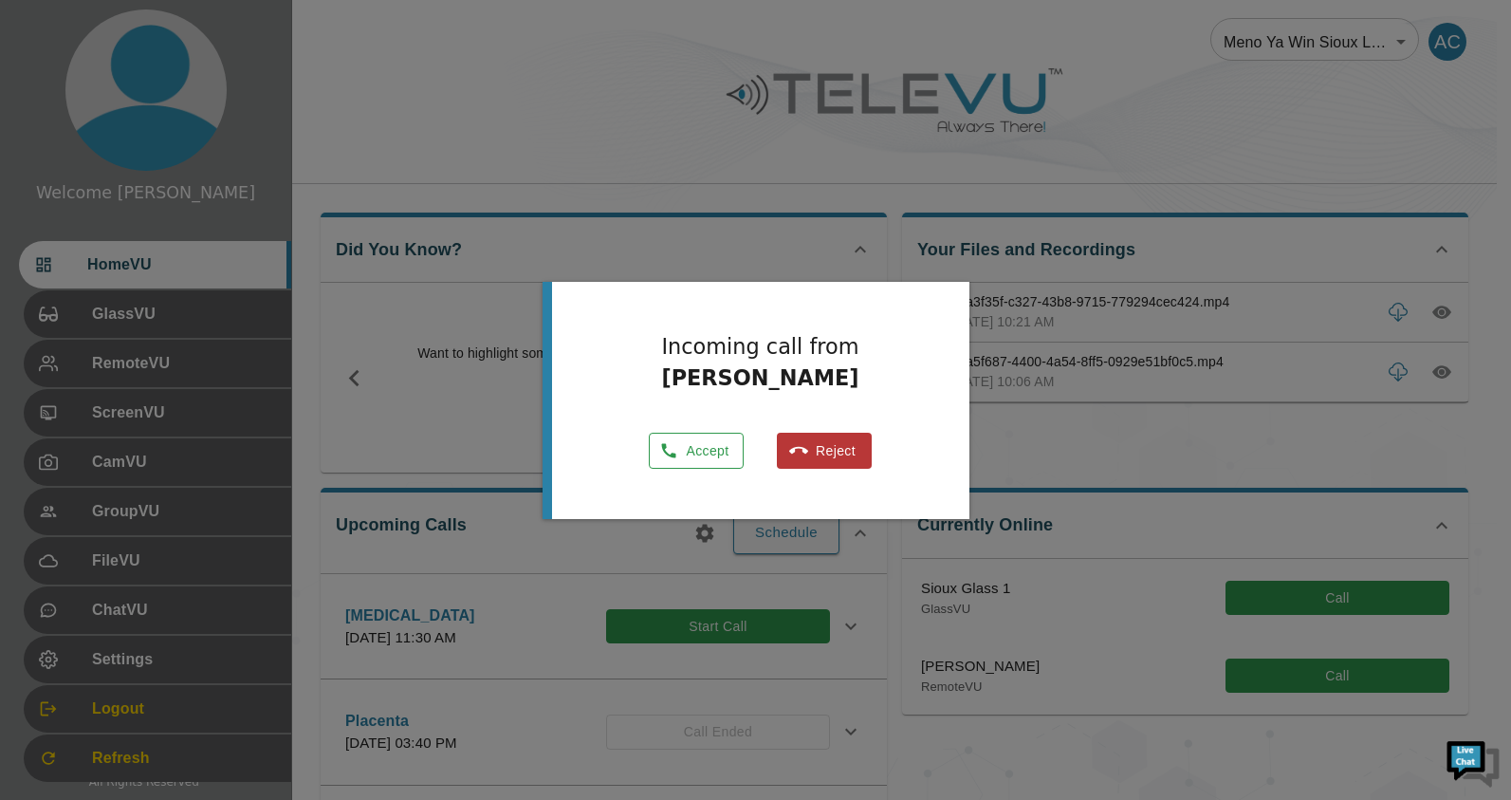
click at [661, 464] on button "Accept" at bounding box center [696, 451] width 95 height 37
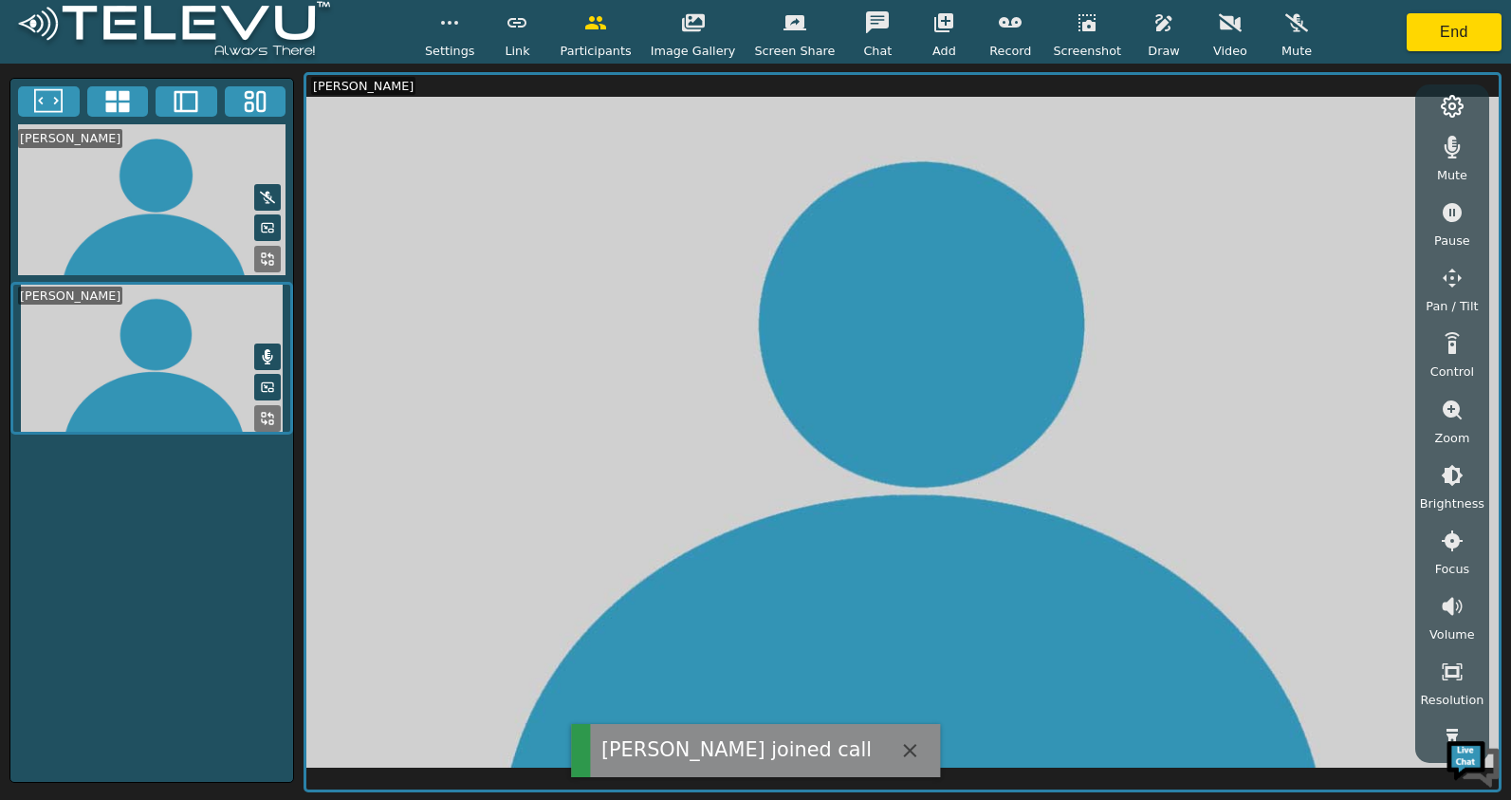
click at [262, 193] on icon at bounding box center [267, 198] width 15 height 12
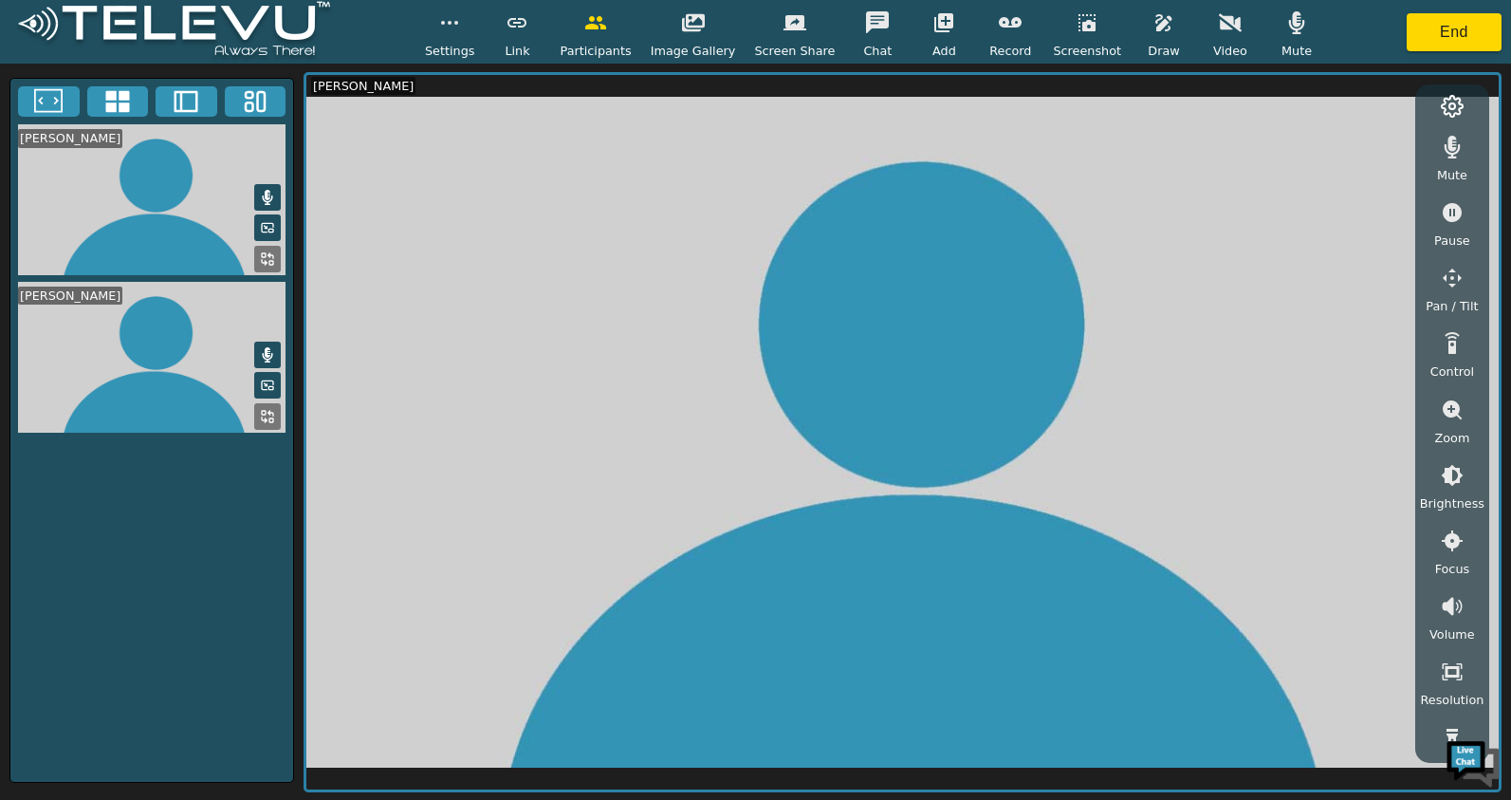
click at [495, 53] on div "Settings Link Participants Image Gallery Screen Share Chat Add Record Screensho…" at bounding box center [873, 32] width 896 height 56
click at [475, 47] on span "Settings" at bounding box center [450, 51] width 50 height 18
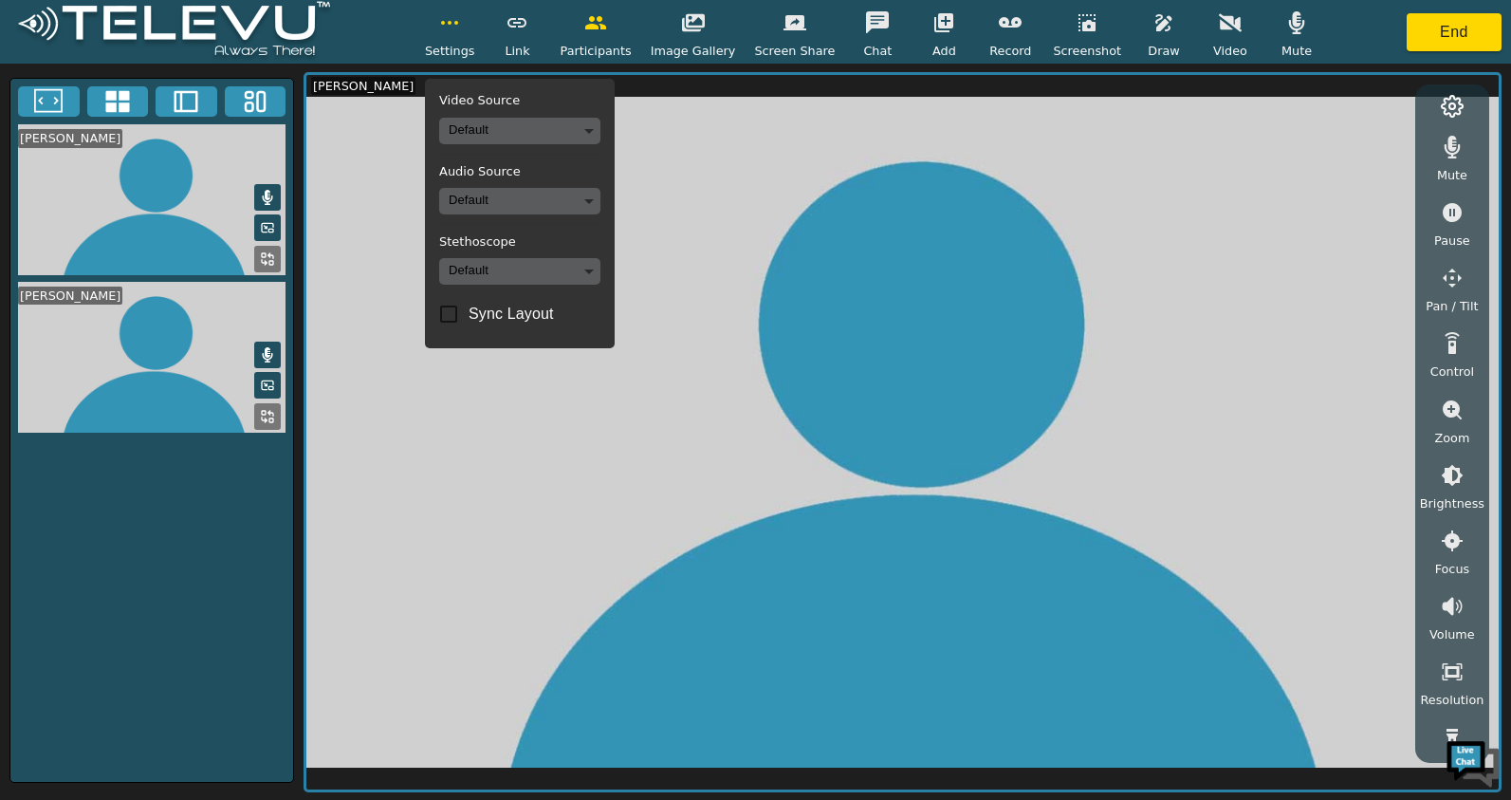
click at [525, 215] on div "Video Source Default Audio Source Default Stethoscope Default Sync Layout" at bounding box center [520, 213] width 190 height 269
click at [533, 206] on body "Settings Video Source Default Audio Source Default Stethoscope Default Sync Lay…" at bounding box center [755, 400] width 1511 height 800
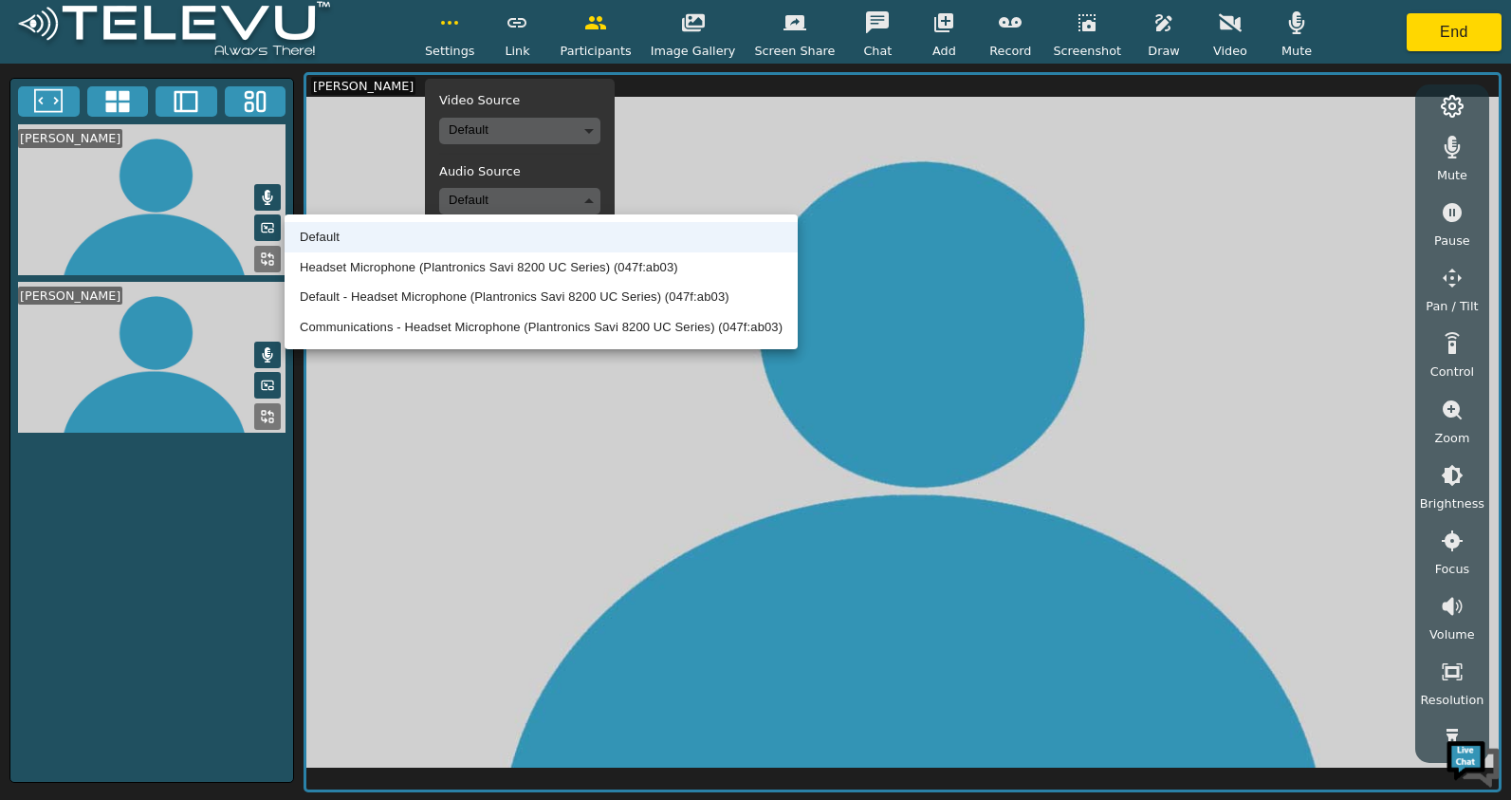
click at [577, 310] on li "Default - Headset Microphone (Plantronics Savi 8200 UC Series) (047f:ab03)" at bounding box center [541, 297] width 513 height 30
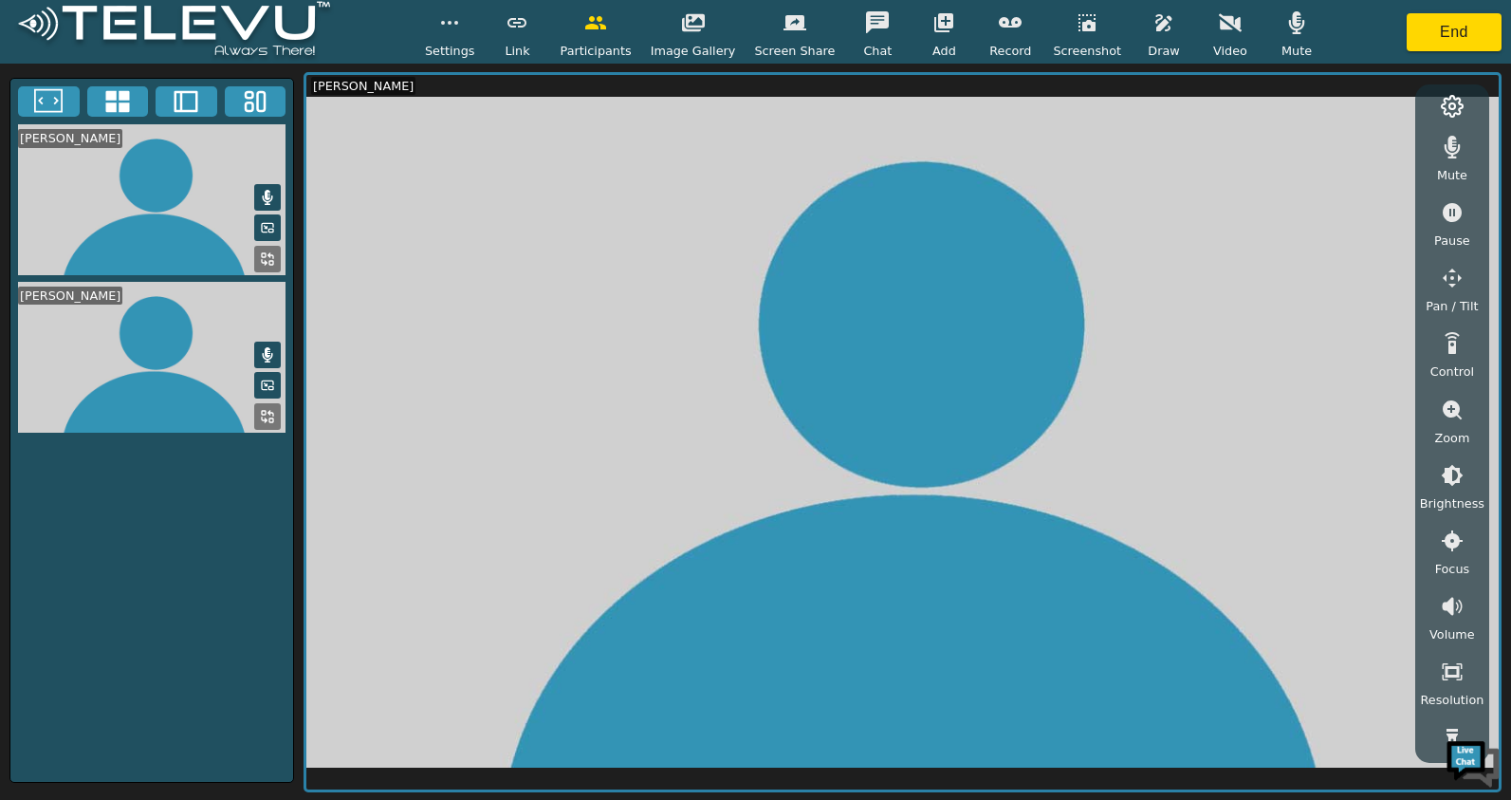
click at [475, 46] on span "Settings" at bounding box center [450, 51] width 50 height 18
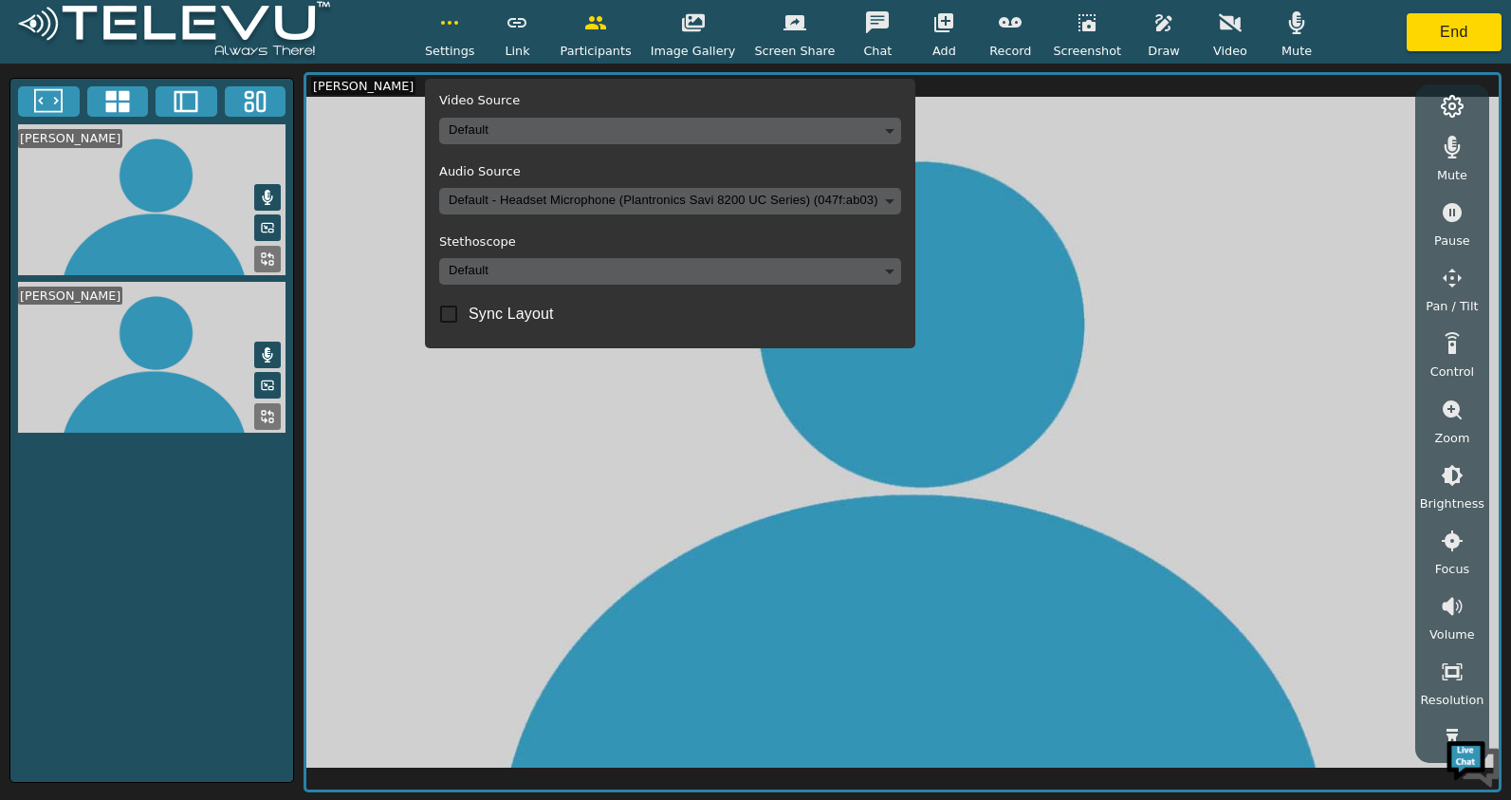
click at [586, 213] on body "Settings Video Source Default Audio Source Default - Headset Microphone (Plantr…" at bounding box center [755, 400] width 1511 height 800
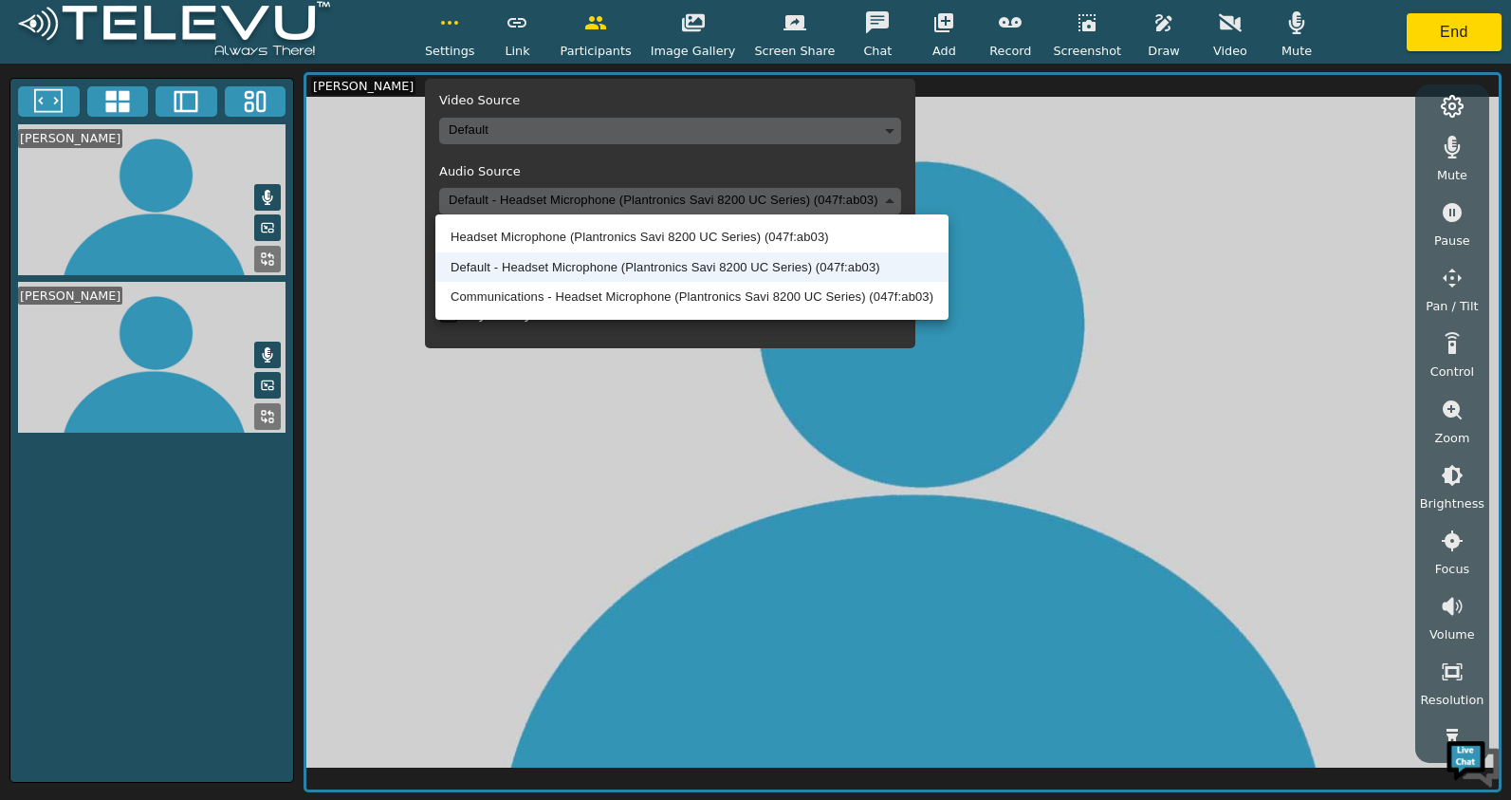
click at [238, 539] on div at bounding box center [755, 400] width 1511 height 800
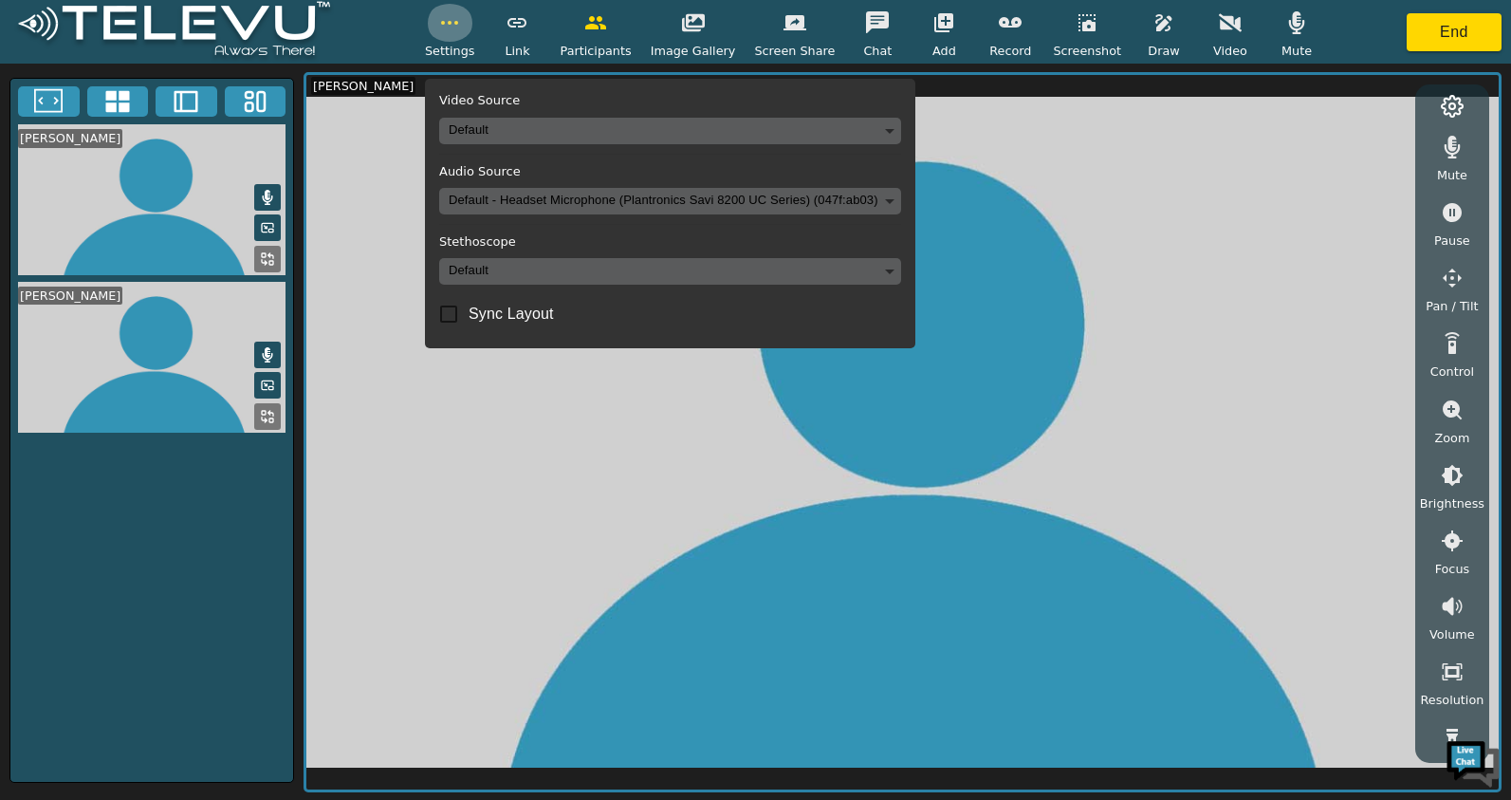
click at [444, 23] on circle "button" at bounding box center [443, 23] width 2 height 2
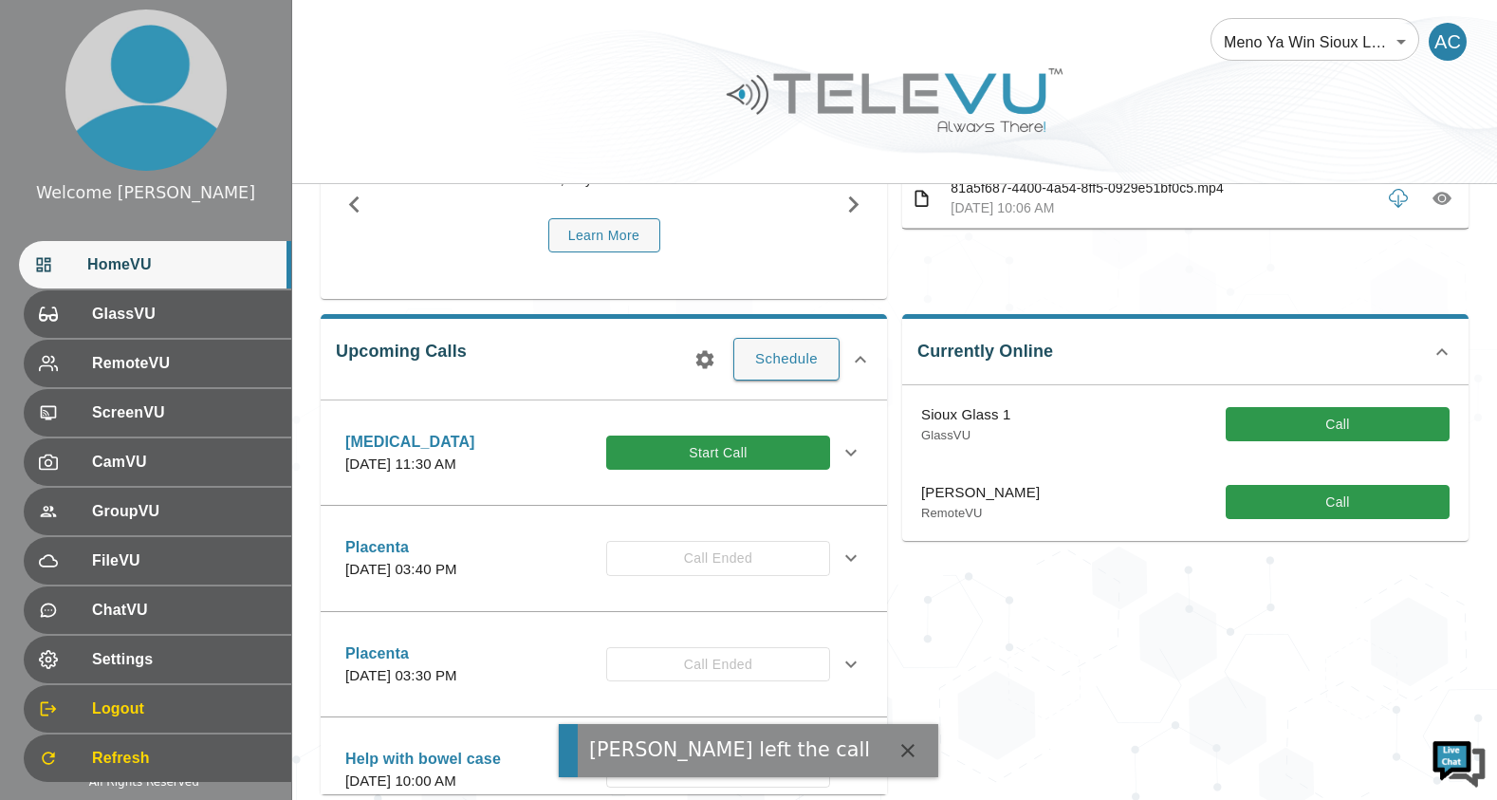
scroll to position [190, 0]
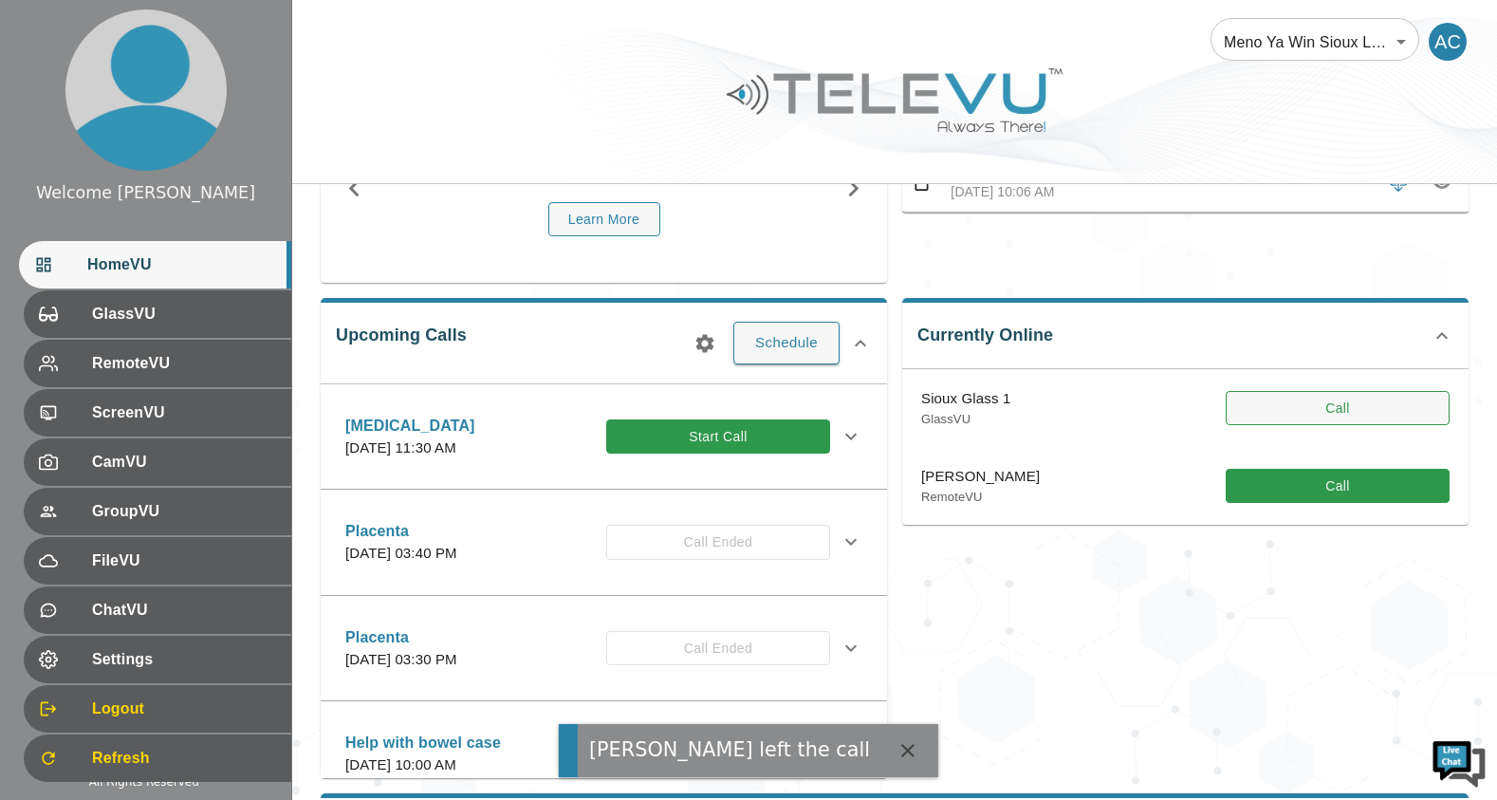
click at [1299, 405] on button "Call" at bounding box center [1338, 408] width 224 height 35
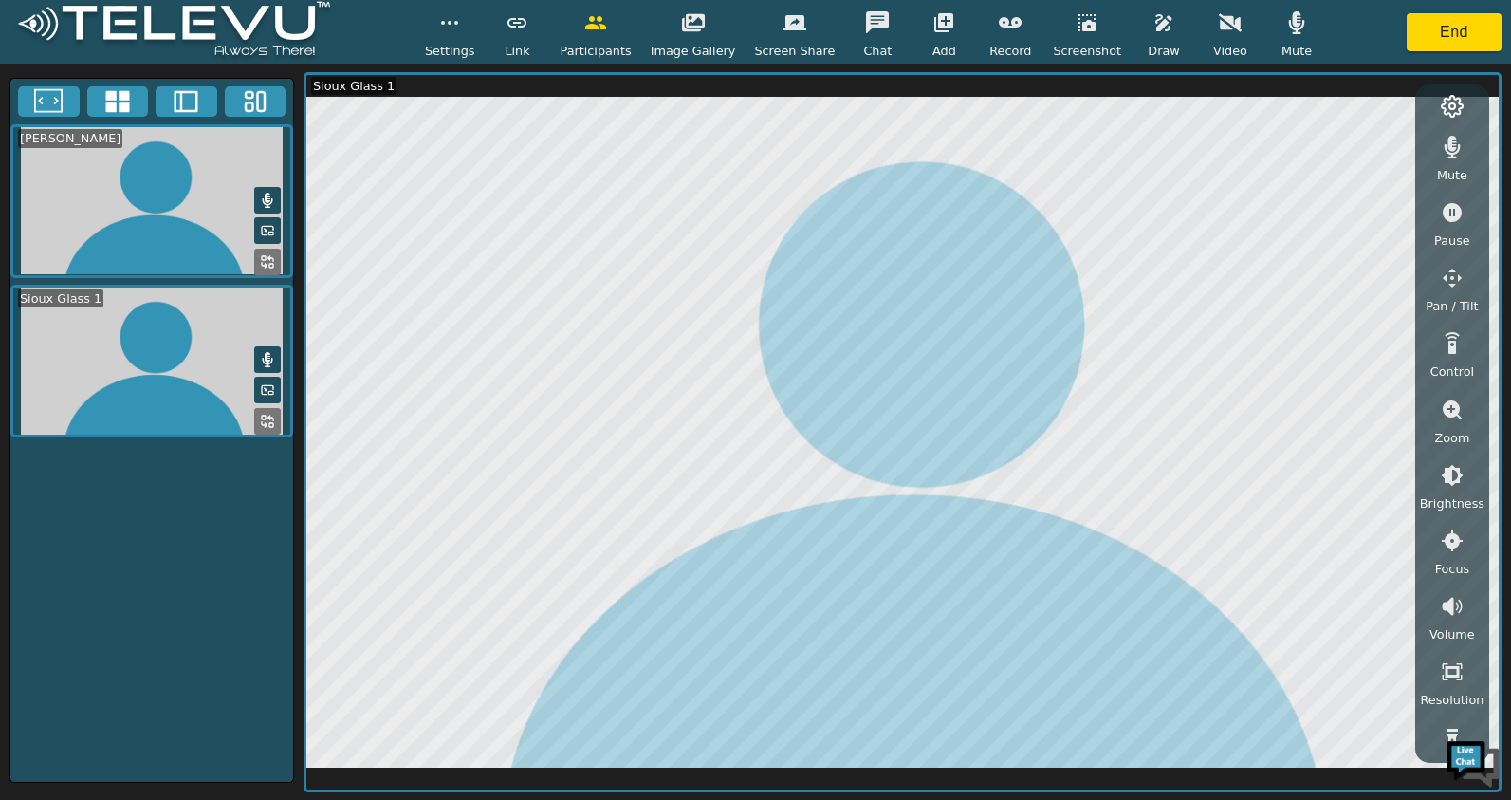
click at [1076, 32] on icon "button" at bounding box center [1087, 22] width 23 height 23
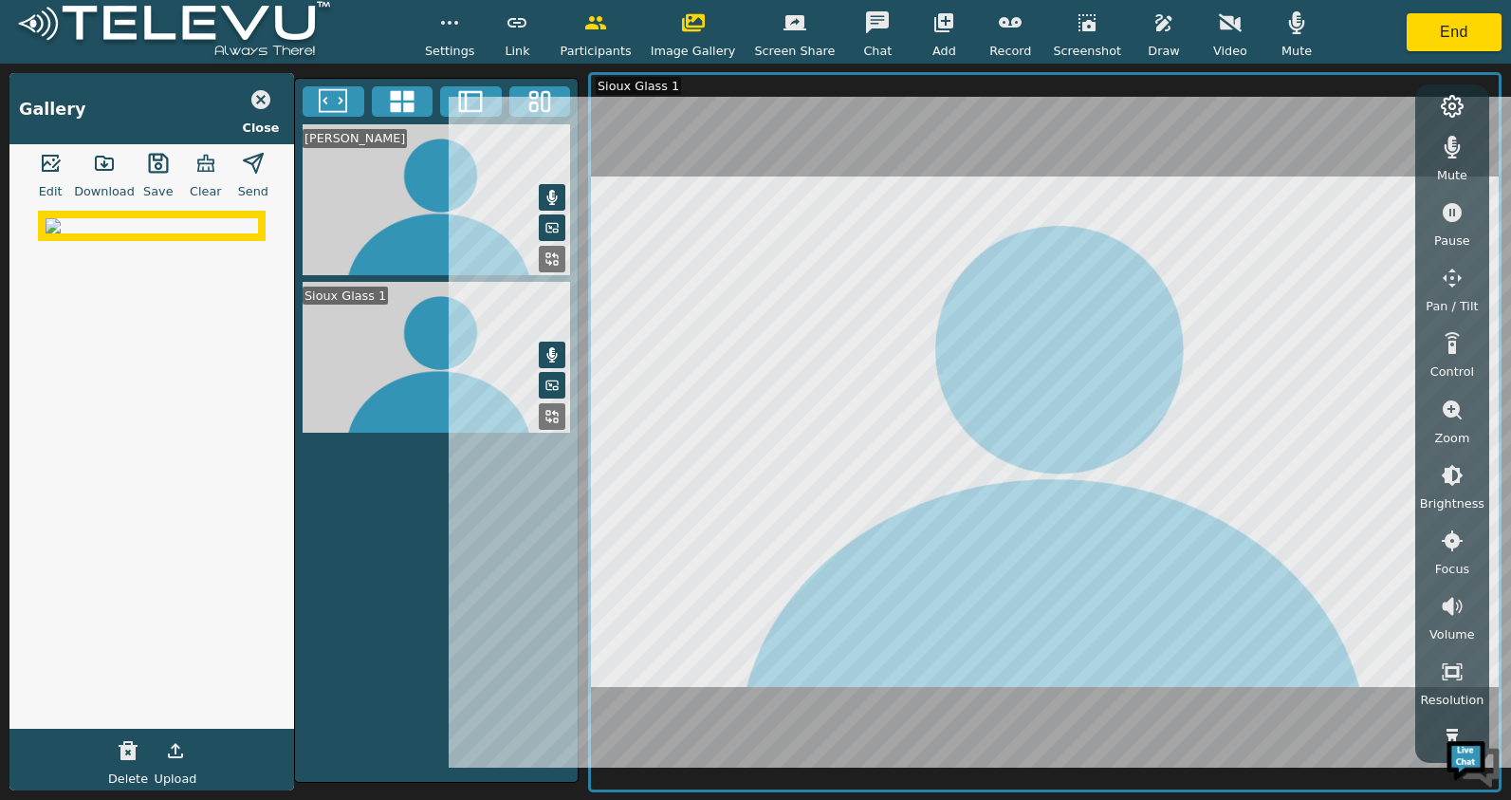
click at [100, 192] on span "Download" at bounding box center [104, 191] width 61 height 18
click at [1452, 290] on button "button" at bounding box center [1452, 278] width 47 height 38
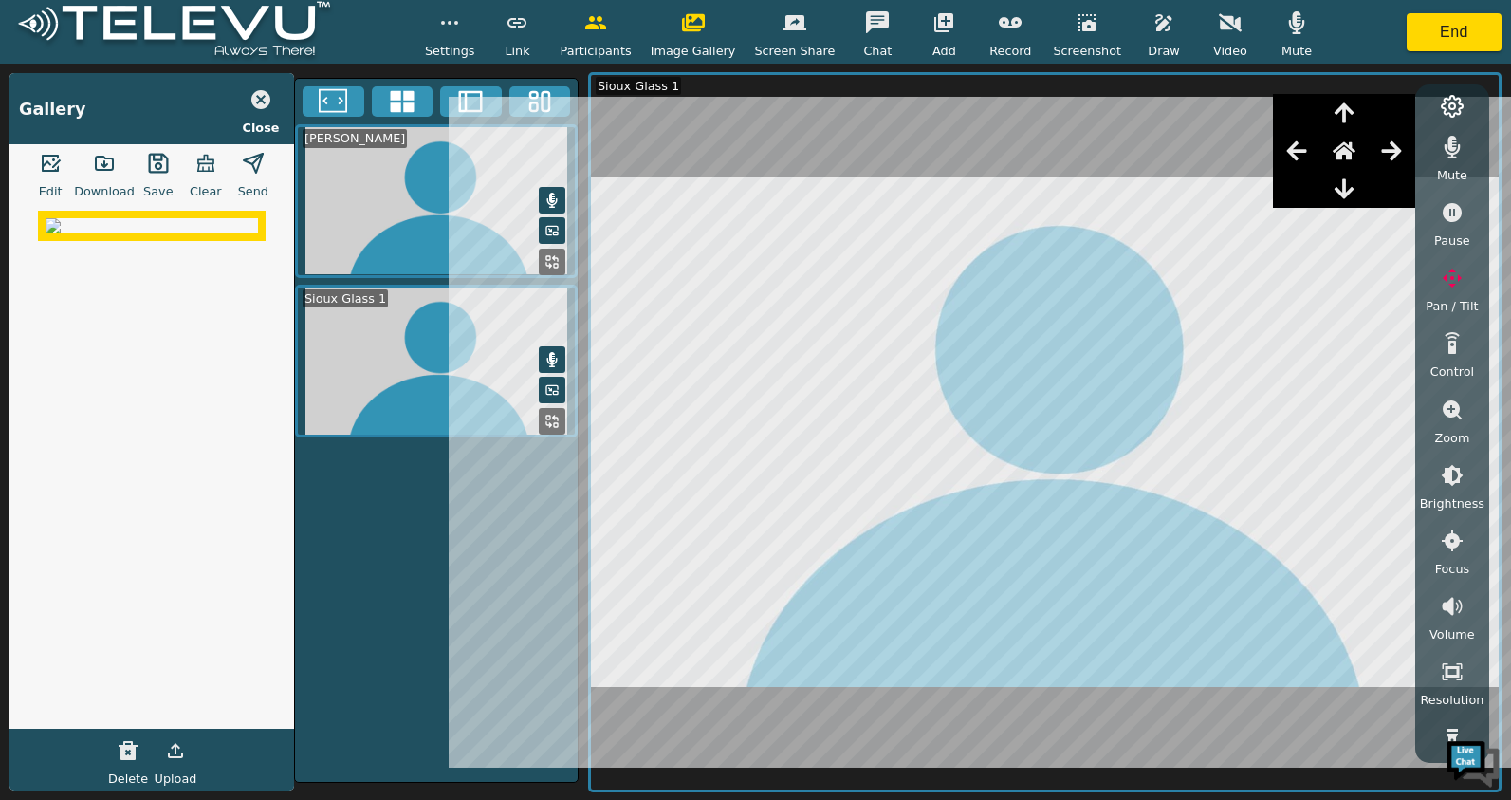
click at [1397, 157] on icon "button" at bounding box center [1391, 150] width 20 height 19
click at [1299, 154] on icon "button" at bounding box center [1297, 150] width 23 height 23
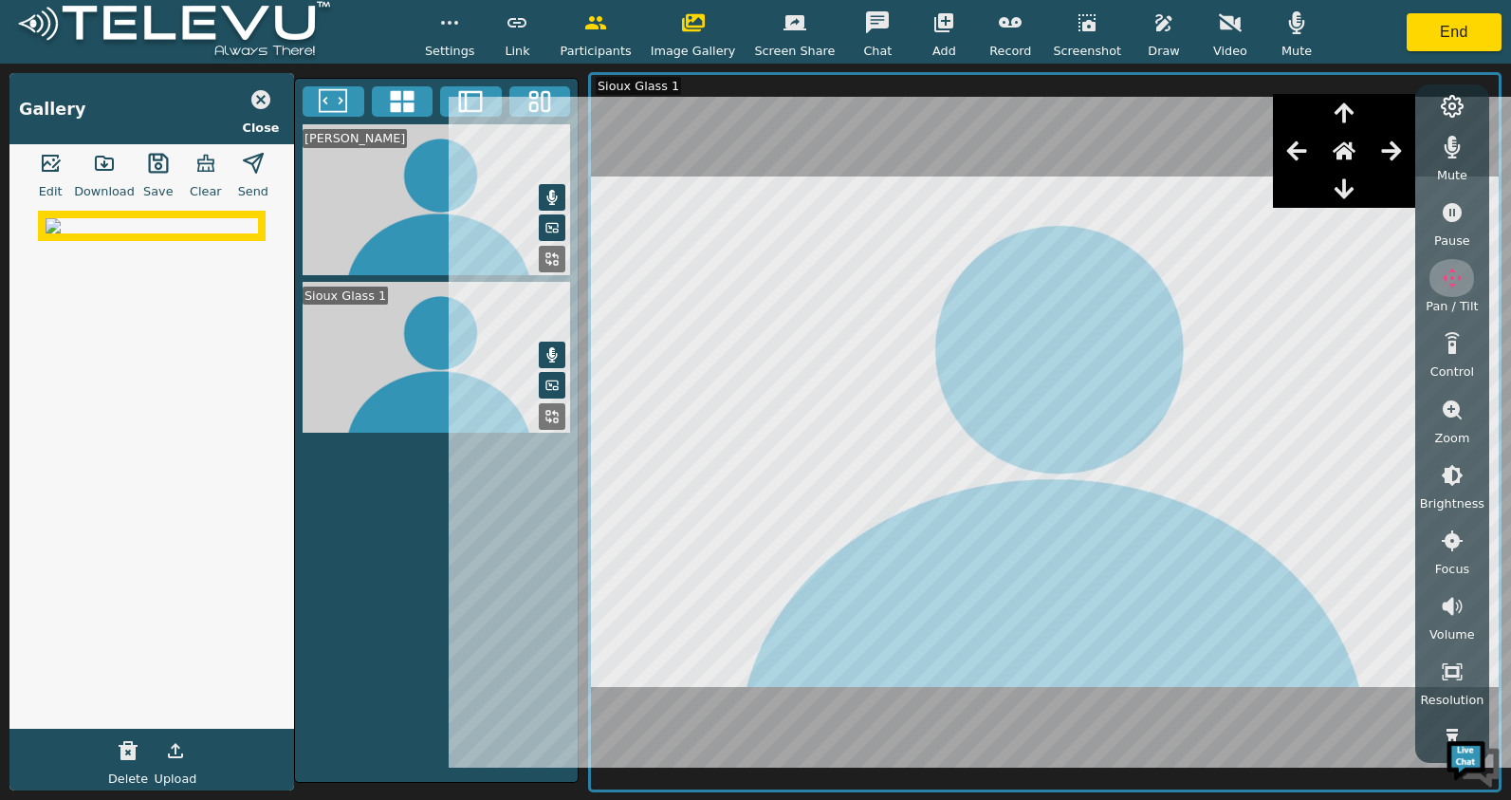
click at [1451, 267] on icon "button" at bounding box center [1452, 278] width 23 height 23
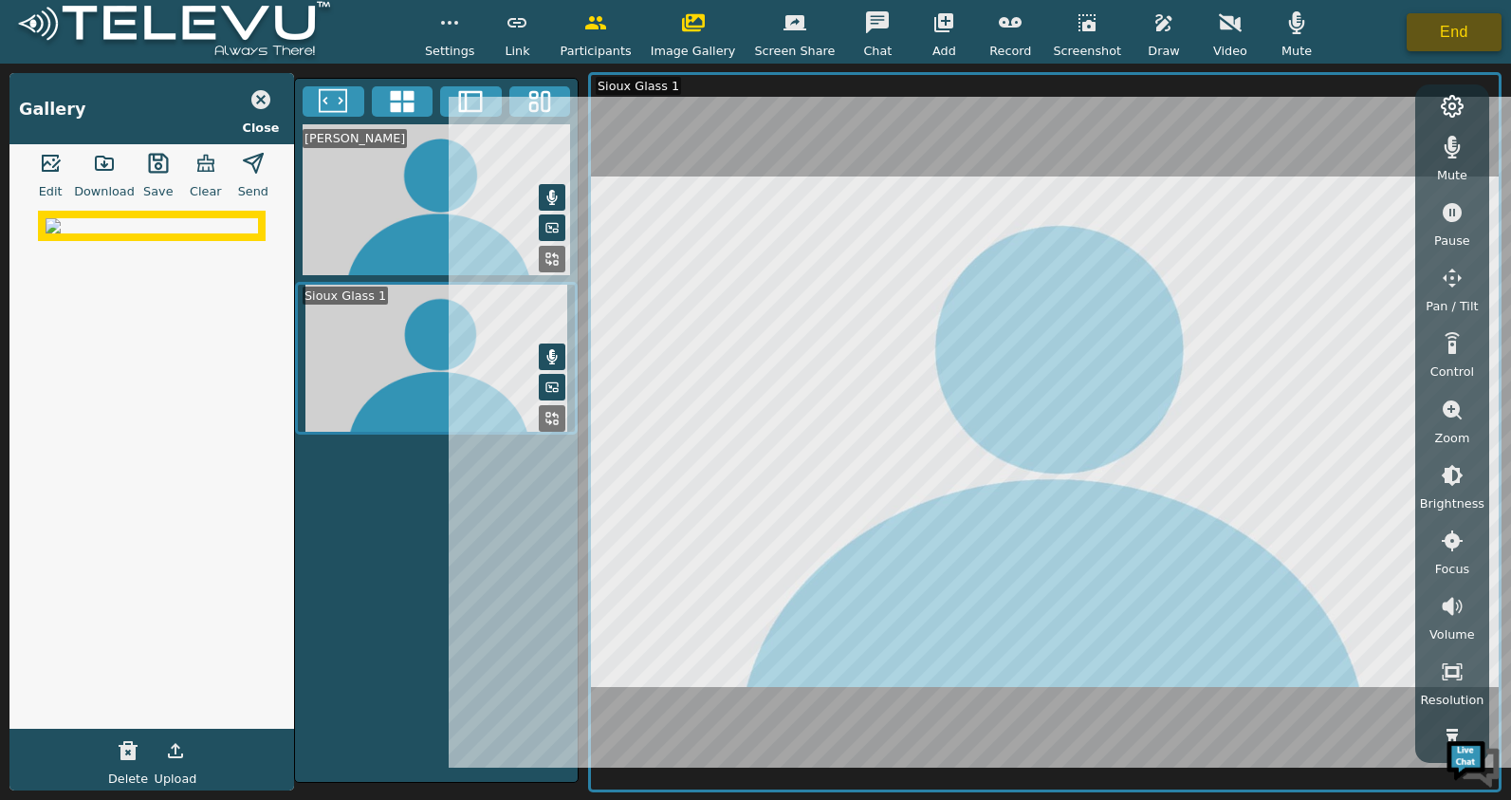
click at [1426, 44] on button "End" at bounding box center [1454, 32] width 95 height 38
